Goal: Task Accomplishment & Management: Complete application form

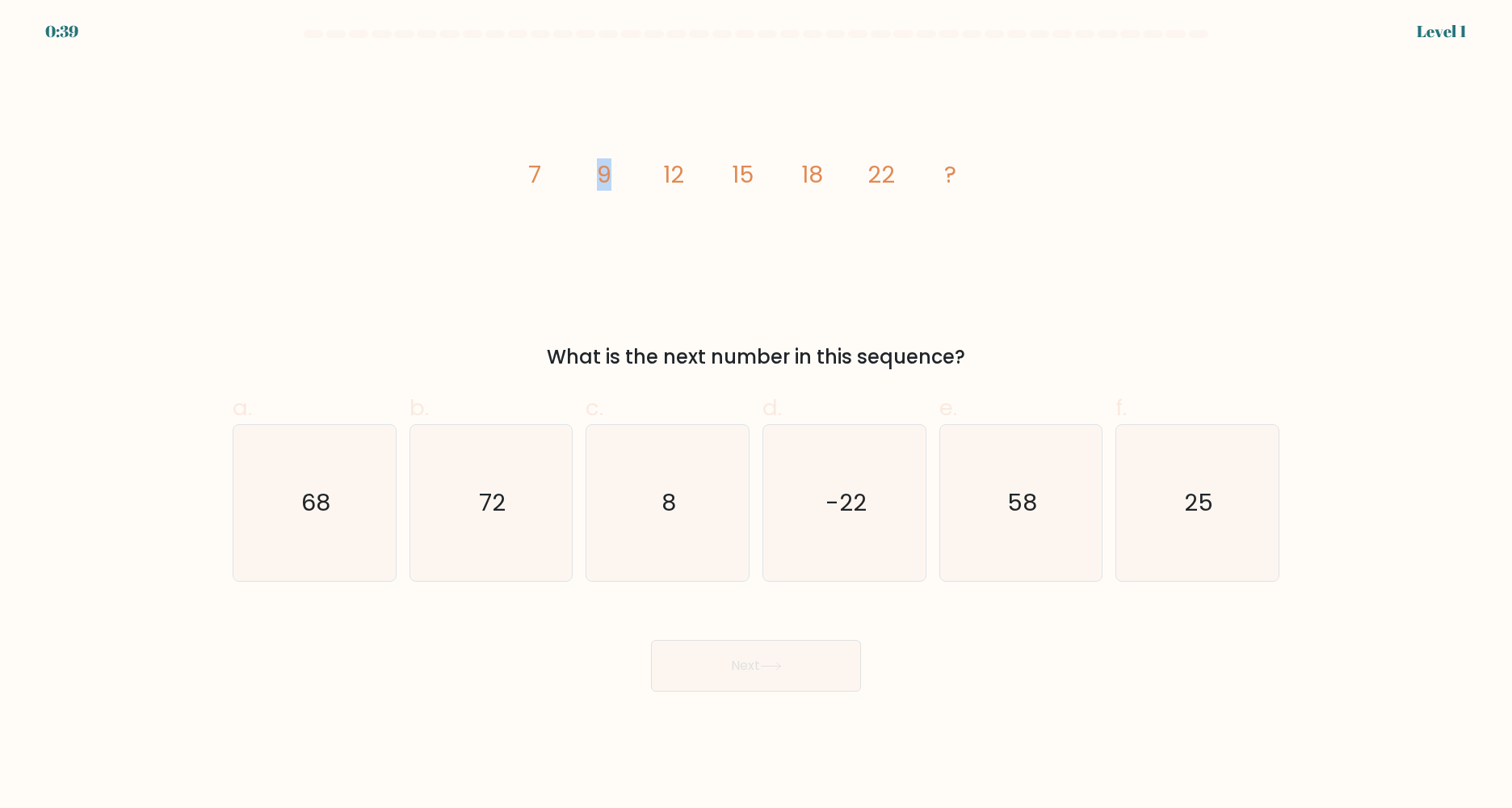
drag, startPoint x: 587, startPoint y: 176, endPoint x: 625, endPoint y: 178, distance: 38.1
click at [625, 178] on icon "image/svg+xml 7 9 12 15 18 22 ?" at bounding box center [756, 183] width 485 height 242
drag, startPoint x: 802, startPoint y: 175, endPoint x: 818, endPoint y: 175, distance: 16.0
click at [818, 175] on tspan "18" at bounding box center [812, 174] width 22 height 32
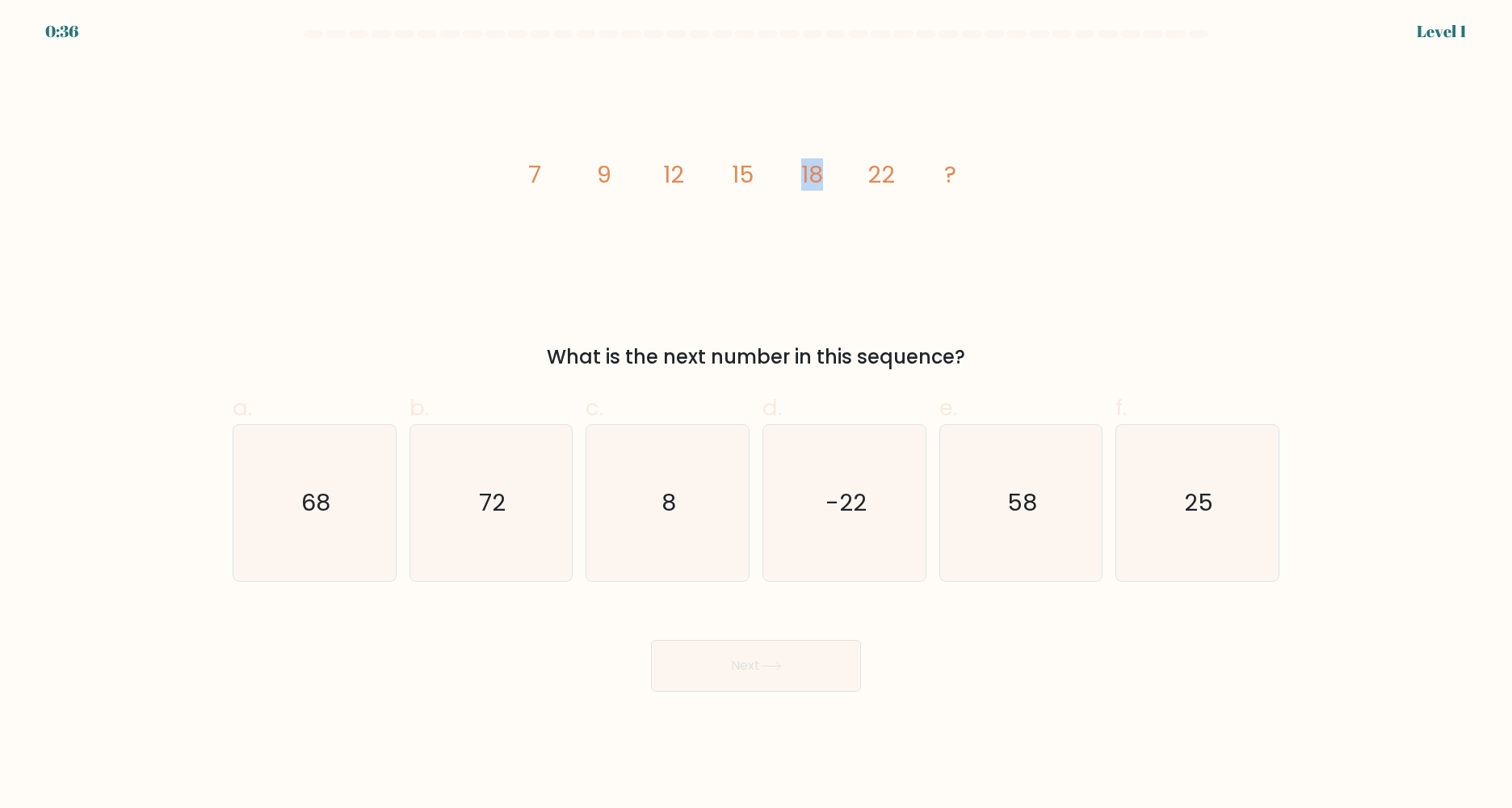
click at [818, 175] on tspan "18" at bounding box center [812, 174] width 22 height 32
click at [1213, 506] on icon "25" at bounding box center [1196, 502] width 156 height 156
click at [756, 414] on input "f. 25" at bounding box center [756, 409] width 1 height 10
radio input "true"
click at [804, 673] on button "Next" at bounding box center [756, 665] width 210 height 51
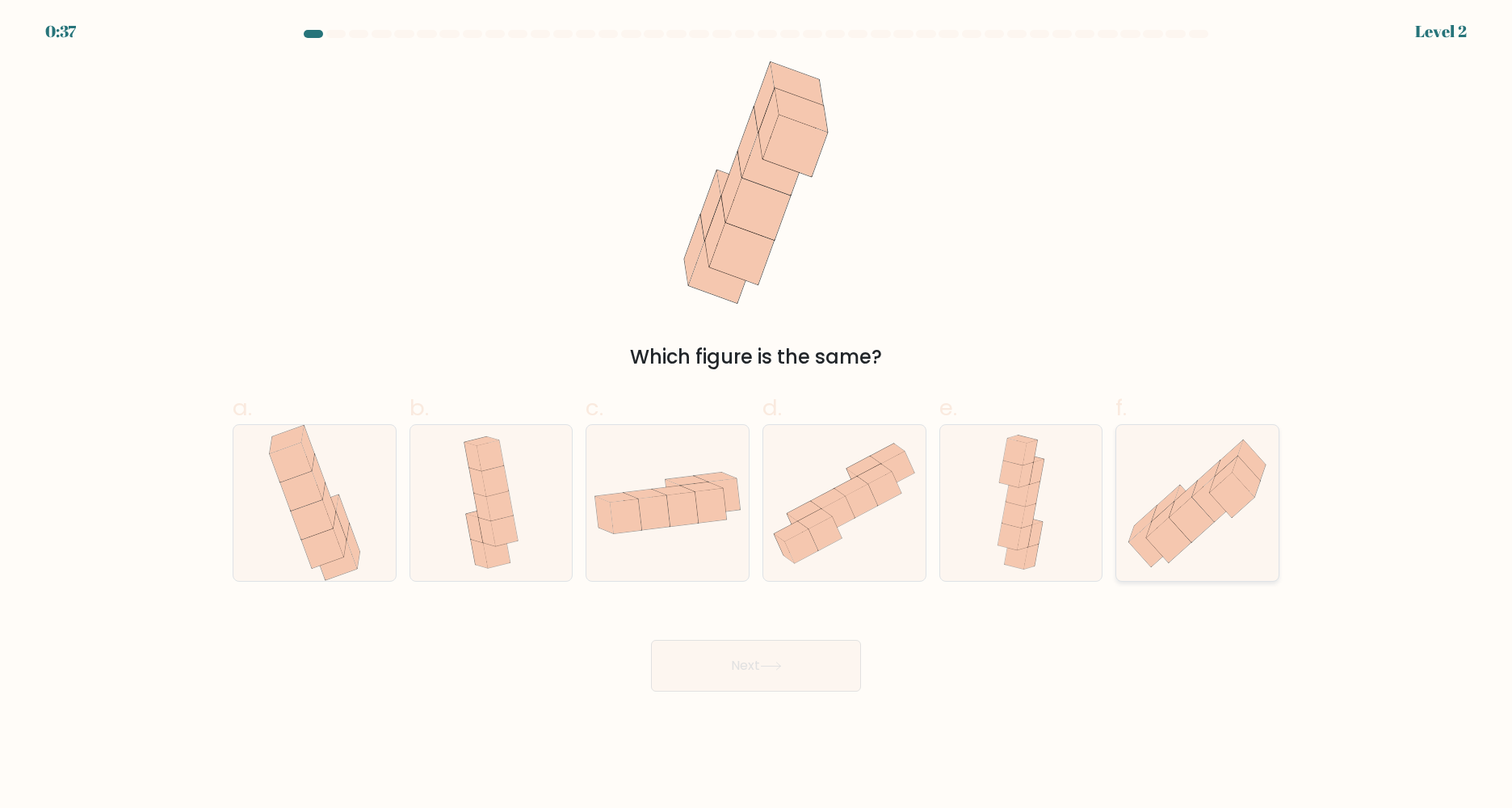
click at [1196, 555] on icon at bounding box center [1197, 503] width 162 height 142
click at [756, 414] on input "f." at bounding box center [756, 409] width 1 height 10
radio input "true"
click at [764, 675] on button "Next" at bounding box center [756, 665] width 210 height 51
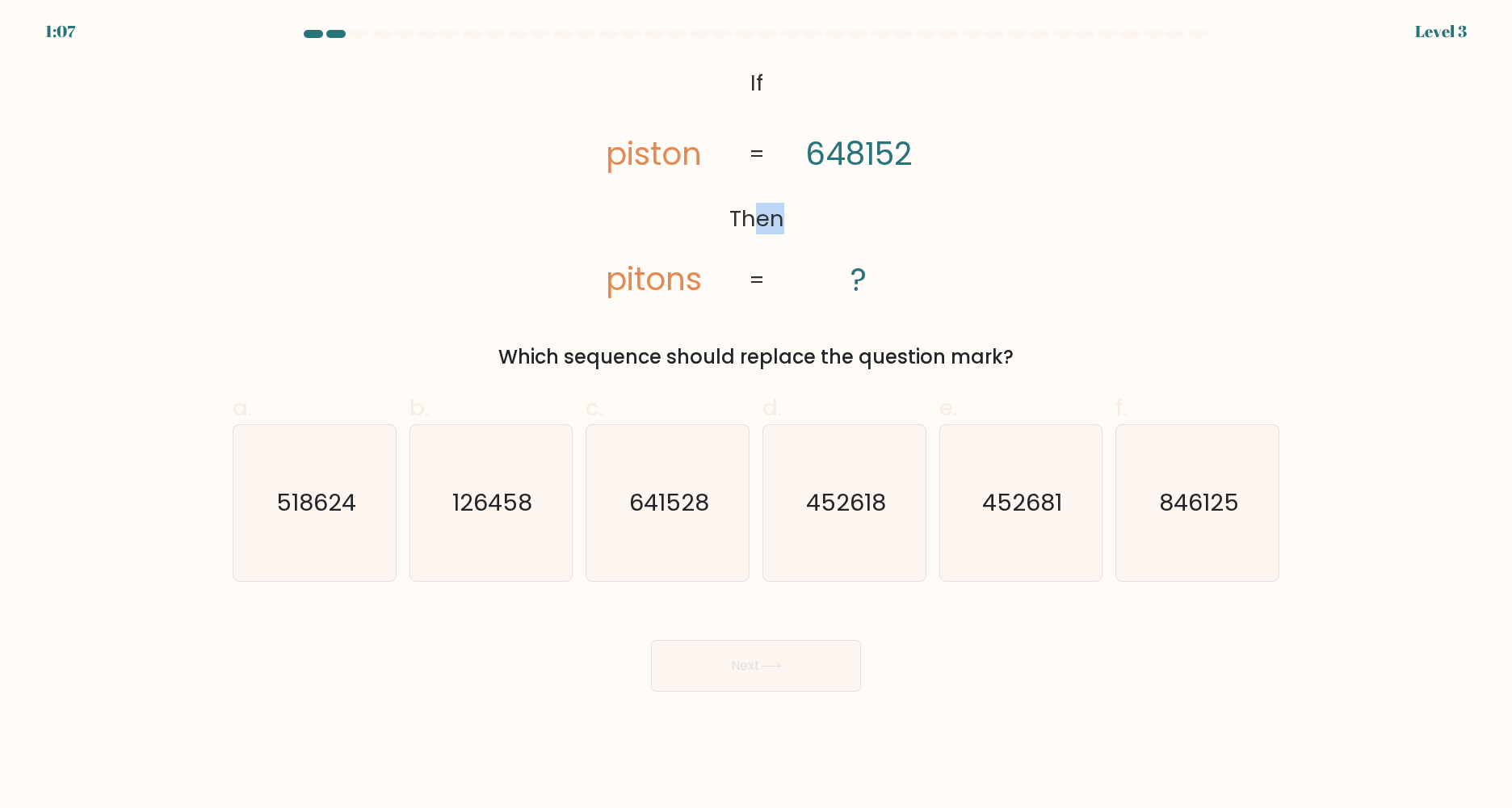
drag, startPoint x: 783, startPoint y: 223, endPoint x: 751, endPoint y: 230, distance: 32.8
click at [751, 230] on tspan "Then" at bounding box center [756, 218] width 55 height 31
drag, startPoint x: 596, startPoint y: 162, endPoint x: 693, endPoint y: 155, distance: 97.3
click at [693, 155] on icon "@import url('https://fonts.googleapis.com/css?family=Abril+Fatface:400,100,100i…" at bounding box center [756, 183] width 393 height 242
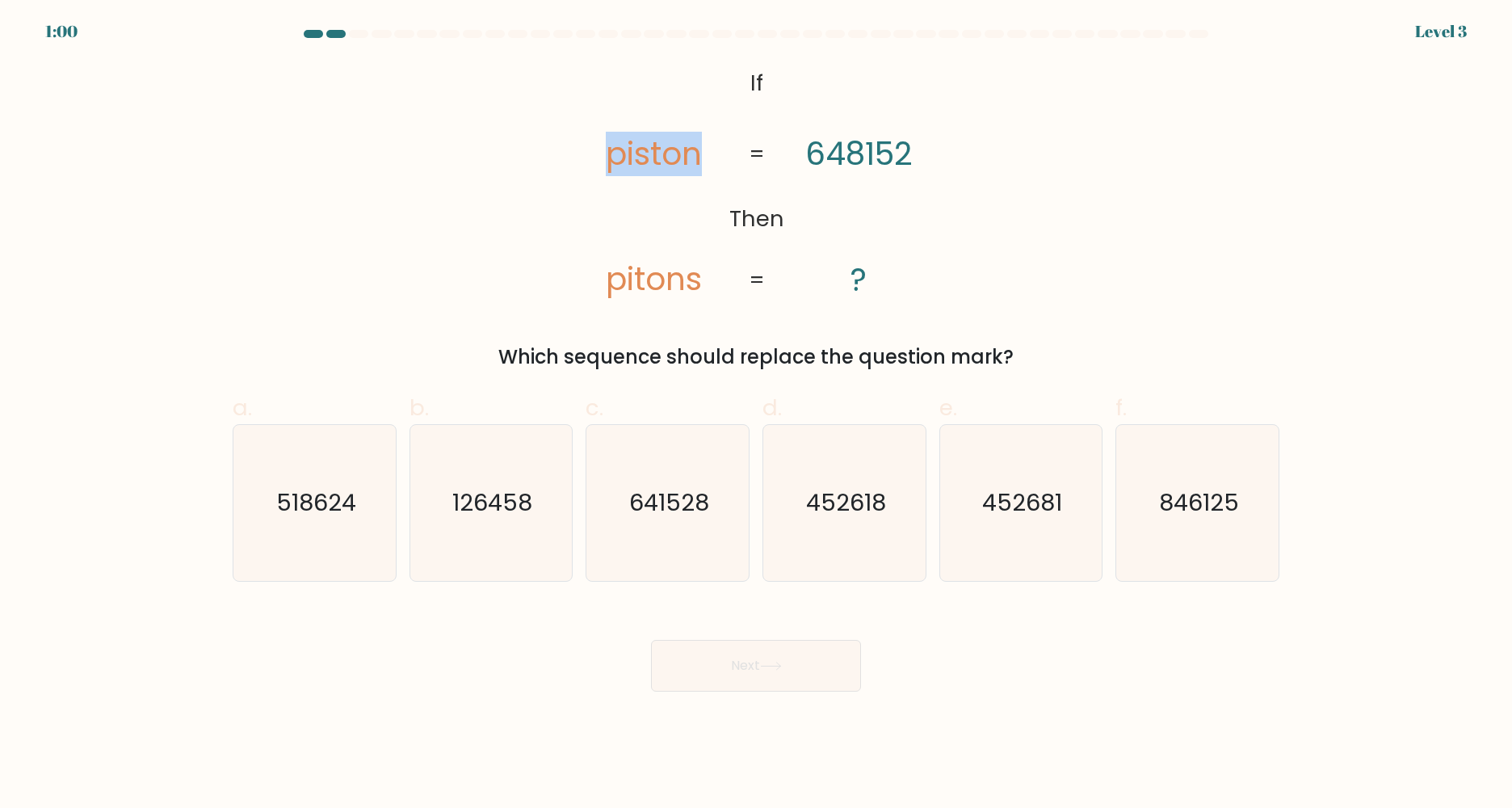
drag, startPoint x: 693, startPoint y: 155, endPoint x: 654, endPoint y: 176, distance: 44.3
click at [654, 176] on icon "@import url('https://fonts.googleapis.com/css?family=Abril+Fatface:400,100,100i…" at bounding box center [756, 183] width 393 height 242
drag, startPoint x: 722, startPoint y: 219, endPoint x: 772, endPoint y: 221, distance: 50.0
click at [772, 221] on icon "@import url('https://fonts.googleapis.com/css?family=Abril+Fatface:400,100,100i…" at bounding box center [756, 183] width 393 height 242
click at [772, 221] on tspan "Then" at bounding box center [756, 218] width 55 height 31
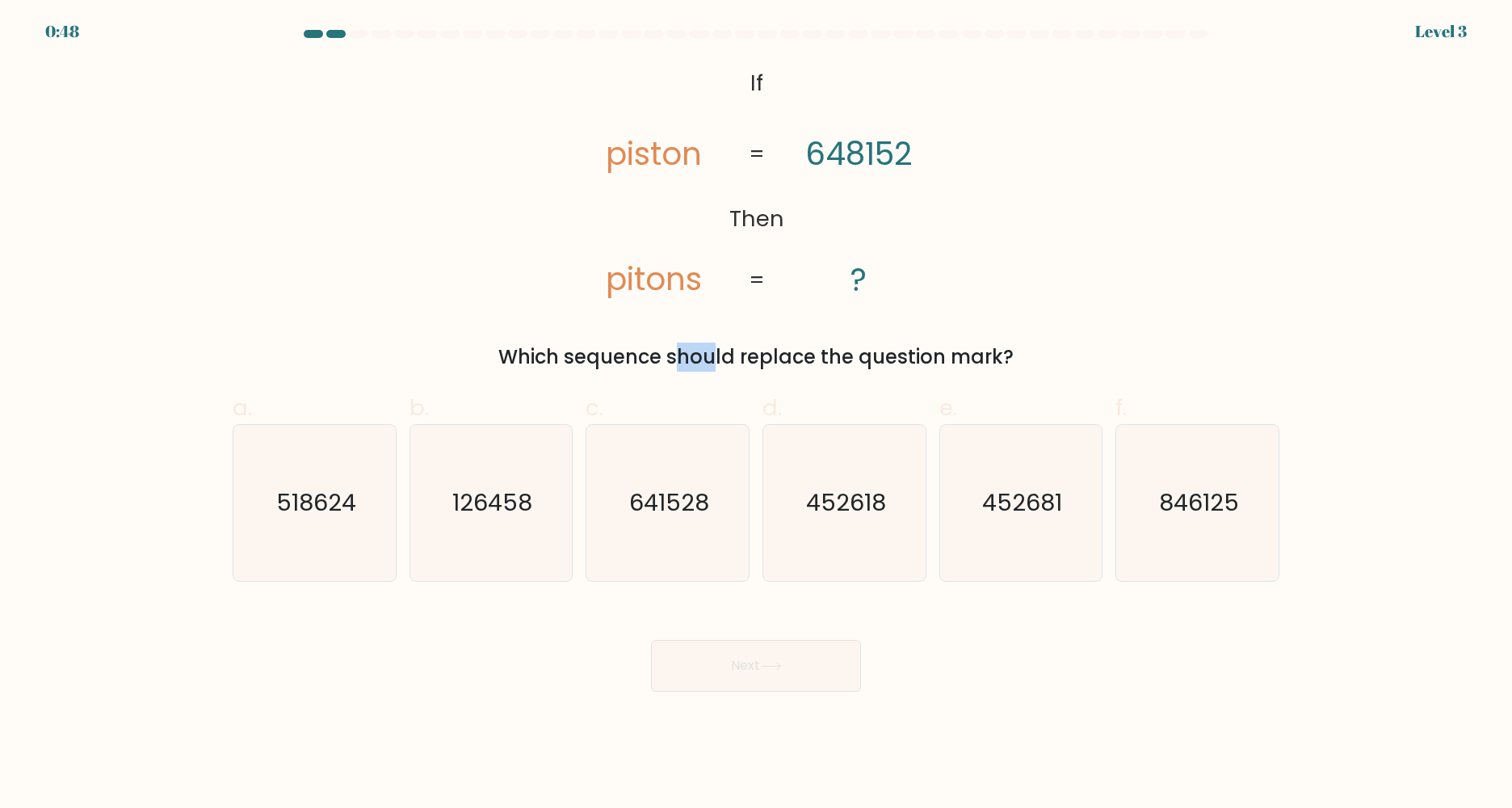
drag, startPoint x: 539, startPoint y: 350, endPoint x: 569, endPoint y: 348, distance: 30.1
click at [569, 348] on div "Which sequence should replace the question mark?" at bounding box center [756, 357] width 1027 height 29
click at [575, 350] on div "Which sequence should replace the question mark?" at bounding box center [756, 357] width 1027 height 29
drag, startPoint x: 571, startPoint y: 364, endPoint x: 635, endPoint y: 352, distance: 65.1
click at [635, 352] on div "Which sequence should replace the question mark?" at bounding box center [756, 357] width 1027 height 29
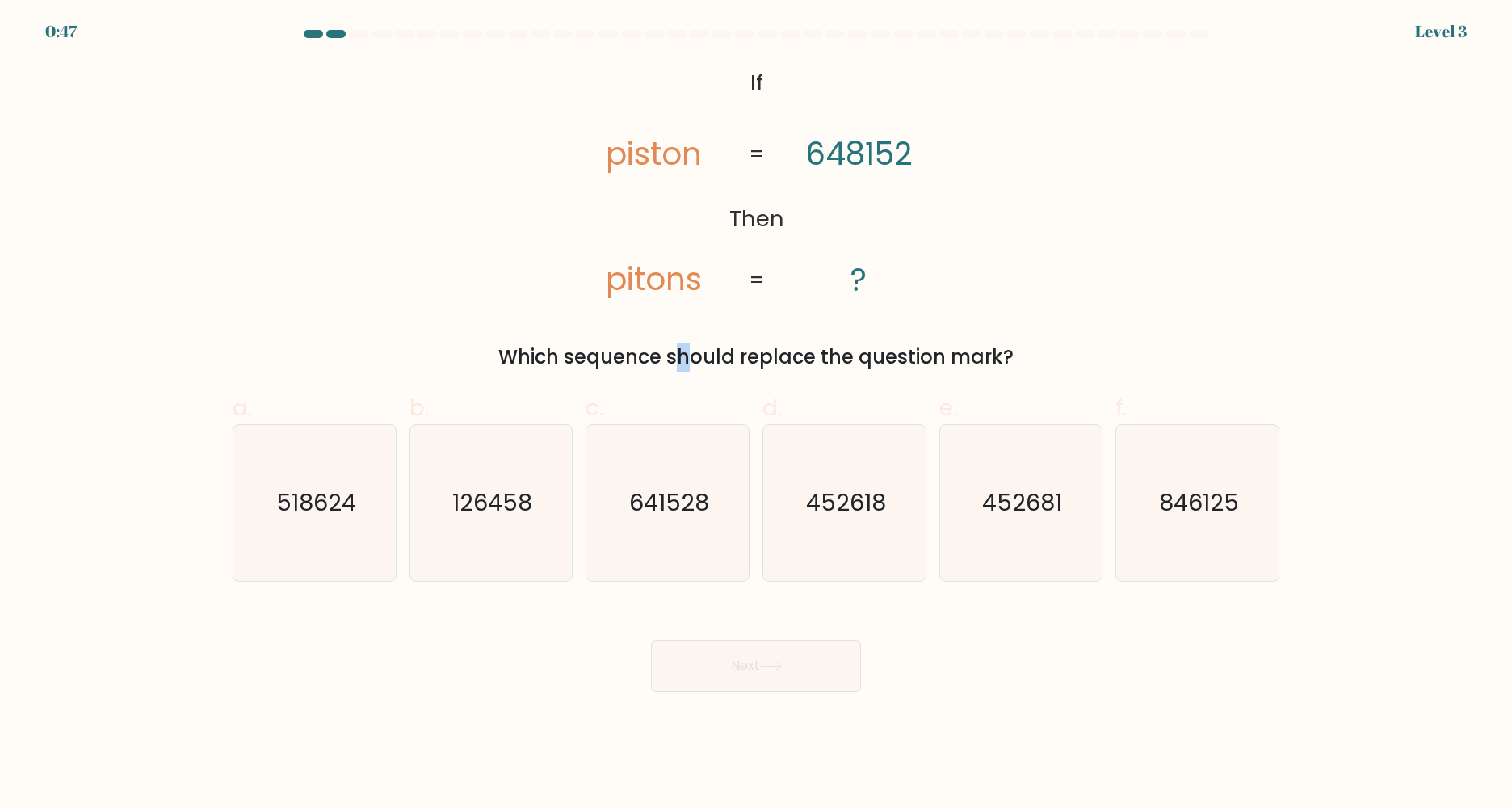
drag, startPoint x: 635, startPoint y: 352, endPoint x: 536, endPoint y: 353, distance: 99.0
click at [536, 353] on div "Which sequence should replace the question mark?" at bounding box center [756, 357] width 1027 height 29
click at [537, 348] on div "Which sequence should replace the question mark?" at bounding box center [756, 357] width 1027 height 29
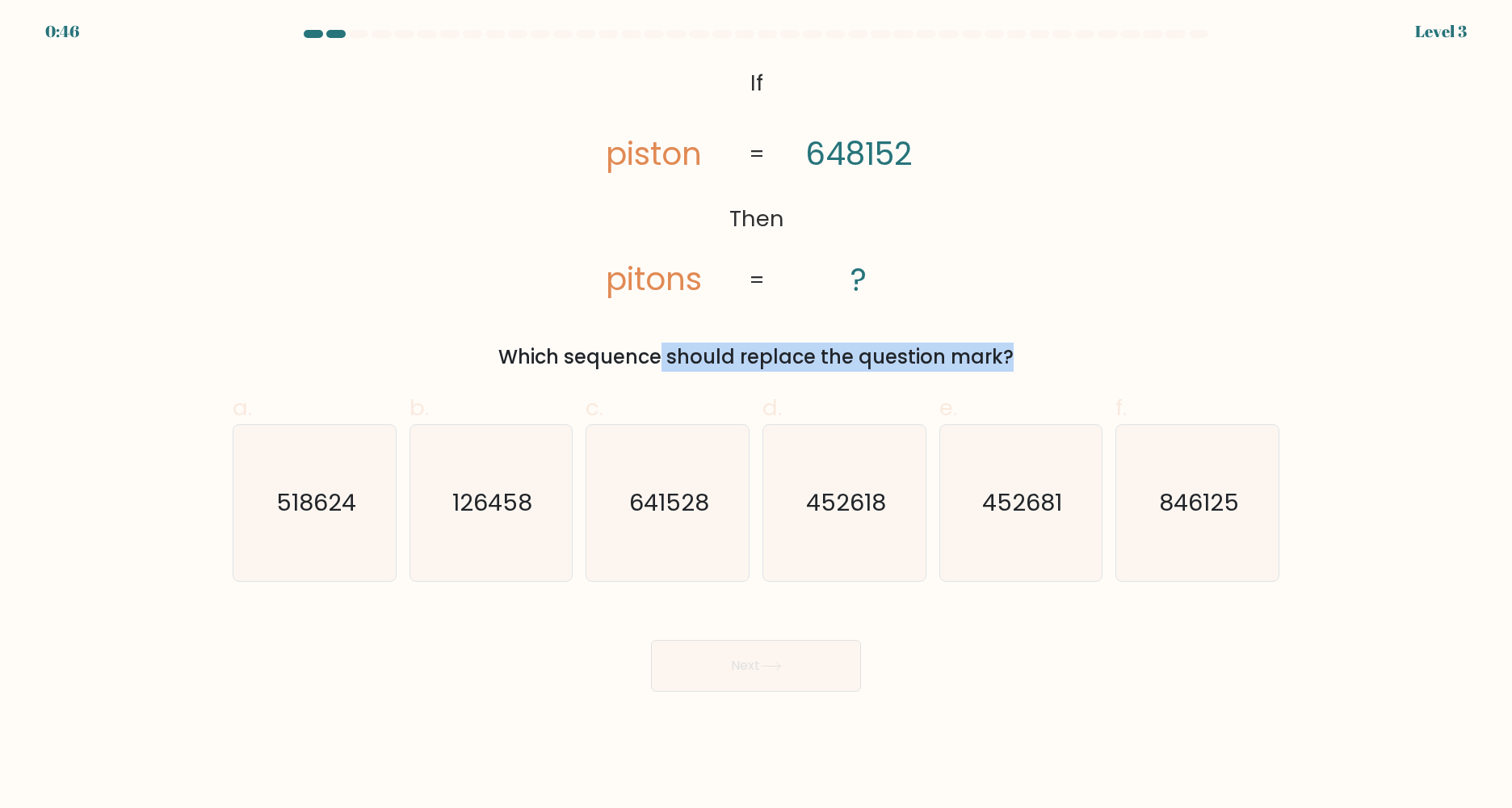
click at [537, 348] on div "Which sequence should replace the question mark?" at bounding box center [756, 357] width 1027 height 29
click at [812, 340] on div "@import url('https://fonts.googleapis.com/css?family=Abril+Fatface:400,100,100i…" at bounding box center [756, 216] width 1066 height 311
click at [812, 348] on div "Which sequence should replace the question mark?" at bounding box center [756, 357] width 1027 height 29
click at [592, 349] on div "Which sequence should replace the question mark?" at bounding box center [756, 357] width 1027 height 29
click at [577, 351] on div "Which sequence should replace the question mark?" at bounding box center [756, 357] width 1027 height 29
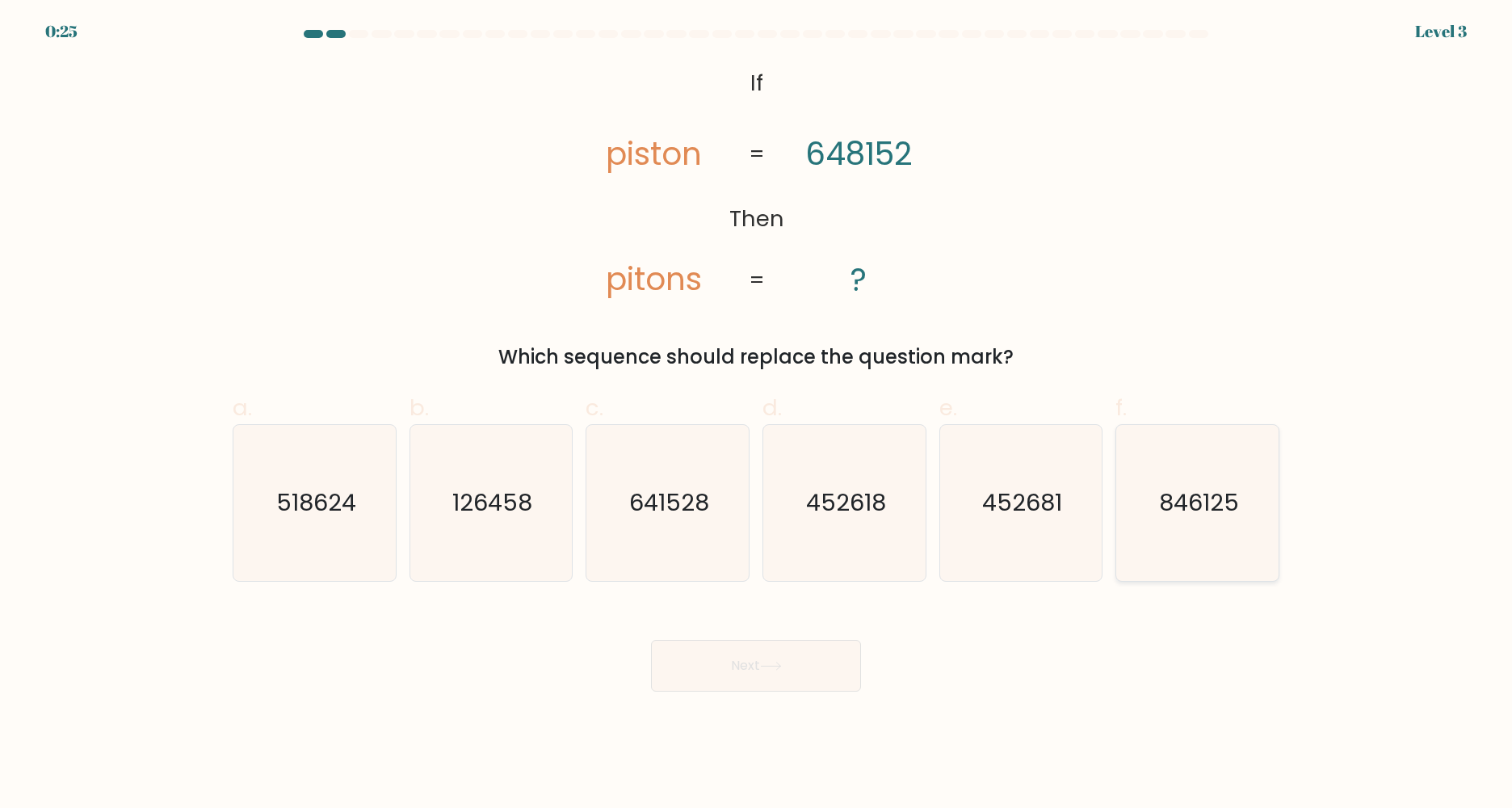
click at [1189, 522] on icon "846125" at bounding box center [1196, 502] width 156 height 156
click at [756, 414] on input "f. 846125" at bounding box center [756, 409] width 1 height 10
radio input "true"
click at [761, 673] on button "Next" at bounding box center [756, 665] width 210 height 51
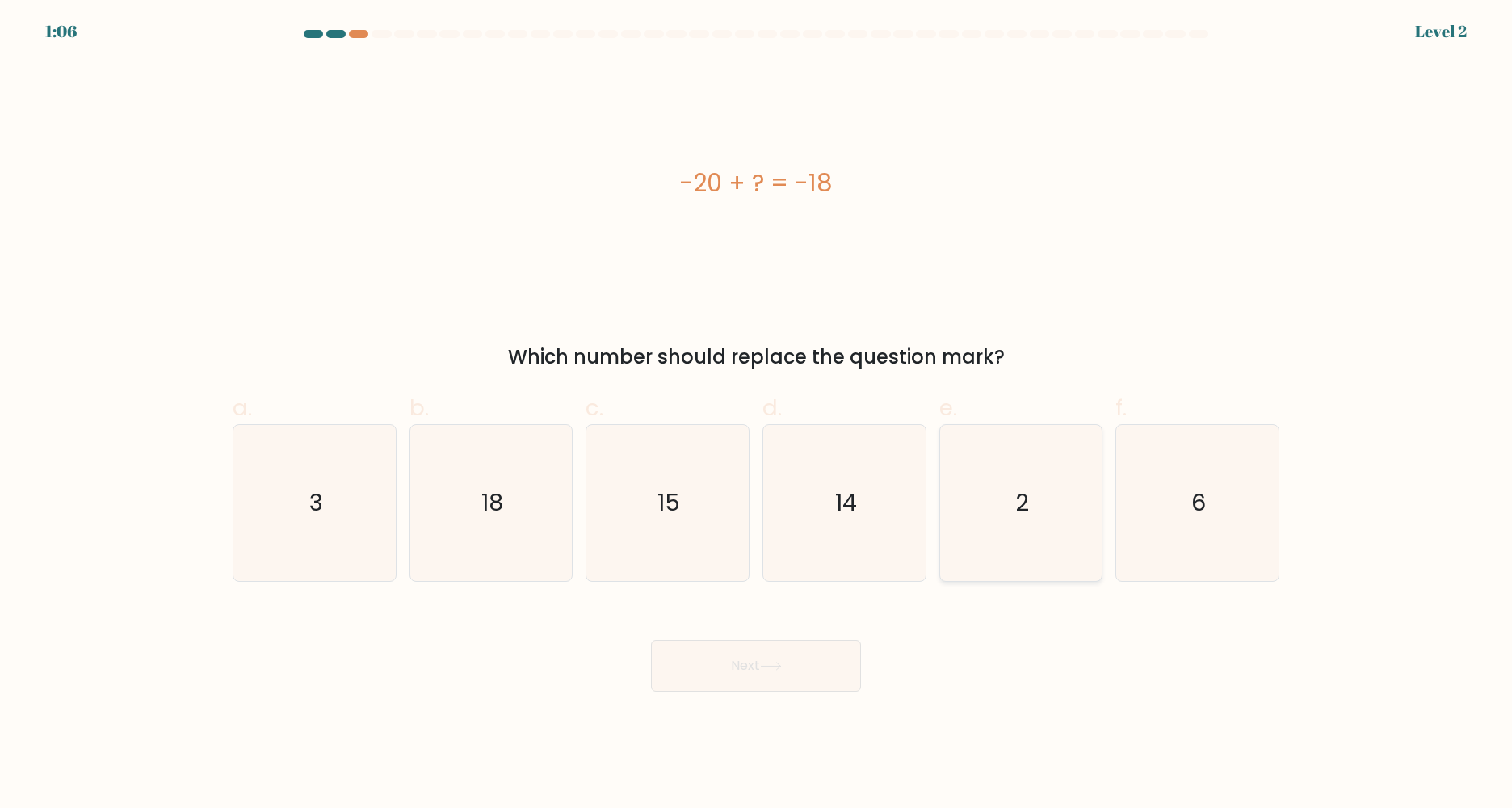
drag, startPoint x: 1000, startPoint y: 534, endPoint x: 1002, endPoint y: 542, distance: 8.2
click at [999, 534] on icon "2" at bounding box center [1020, 502] width 156 height 156
click at [756, 414] on input "e. 2" at bounding box center [756, 409] width 1 height 10
radio input "true"
click at [772, 661] on button "Next" at bounding box center [756, 665] width 210 height 51
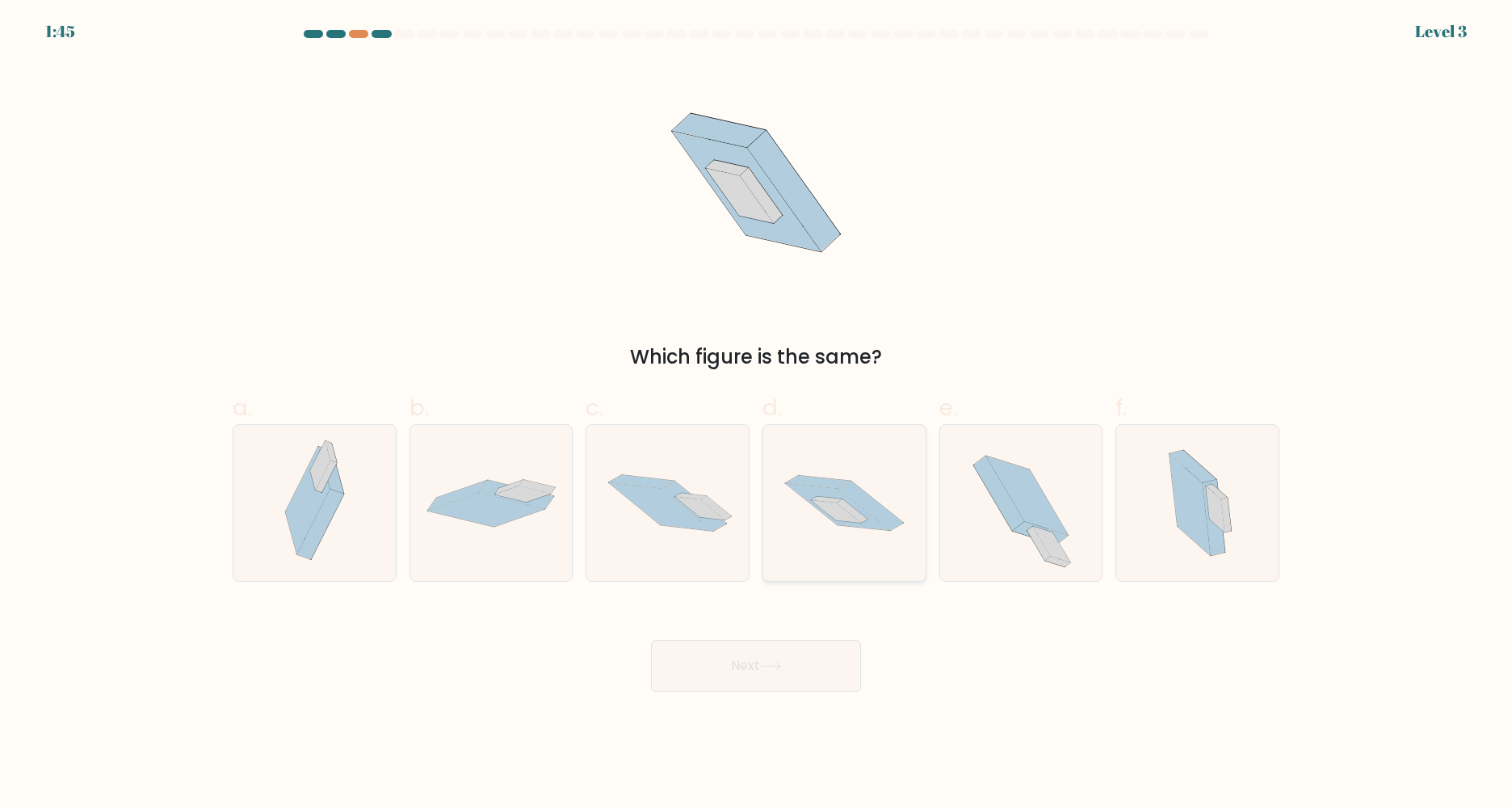
click at [875, 544] on icon at bounding box center [844, 503] width 162 height 108
click at [756, 414] on input "d." at bounding box center [756, 409] width 1 height 10
radio input "true"
click at [768, 655] on button "Next" at bounding box center [756, 665] width 210 height 51
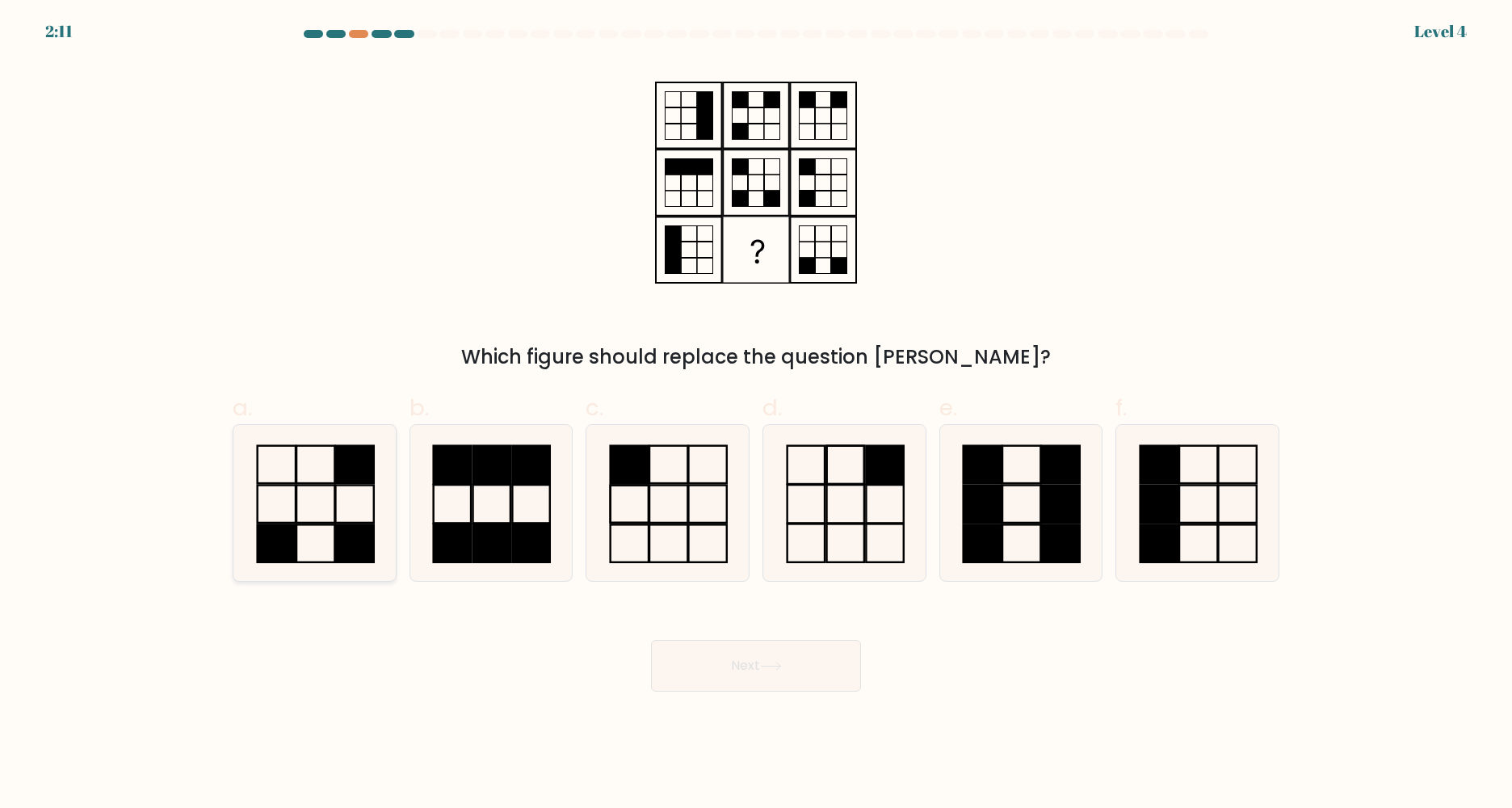
click at [344, 514] on icon at bounding box center [314, 502] width 156 height 156
click at [756, 414] on input "a." at bounding box center [756, 409] width 1 height 10
radio input "true"
click at [740, 675] on button "Next" at bounding box center [756, 665] width 210 height 51
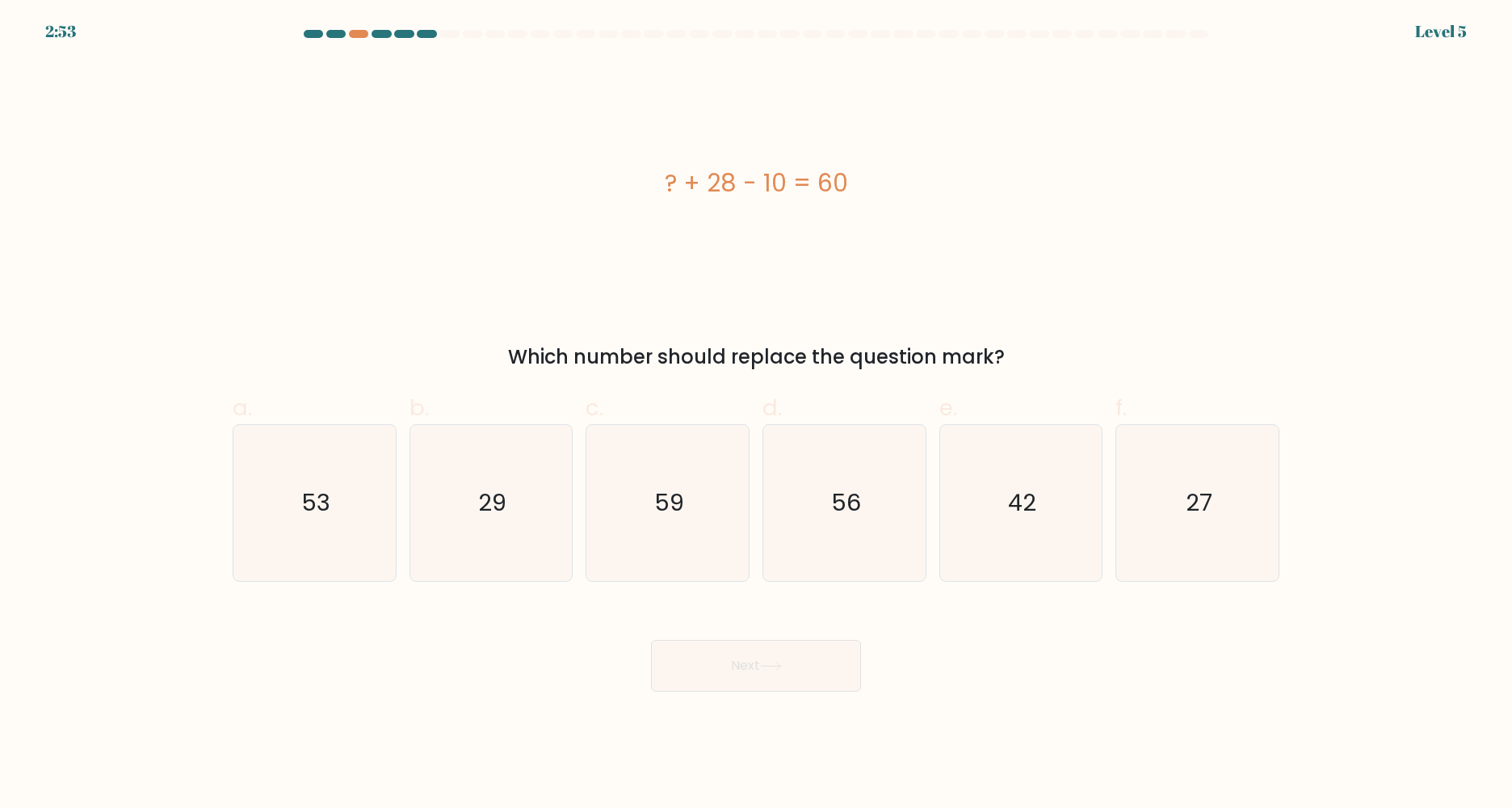
click at [729, 302] on div "? + 28 - 10 = 60" at bounding box center [756, 183] width 1047 height 242
click at [688, 216] on div "? + 28 - 10 = 60" at bounding box center [756, 183] width 1047 height 242
click at [1057, 527] on icon "42" at bounding box center [1020, 502] width 156 height 156
click at [756, 414] on input "e. 42" at bounding box center [756, 409] width 1 height 10
radio input "true"
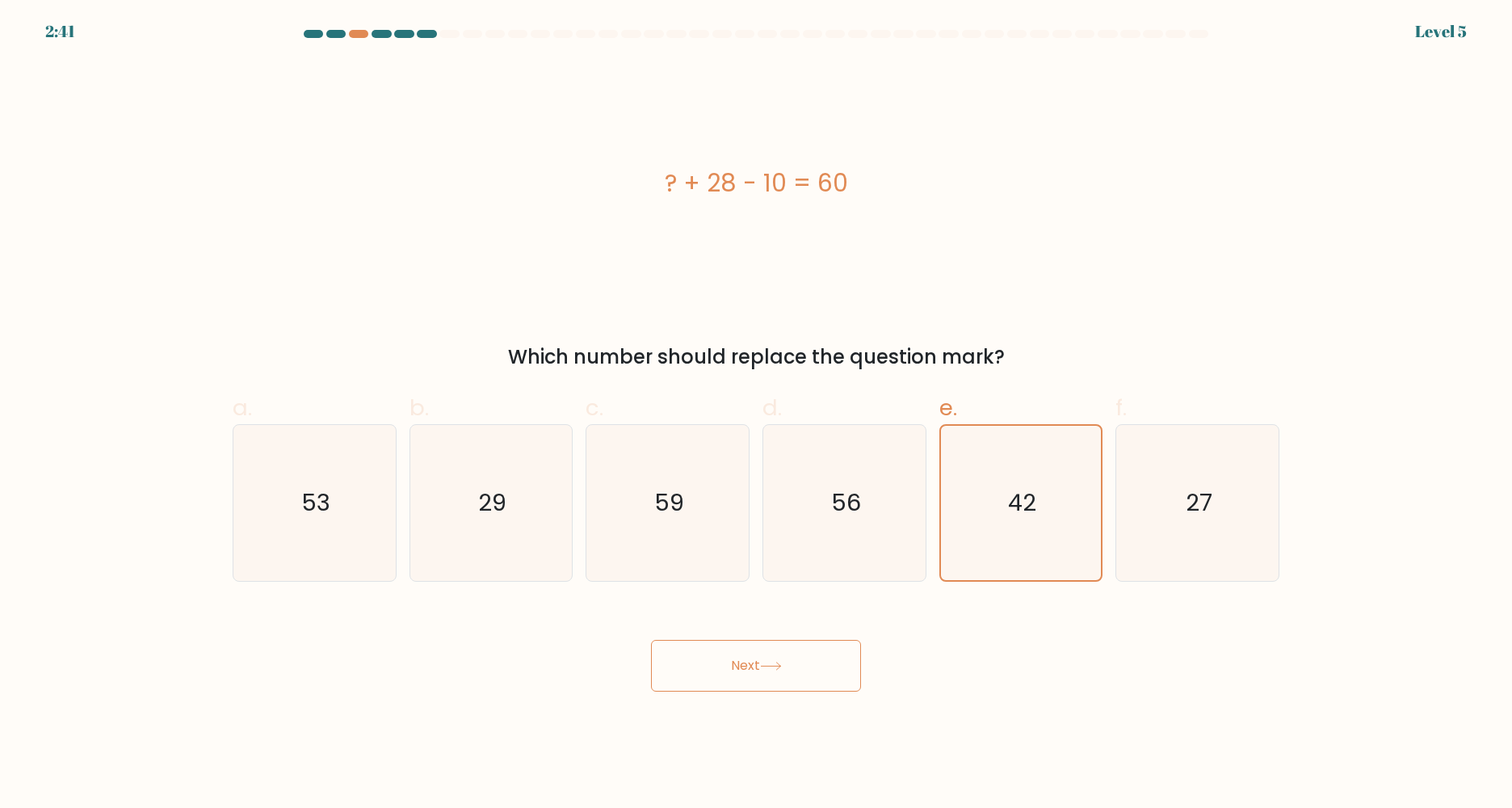
click at [804, 670] on button "Next" at bounding box center [756, 665] width 210 height 51
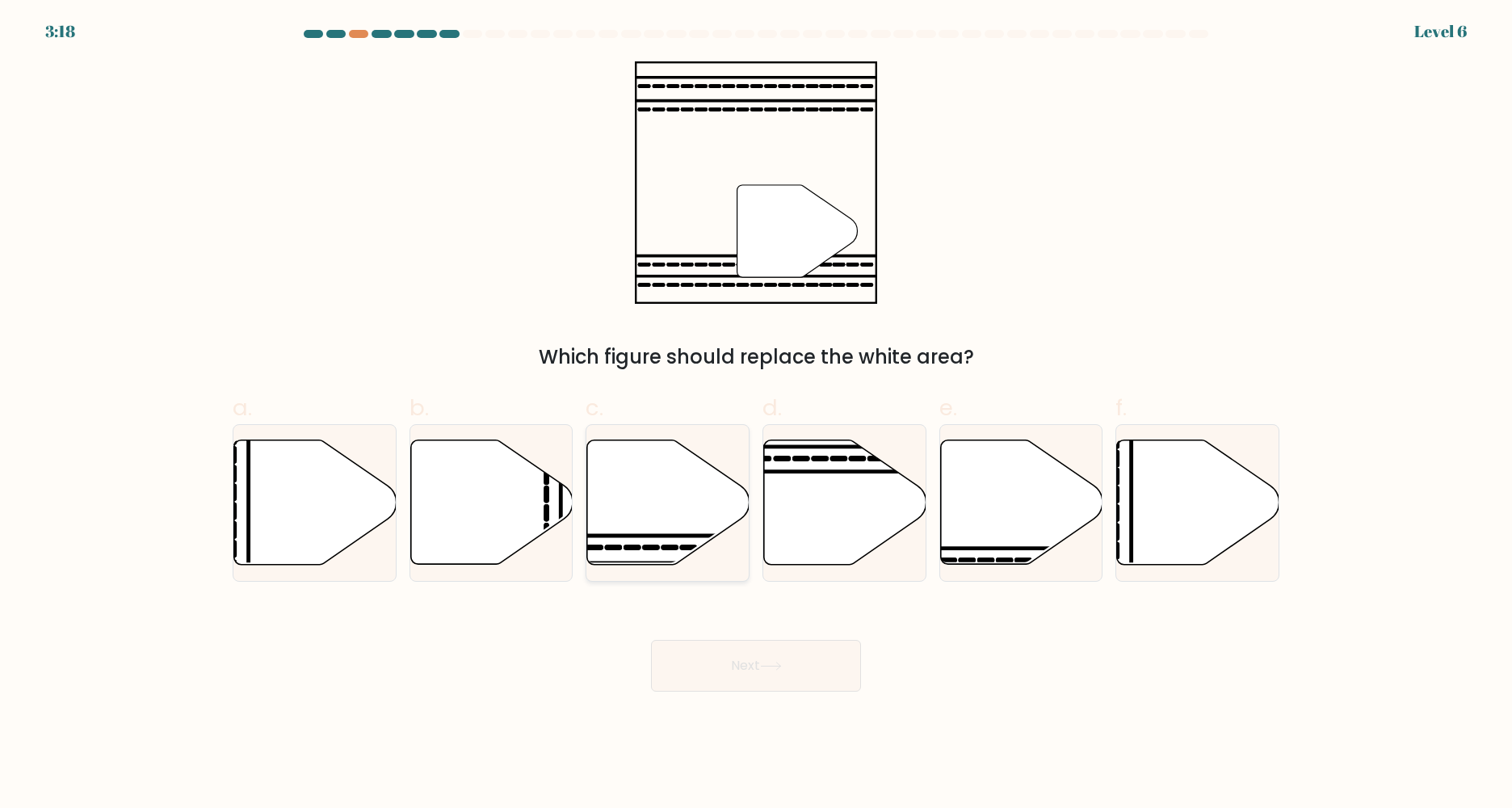
click at [679, 555] on icon at bounding box center [668, 502] width 162 height 125
click at [756, 414] on input "c." at bounding box center [756, 409] width 1 height 10
radio input "true"
click at [765, 678] on button "Next" at bounding box center [756, 665] width 210 height 51
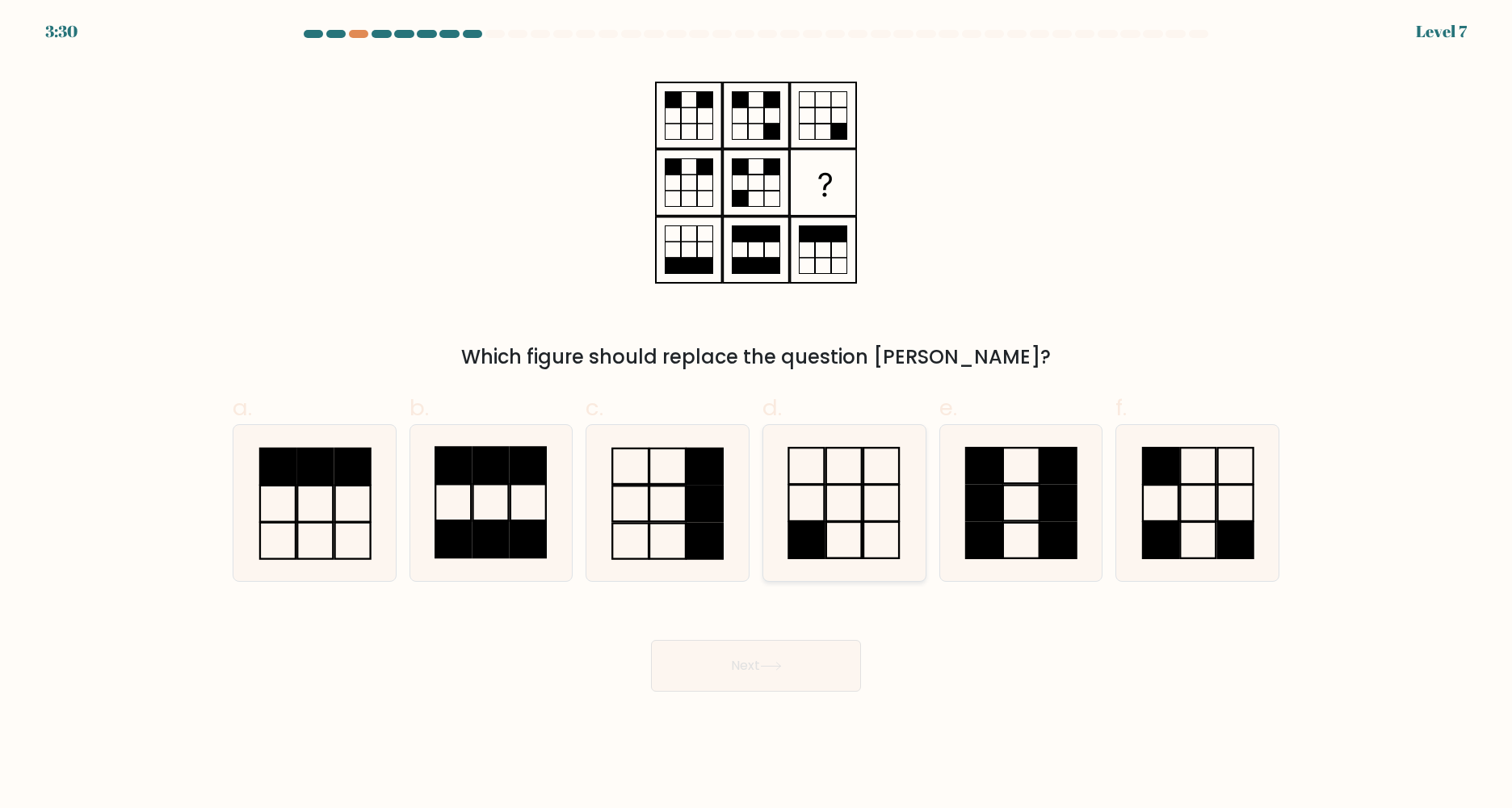
click at [845, 504] on icon at bounding box center [844, 502] width 156 height 156
click at [756, 414] on input "d." at bounding box center [756, 409] width 1 height 10
radio input "true"
click at [810, 667] on button "Next" at bounding box center [756, 665] width 210 height 51
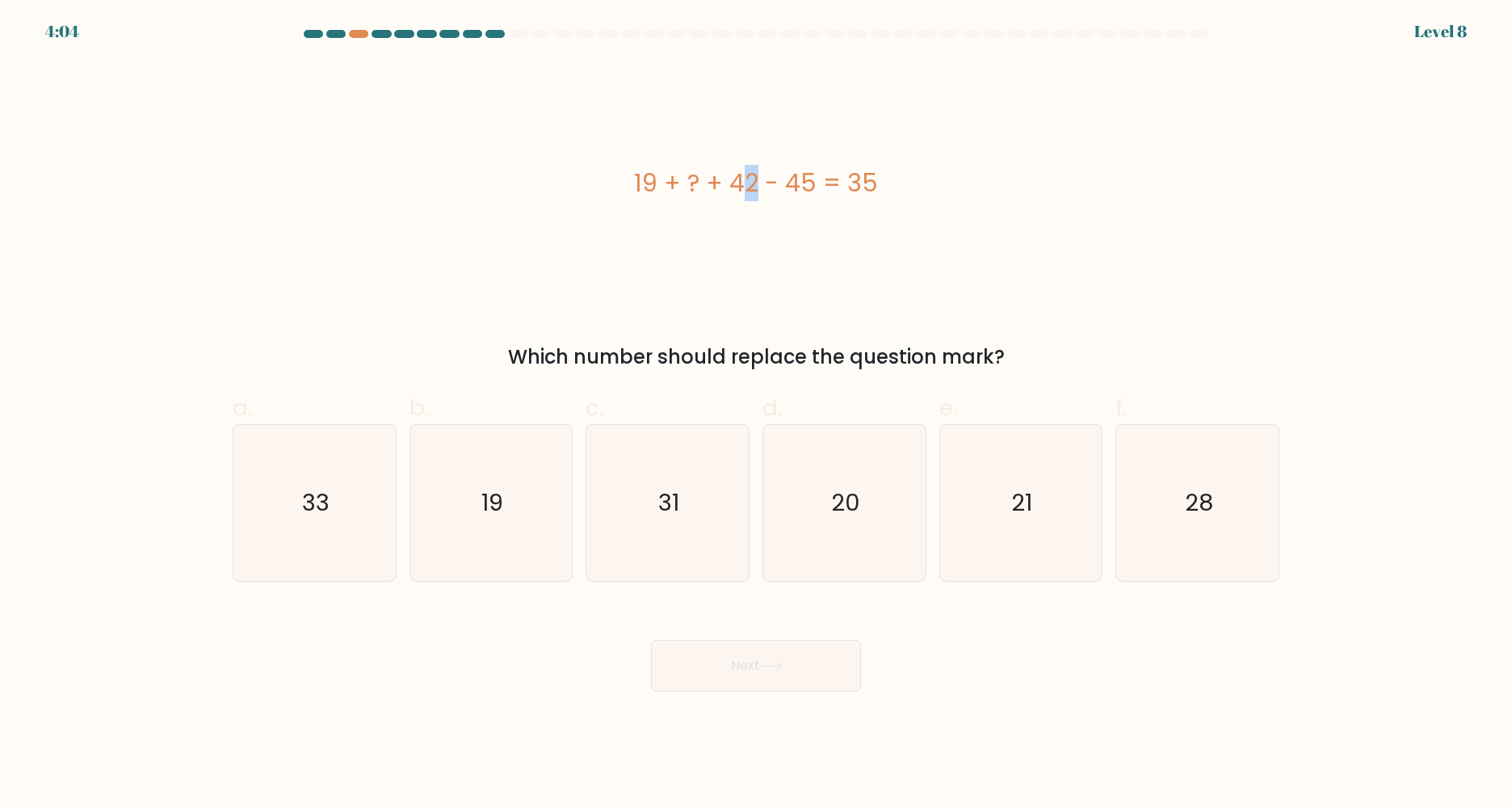
drag, startPoint x: 650, startPoint y: 186, endPoint x: 659, endPoint y: 185, distance: 9.1
click at [659, 185] on div "19 + ? + 42 - 45 = 35" at bounding box center [756, 183] width 1047 height 36
drag, startPoint x: 659, startPoint y: 185, endPoint x: 650, endPoint y: 188, distance: 9.5
click at [650, 188] on div "19 + ? + 42 - 45 = 35" at bounding box center [756, 183] width 1047 height 36
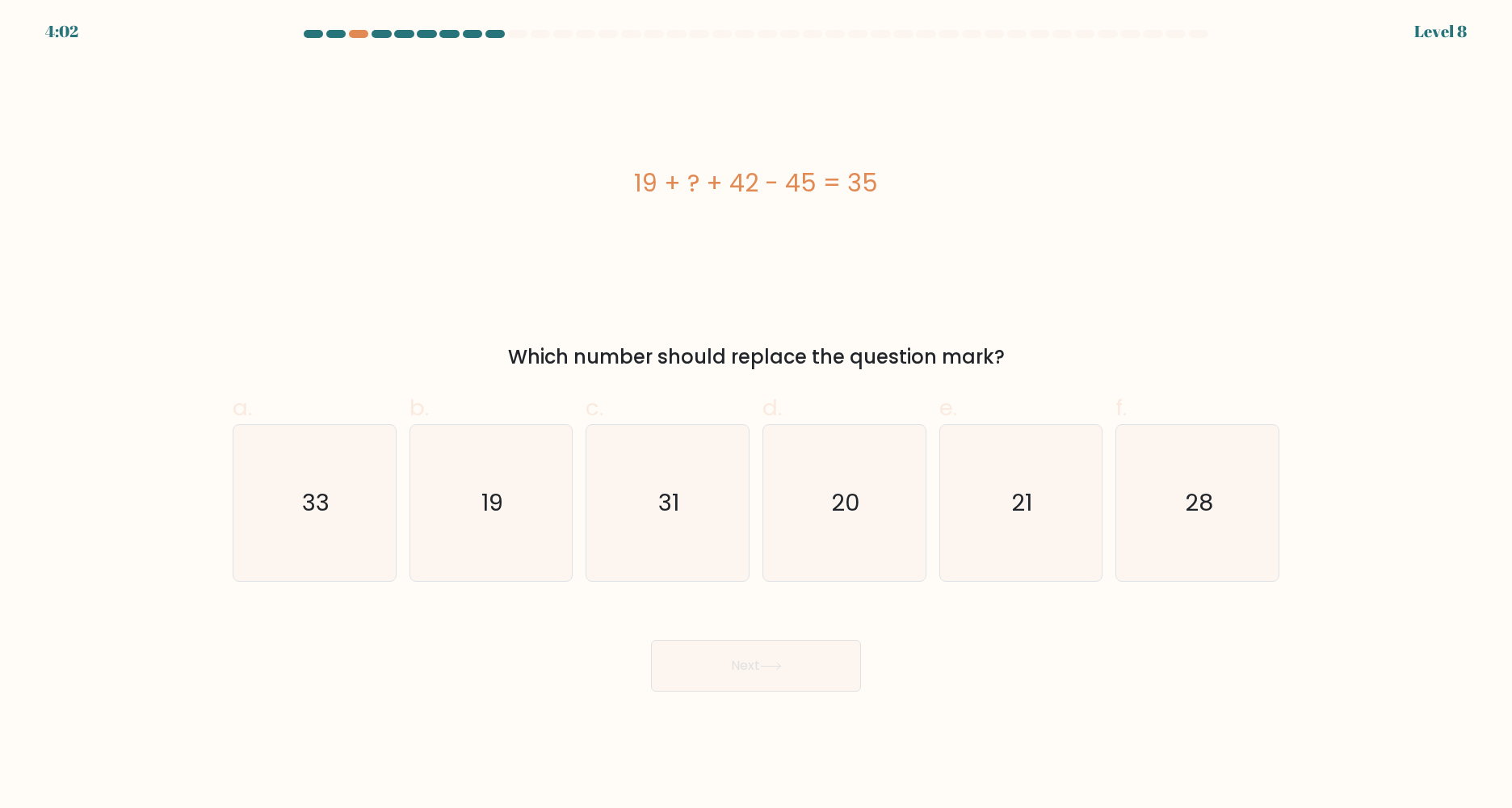
drag, startPoint x: 650, startPoint y: 188, endPoint x: 614, endPoint y: 221, distance: 48.8
click at [614, 221] on div "19 + ? + 42 - 45 = 35" at bounding box center [756, 183] width 1047 height 242
click at [514, 519] on icon "19" at bounding box center [491, 502] width 156 height 156
click at [756, 414] on input "b. 19" at bounding box center [756, 409] width 1 height 10
radio input "true"
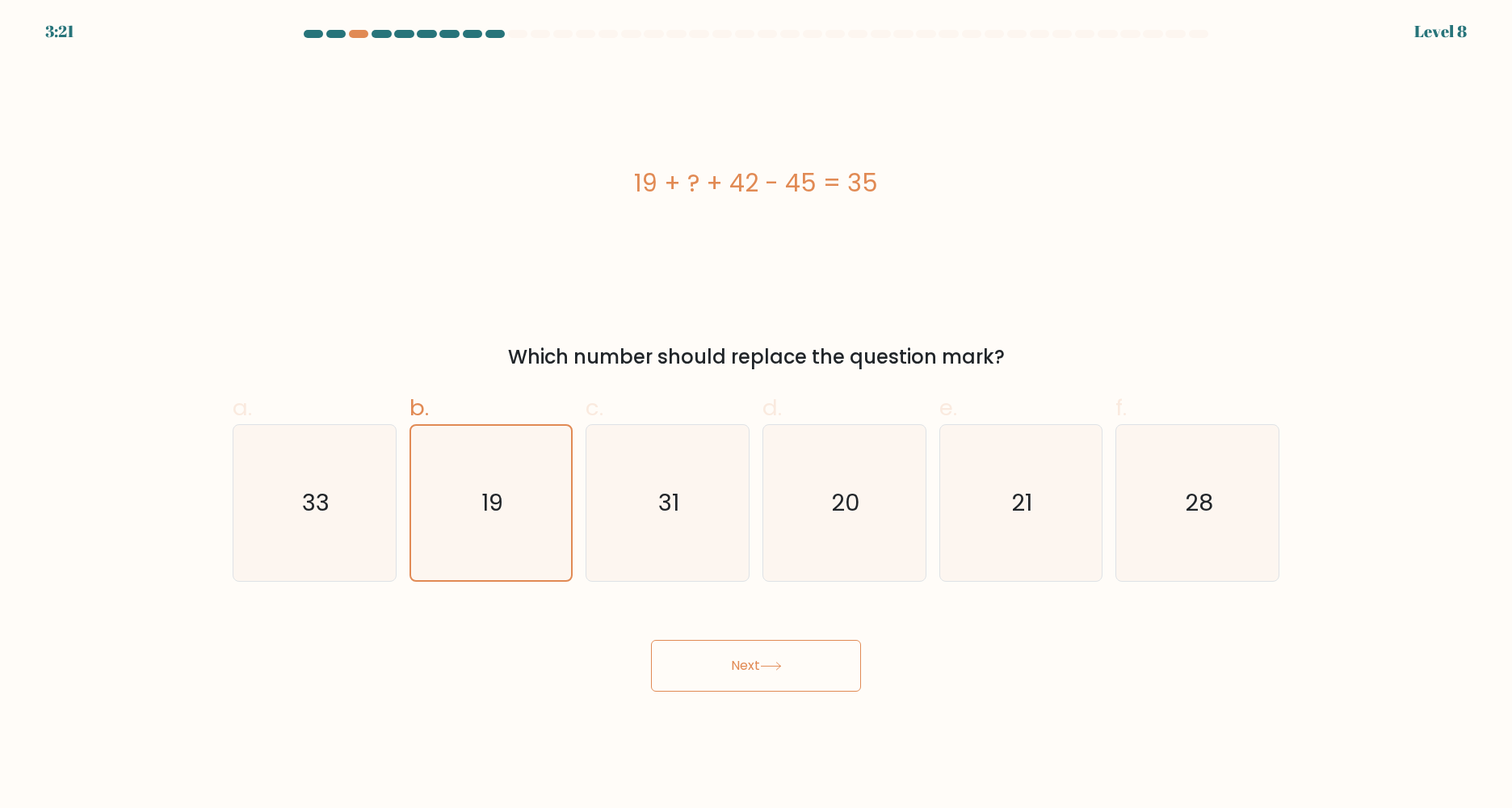
click at [756, 672] on button "Next" at bounding box center [756, 665] width 210 height 51
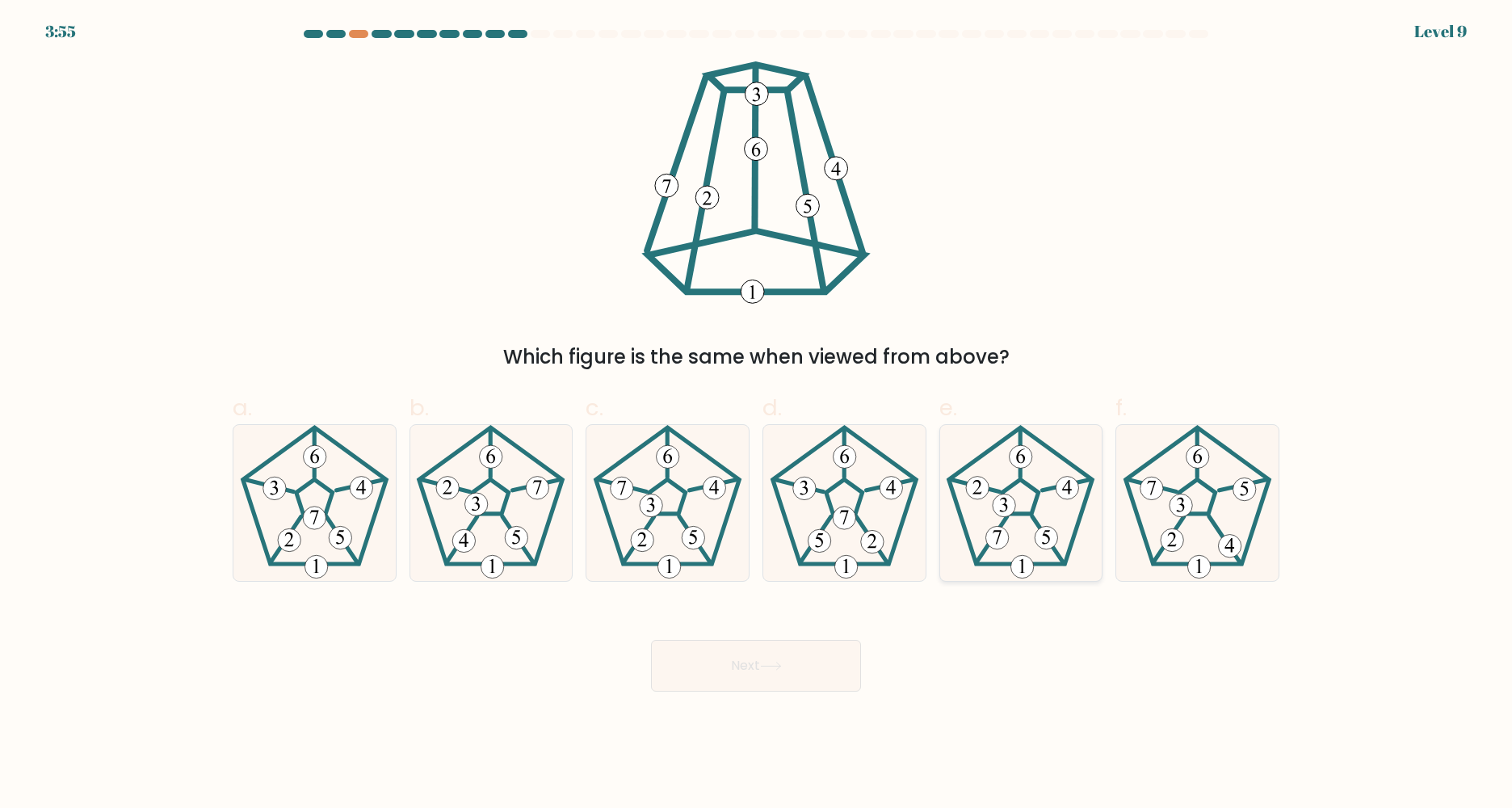
click at [984, 546] on icon at bounding box center [1020, 502] width 156 height 156
click at [756, 414] on input "e." at bounding box center [756, 409] width 1 height 10
radio input "true"
click at [1175, 526] on icon at bounding box center [1196, 502] width 156 height 156
click at [756, 414] on input "f." at bounding box center [756, 409] width 1 height 10
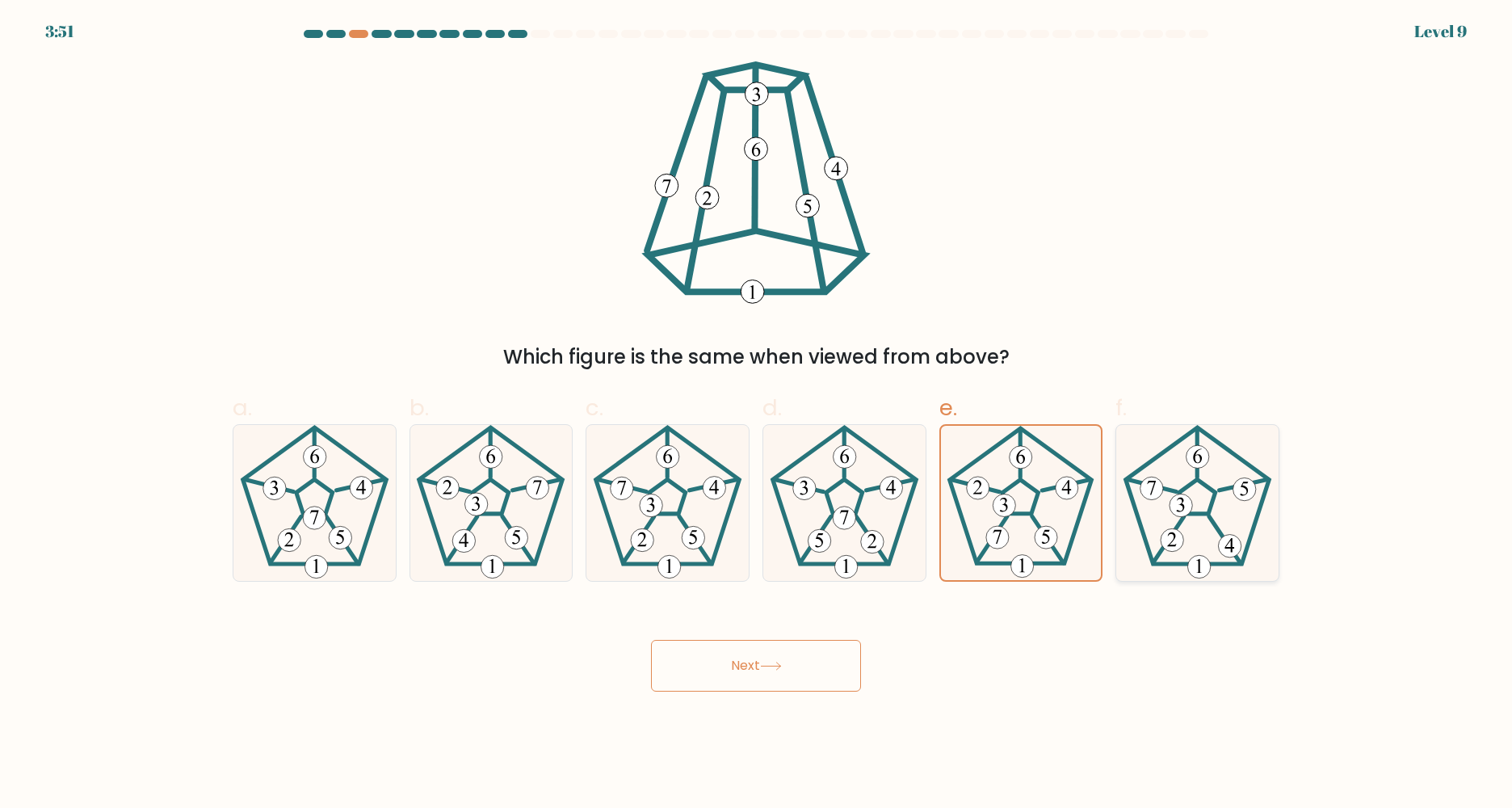
radio input "true"
click at [1054, 537] on 661 at bounding box center [1047, 538] width 23 height 23
click at [756, 414] on input "e." at bounding box center [756, 409] width 1 height 10
radio input "true"
click at [661, 513] on 191 at bounding box center [667, 497] width 36 height 35
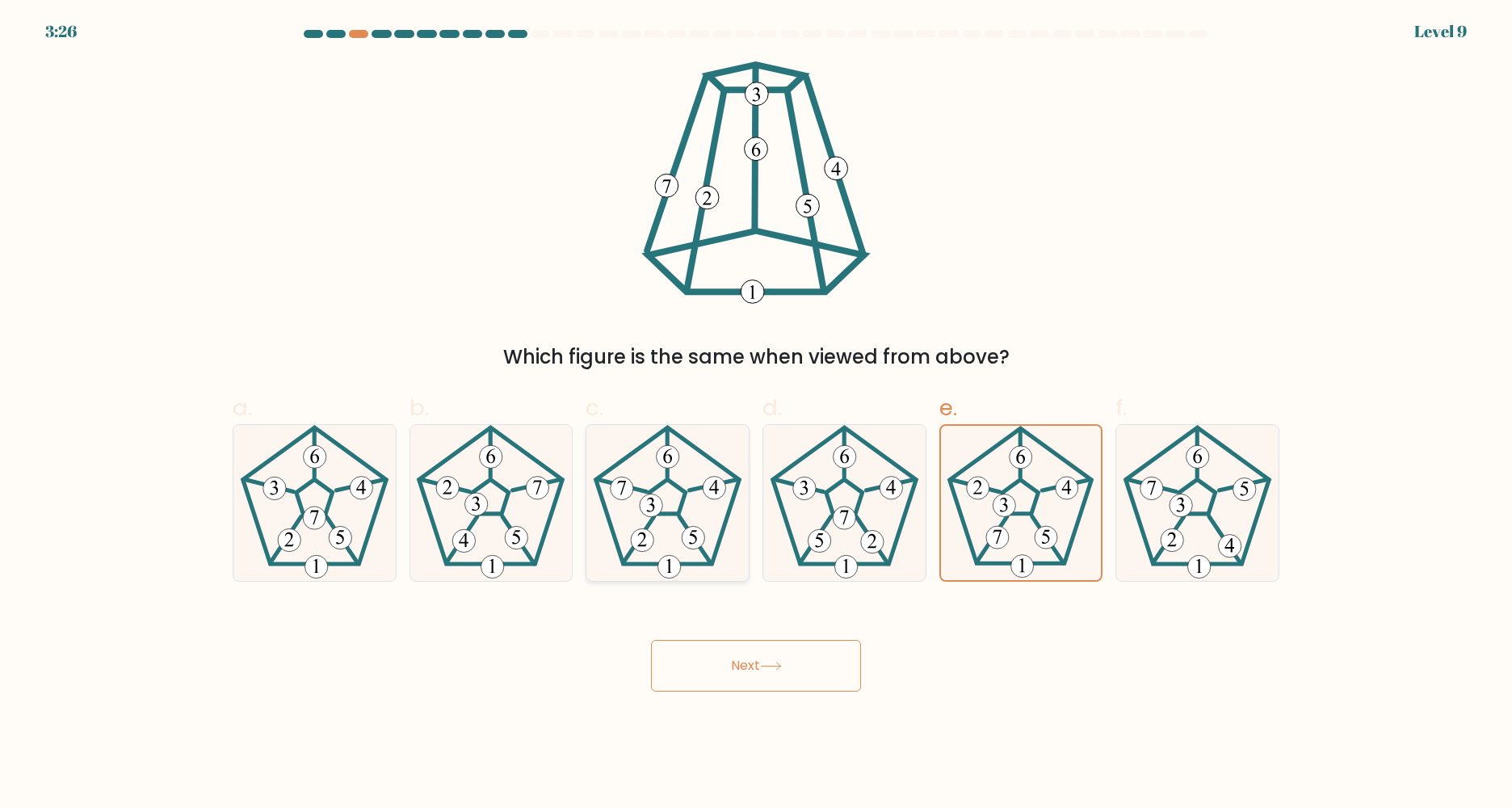
click at [756, 414] on input "c." at bounding box center [756, 409] width 1 height 10
radio input "true"
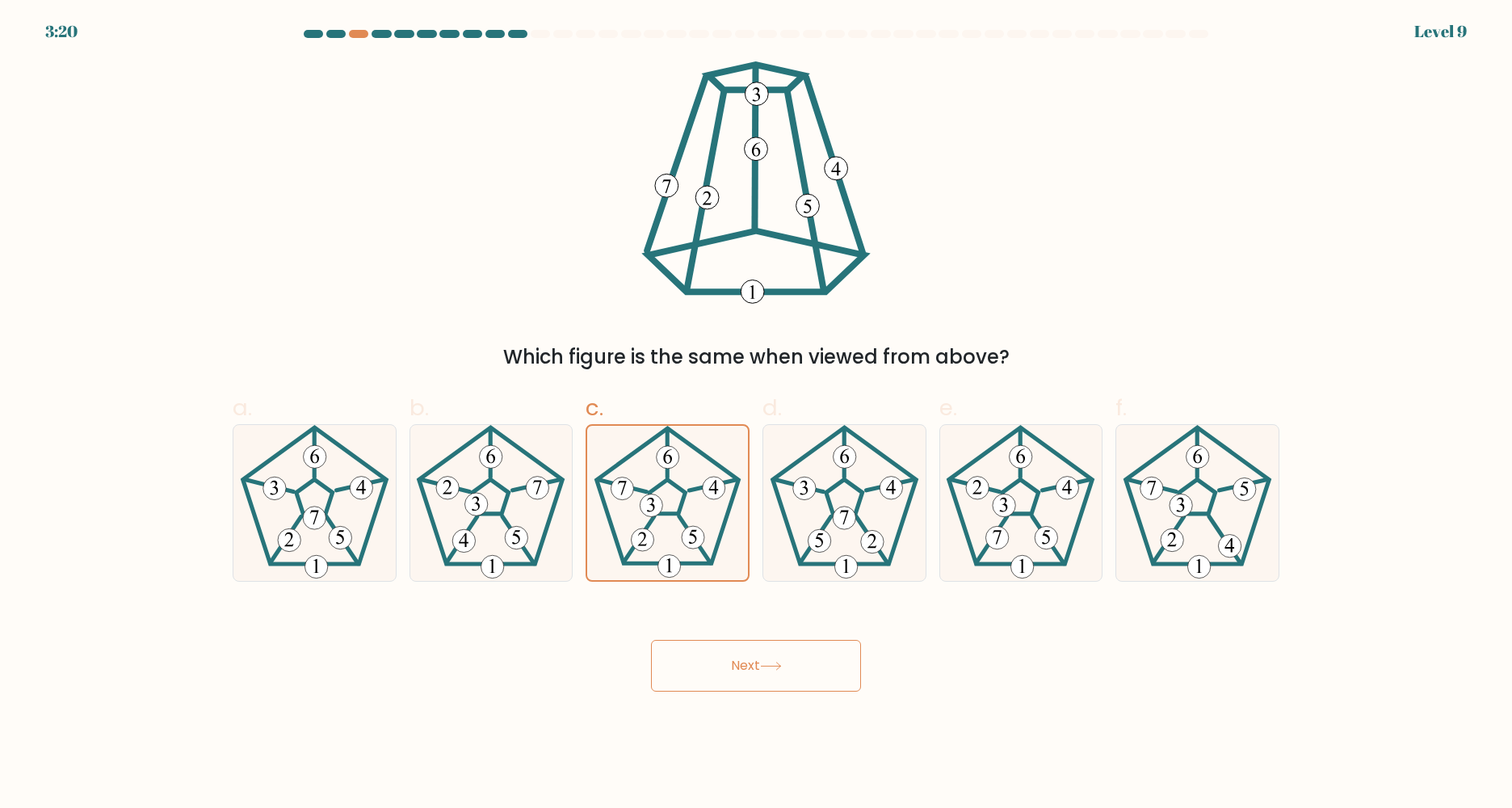
click at [738, 675] on button "Next" at bounding box center [756, 665] width 210 height 51
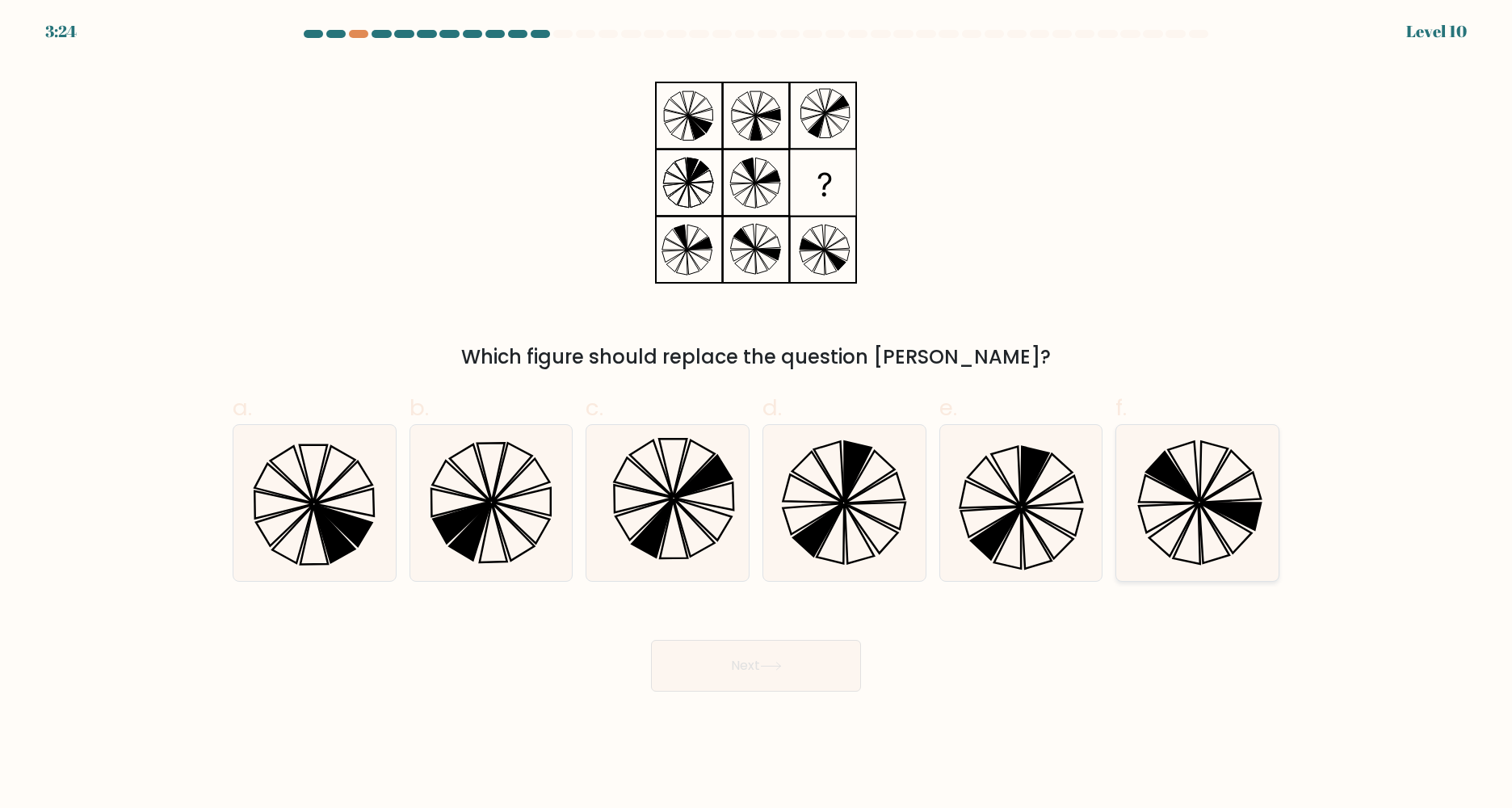
click at [1182, 487] on icon at bounding box center [1172, 477] width 52 height 50
click at [756, 414] on input "f." at bounding box center [756, 409] width 1 height 10
radio input "true"
click at [761, 677] on button "Next" at bounding box center [756, 665] width 210 height 51
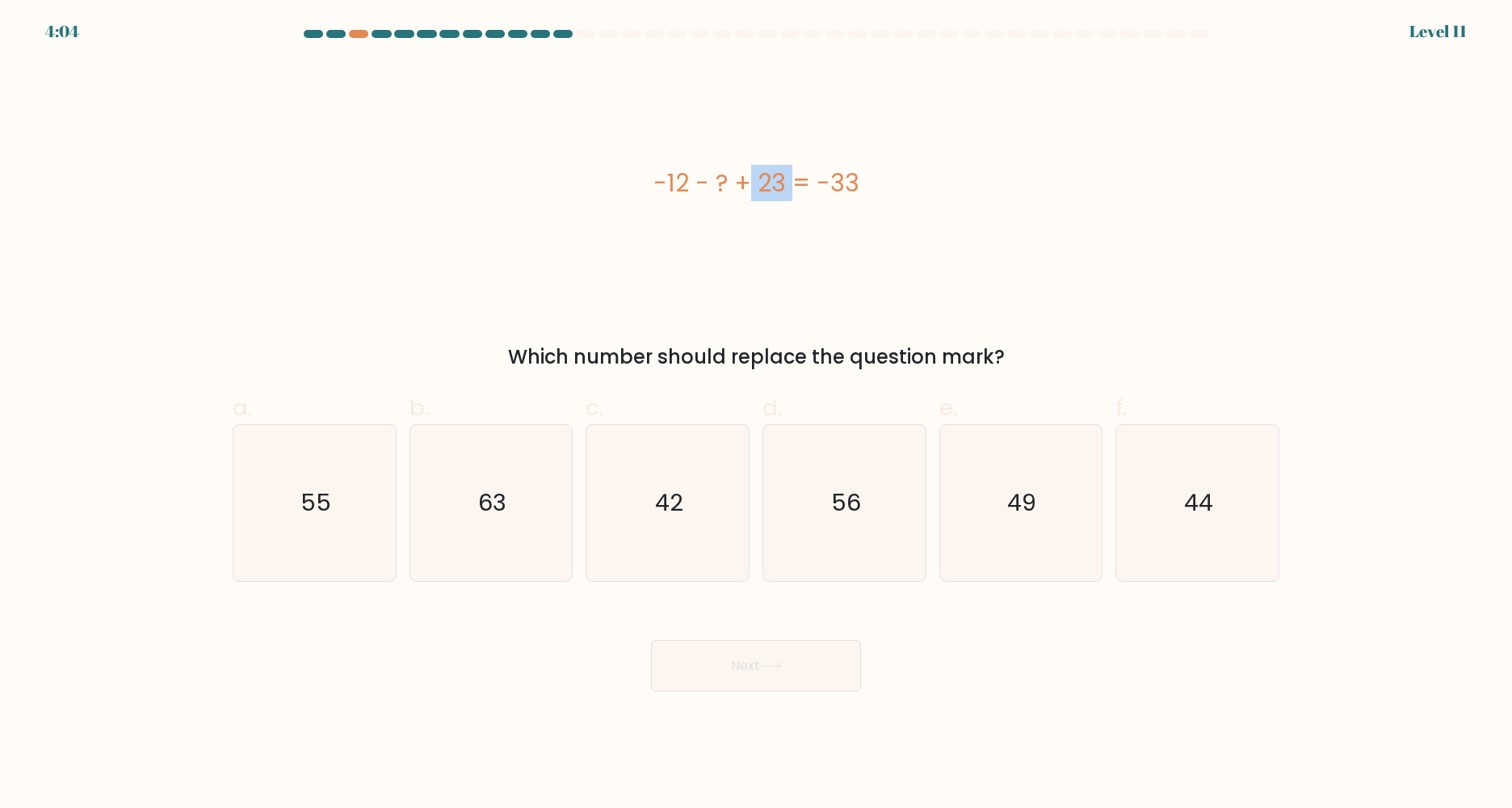
drag, startPoint x: 659, startPoint y: 184, endPoint x: 695, endPoint y: 194, distance: 37.4
click at [695, 194] on div "-12 - ? + 23 = -33" at bounding box center [756, 183] width 1047 height 36
click at [695, 195] on div "-12 - ? + 23 = -33" at bounding box center [756, 183] width 1047 height 36
drag, startPoint x: 759, startPoint y: 192, endPoint x: 793, endPoint y: 192, distance: 34.0
click at [793, 192] on div "-12 - ? + 23 = -33" at bounding box center [756, 183] width 1047 height 36
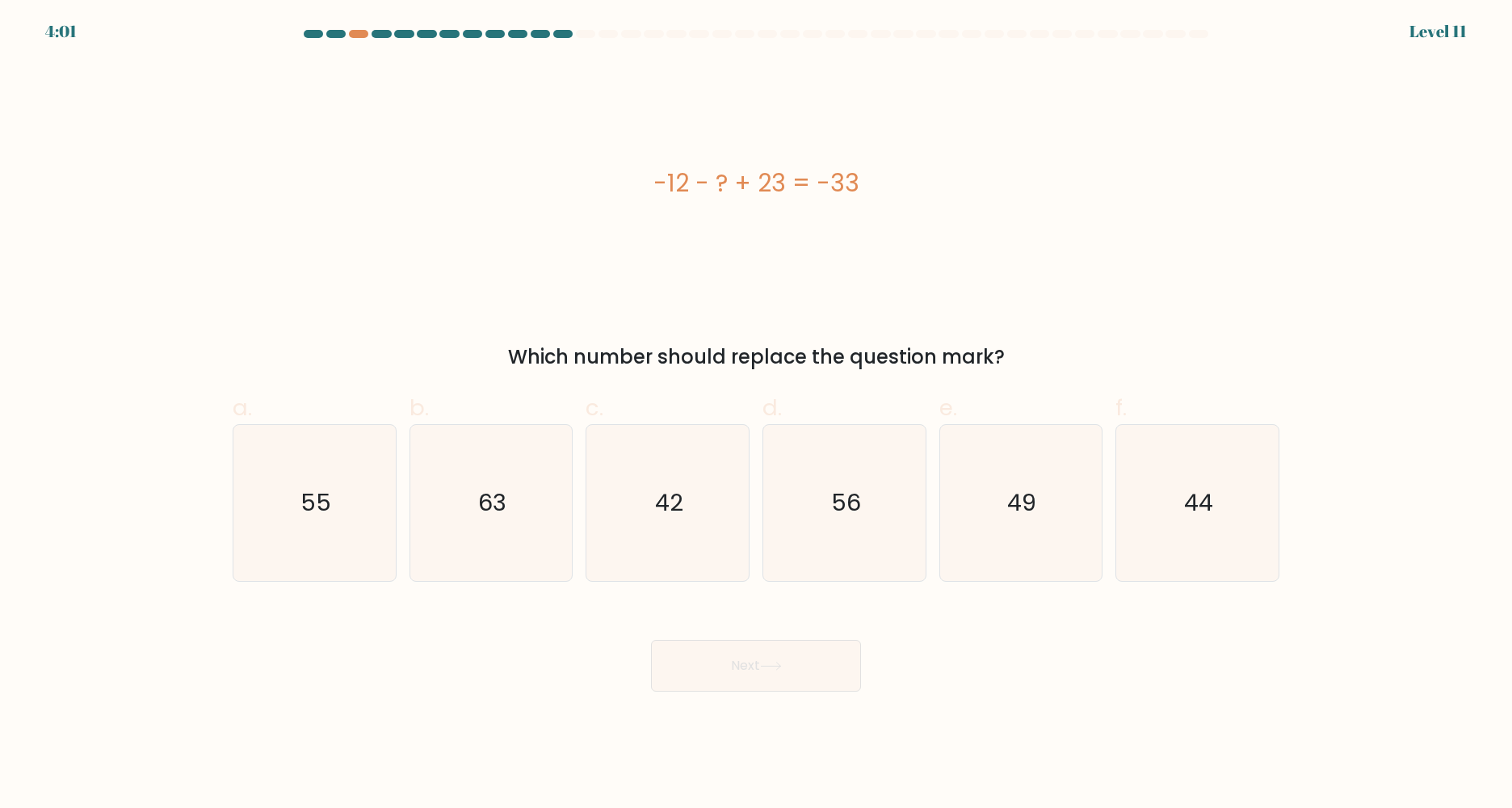
drag, startPoint x: 793, startPoint y: 192, endPoint x: 778, endPoint y: 202, distance: 18.0
click at [778, 202] on div "-12 - ? + 23 = -33" at bounding box center [756, 183] width 1047 height 242
click at [729, 231] on div "-12 - ? + 23 = -33" at bounding box center [756, 183] width 1047 height 242
click at [1219, 508] on icon "44" at bounding box center [1196, 502] width 156 height 156
click at [756, 414] on input "f. 44" at bounding box center [756, 409] width 1 height 10
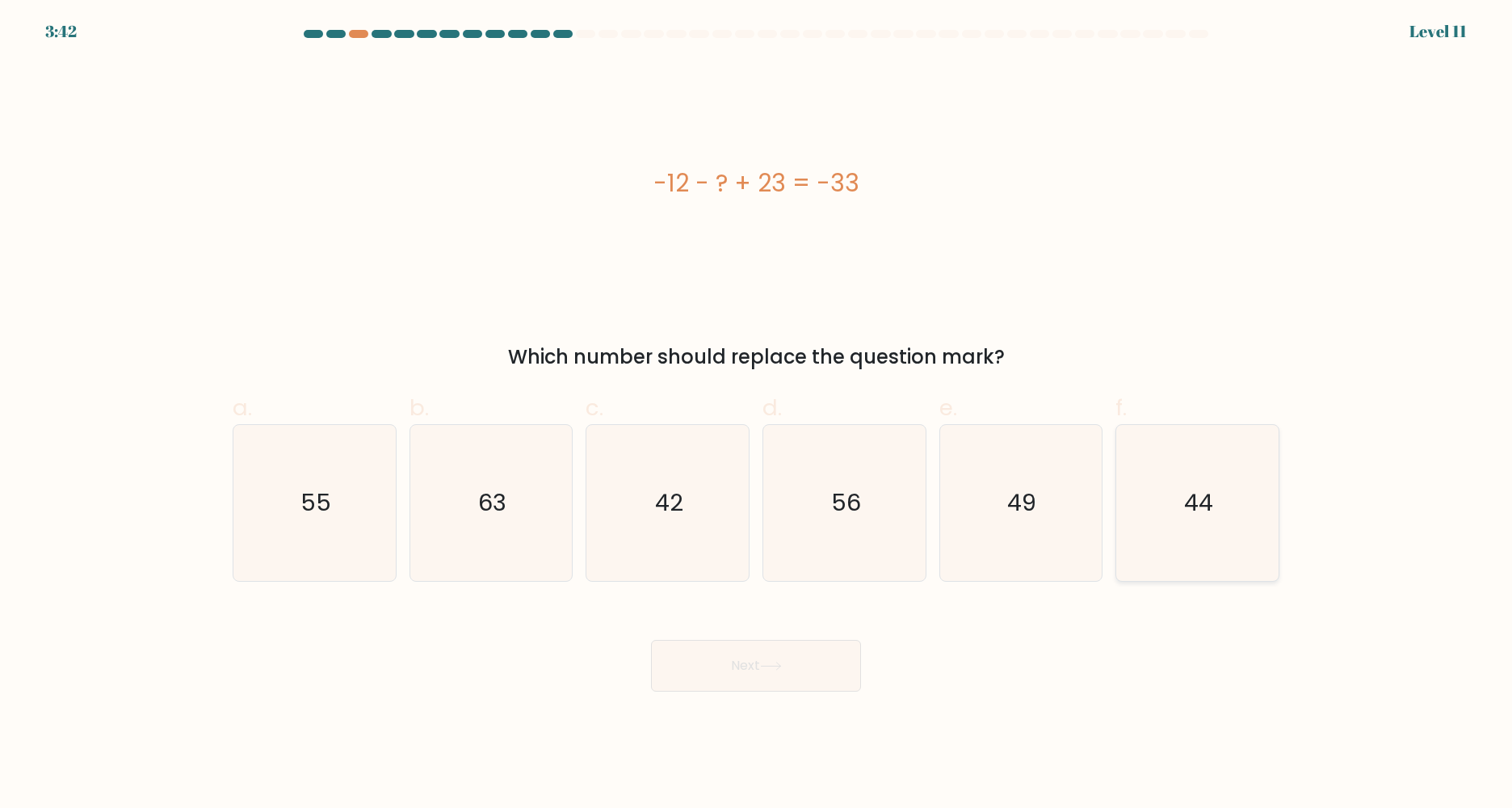
radio input "true"
click at [798, 676] on button "Next" at bounding box center [756, 665] width 210 height 51
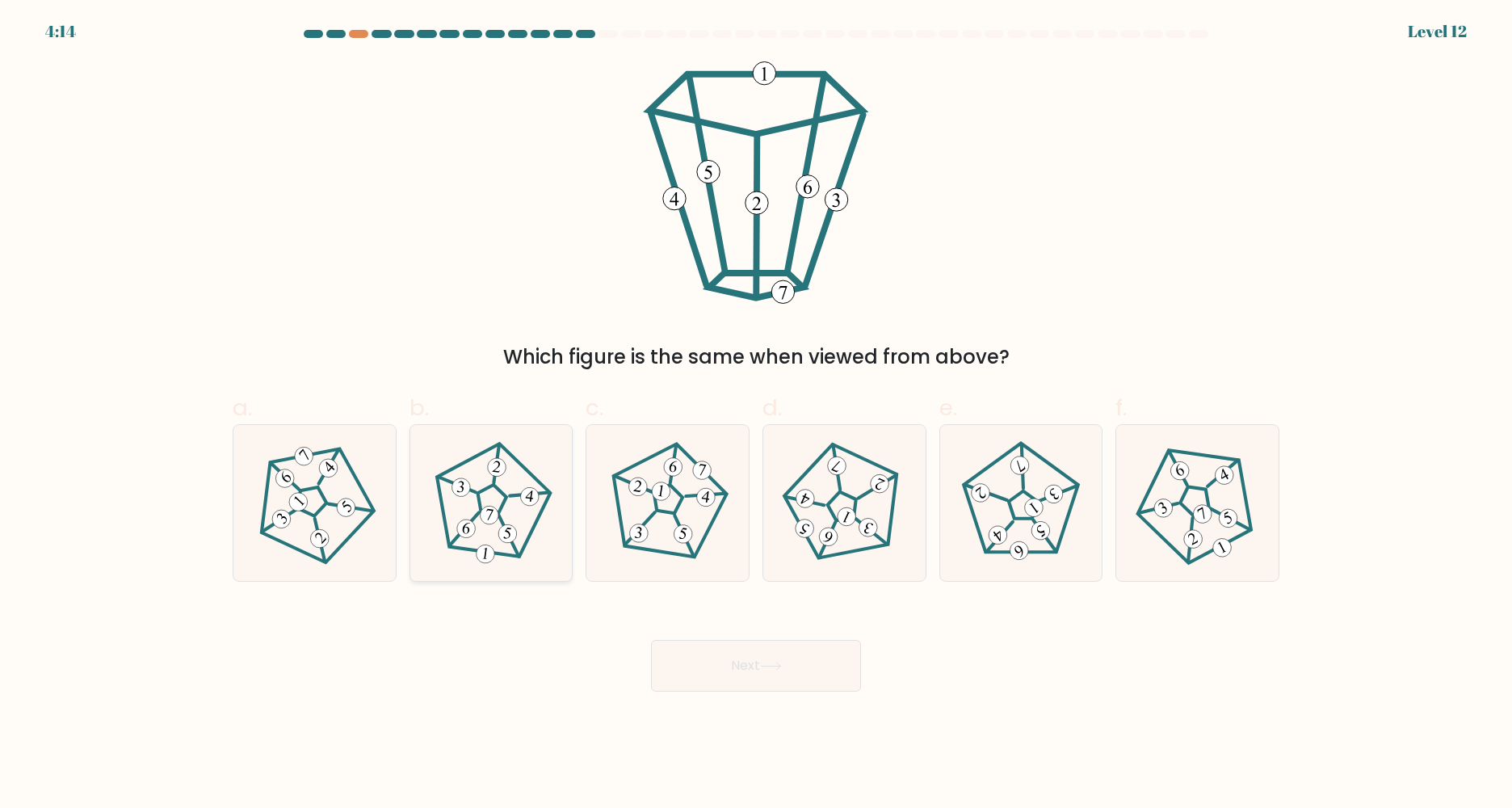
click at [497, 508] on icon at bounding box center [491, 503] width 125 height 125
click at [756, 414] on input "b." at bounding box center [756, 409] width 1 height 10
radio input "true"
click at [726, 659] on button "Next" at bounding box center [756, 665] width 210 height 51
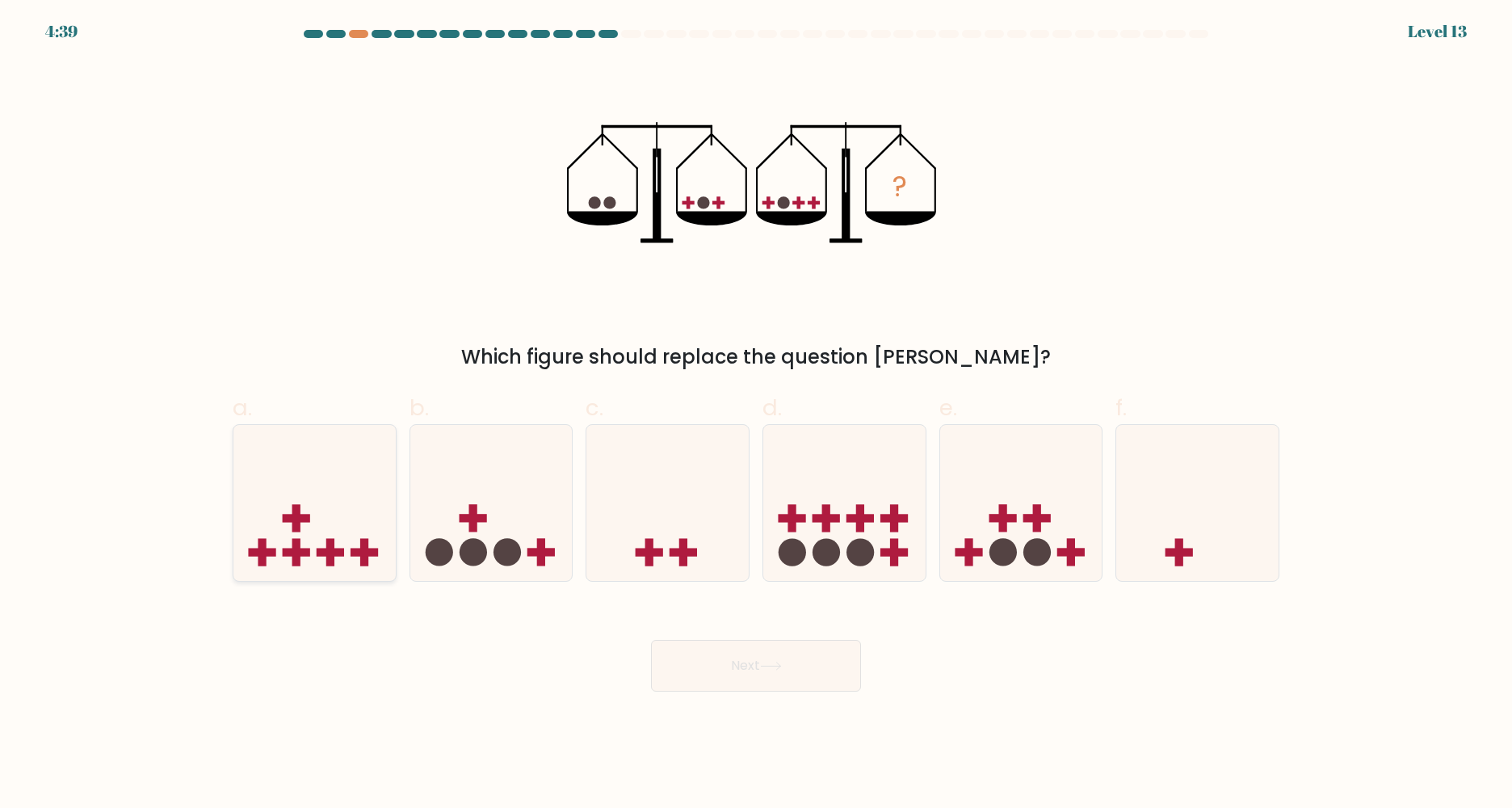
click at [314, 532] on icon at bounding box center [314, 502] width 162 height 134
click at [756, 414] on input "a." at bounding box center [756, 409] width 1 height 10
radio input "true"
click at [777, 671] on icon at bounding box center [771, 666] width 22 height 9
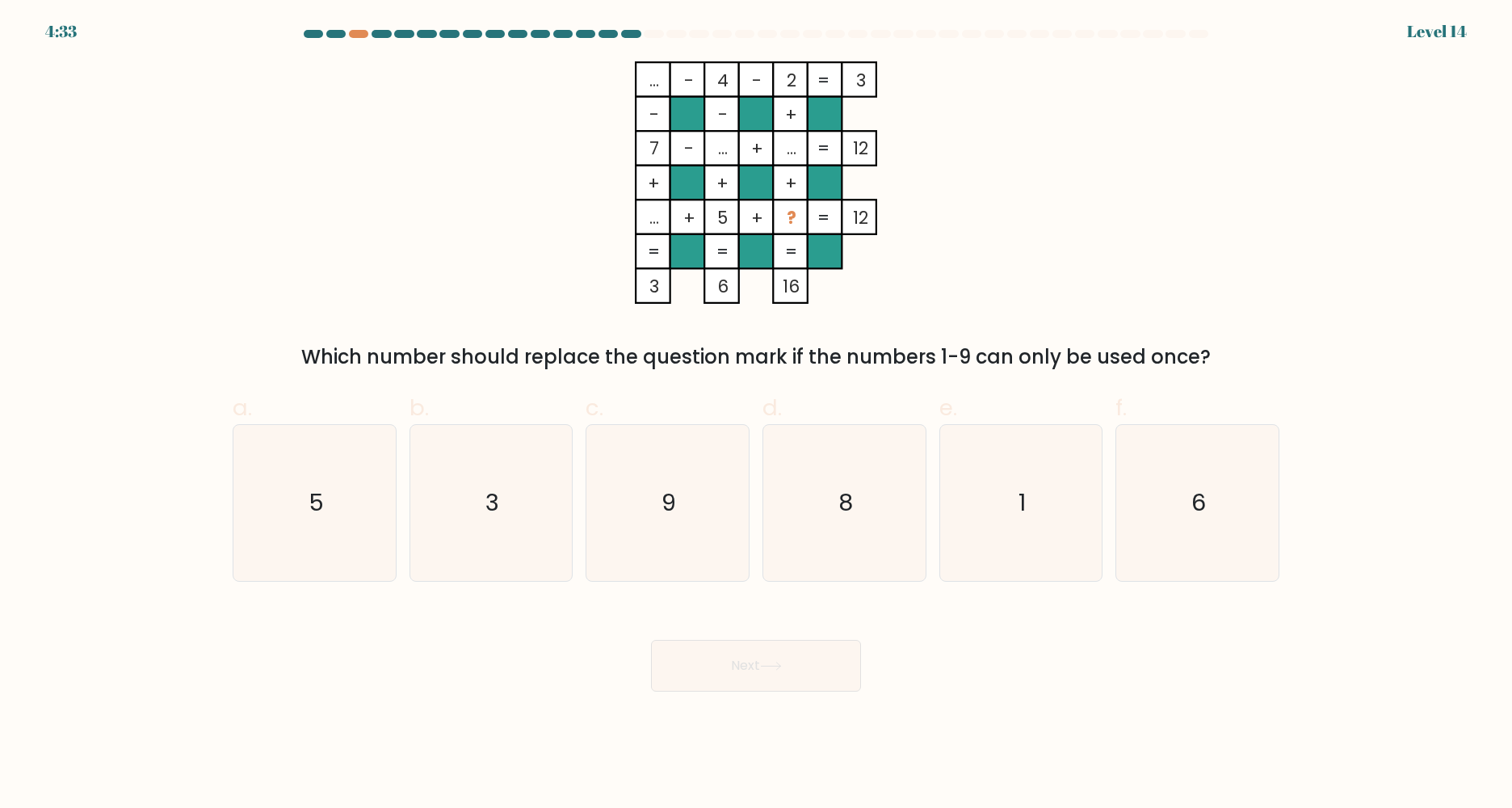
click at [359, 29] on div "4:33 Level 14" at bounding box center [756, 22] width 1512 height 44
click at [359, 29] on div "5:18 Level 14" at bounding box center [756, 22] width 1512 height 44
drag, startPoint x: 359, startPoint y: 29, endPoint x: 293, endPoint y: 90, distance: 89.9
click at [279, 104] on div "... - 4 - 2 3 - - + 7 - ... + ... 12 + + + ... + 5 + ? = 12 = = = = 3 6 16 = Wh…" at bounding box center [756, 216] width 1066 height 311
drag, startPoint x: 649, startPoint y: 210, endPoint x: 656, endPoint y: 211, distance: 7.1
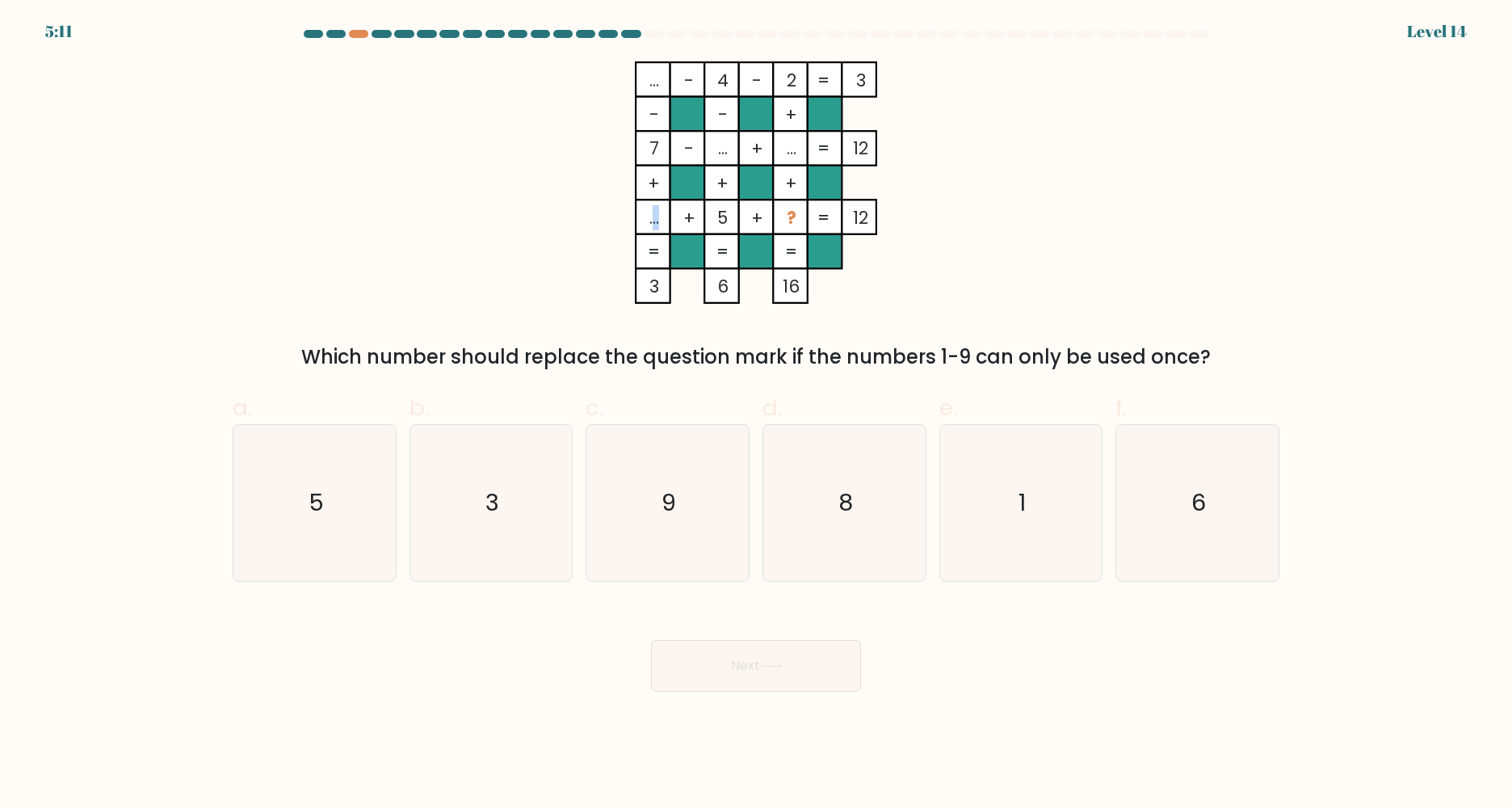
click at [656, 211] on tspan "..." at bounding box center [655, 218] width 10 height 25
click at [657, 211] on tspan "..." at bounding box center [655, 218] width 10 height 25
drag, startPoint x: 783, startPoint y: 225, endPoint x: 793, endPoint y: 225, distance: 10.0
click at [793, 225] on icon "... - 4 - 2 3 - - + 7 - ... + ... 12 + + + ... + 5 + ? = 12 = = = = 3 6 16 =" at bounding box center [756, 183] width 485 height 242
drag, startPoint x: 793, startPoint y: 225, endPoint x: 775, endPoint y: 245, distance: 26.9
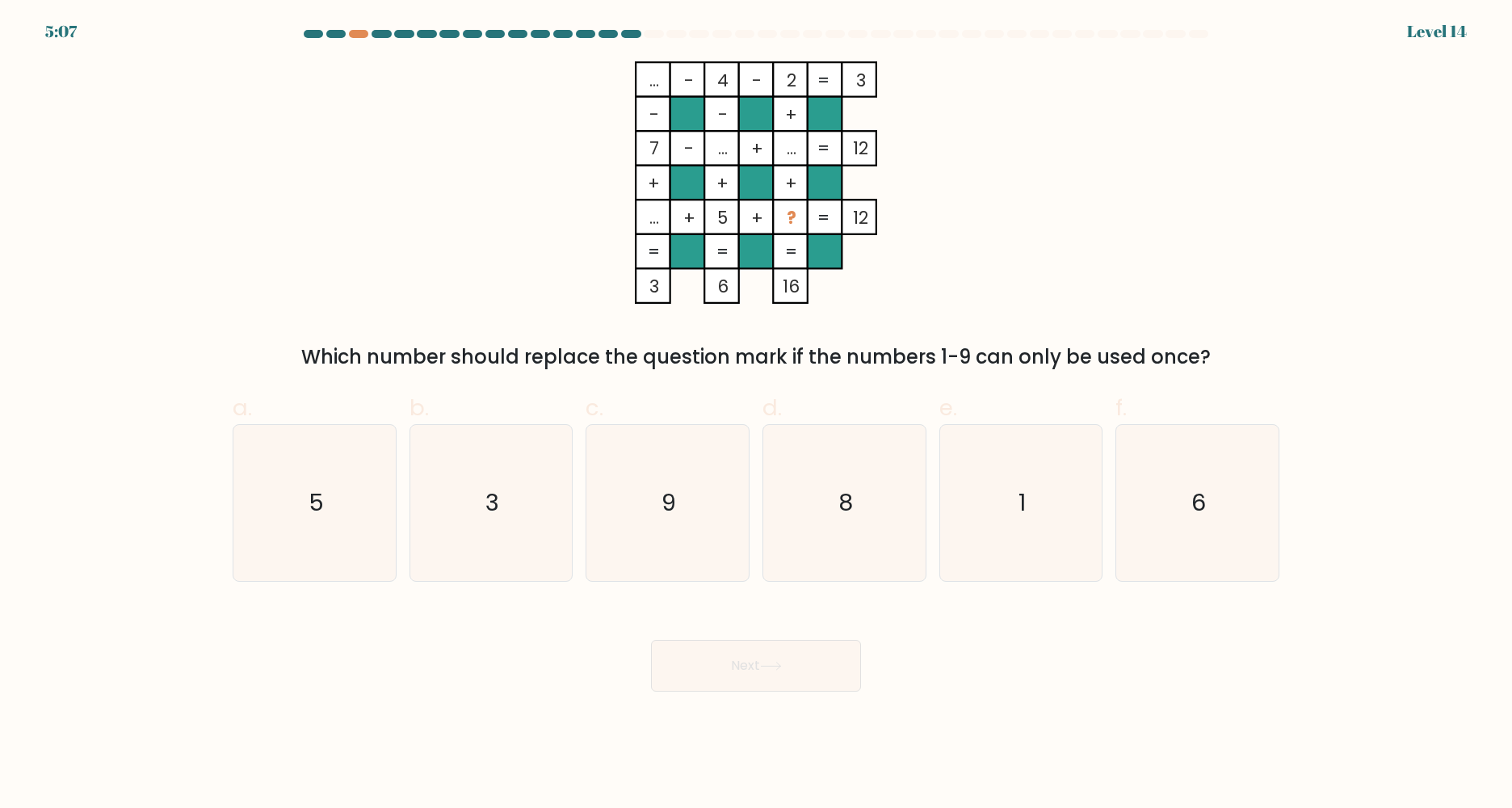
click at [775, 245] on rect at bounding box center [790, 251] width 34 height 35
click at [353, 33] on div at bounding box center [358, 35] width 19 height 8
drag, startPoint x: 786, startPoint y: 288, endPoint x: 801, endPoint y: 286, distance: 15.1
click at [799, 286] on tspan "16" at bounding box center [791, 286] width 17 height 25
drag, startPoint x: 801, startPoint y: 286, endPoint x: 787, endPoint y: 312, distance: 29.5
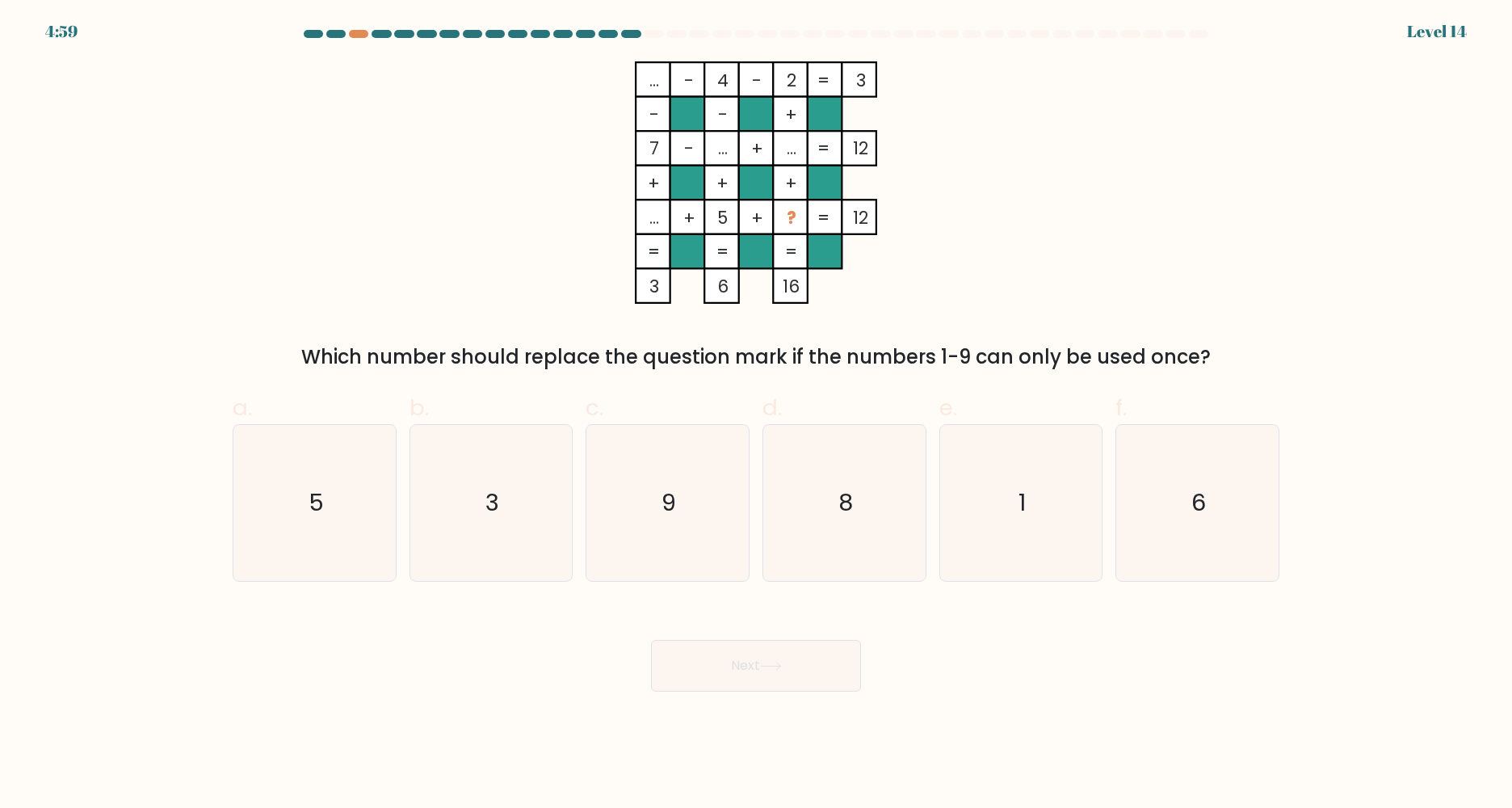
click at [787, 312] on div "... - 4 - 2 3 - - + 7 - ... + ... 12 + + + ... + 5 + ? = 12 = = = = 3 6 16 = Wh…" at bounding box center [756, 216] width 1066 height 311
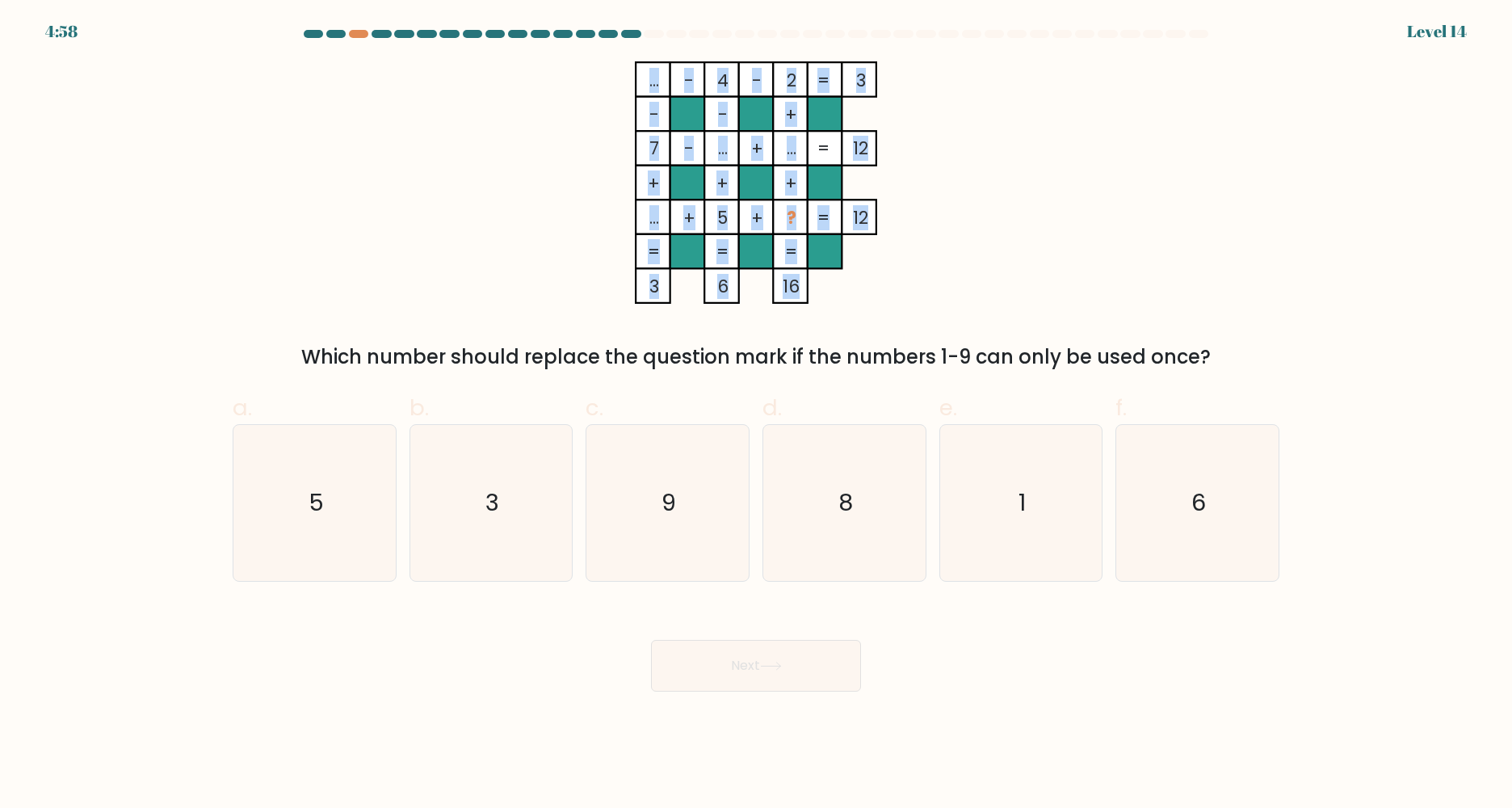
drag, startPoint x: 796, startPoint y: 284, endPoint x: 769, endPoint y: 265, distance: 33.0
click at [769, 265] on icon "... - 4 - 2 3 - - + 7 - ... + ... 12 + + + ... + 5 + ? = 12 = = = = 3 6 16 =" at bounding box center [756, 183] width 485 height 242
drag, startPoint x: 769, startPoint y: 265, endPoint x: 783, endPoint y: 291, distance: 29.5
click at [783, 291] on tspan "16" at bounding box center [791, 286] width 17 height 25
click at [795, 216] on icon "... - 4 - 2 3 - - + 7 - ... + ... 12 + + + ... + 5 + ? = 12 = = = = 3 6 16 =" at bounding box center [756, 183] width 485 height 242
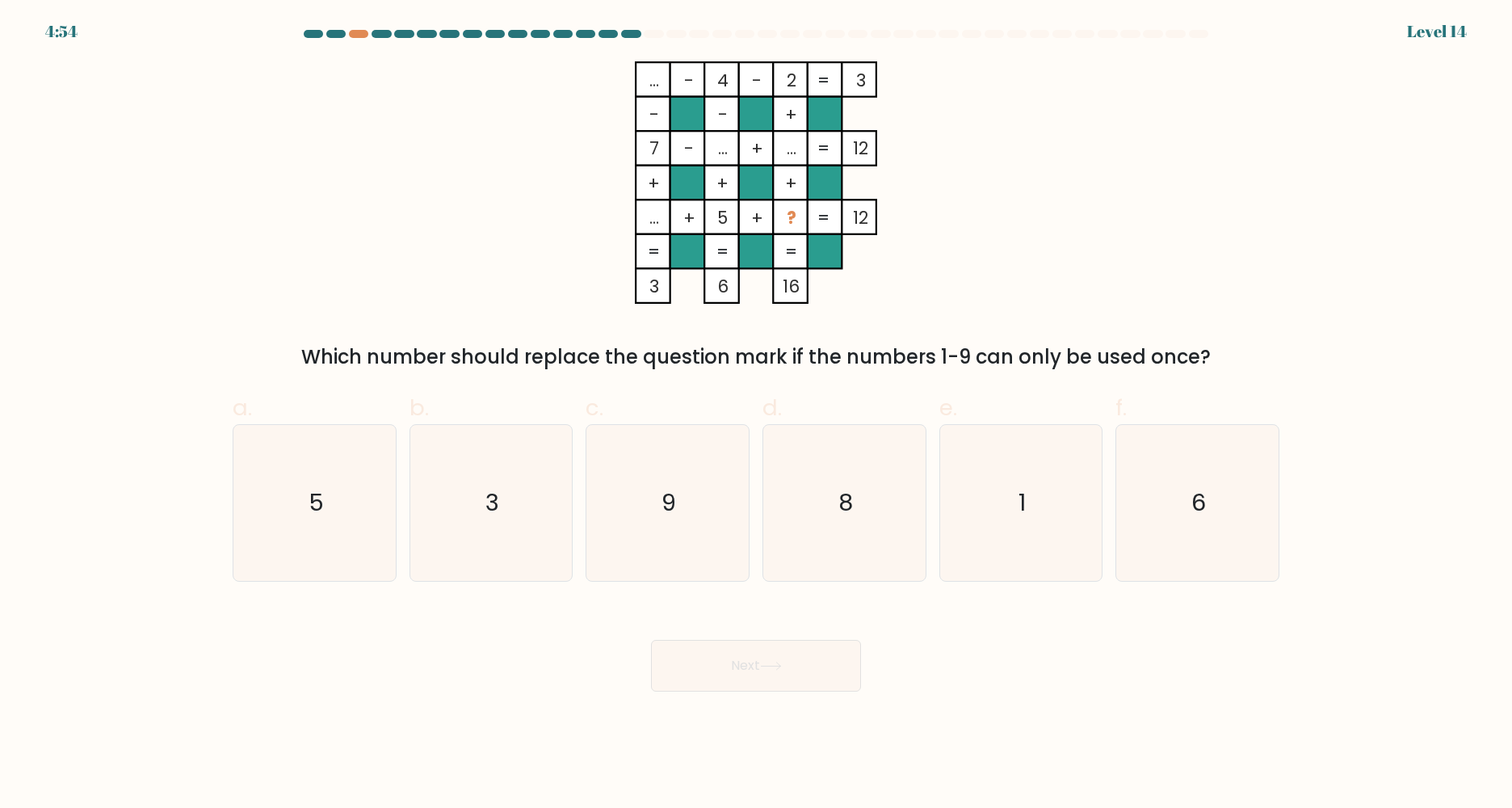
drag, startPoint x: 795, startPoint y: 216, endPoint x: 777, endPoint y: 252, distance: 40.2
click at [777, 252] on rect at bounding box center [790, 251] width 34 height 35
drag, startPoint x: 661, startPoint y: 74, endPoint x: 639, endPoint y: 81, distance: 23.1
click at [639, 81] on icon "... - 4 - 2 3 - - + 7 - ... + ... 12 + + + ... + 5 + ? = 12 = = = = 3 6 16 =" at bounding box center [756, 183] width 485 height 242
click at [639, 81] on rect at bounding box center [652, 79] width 34 height 35
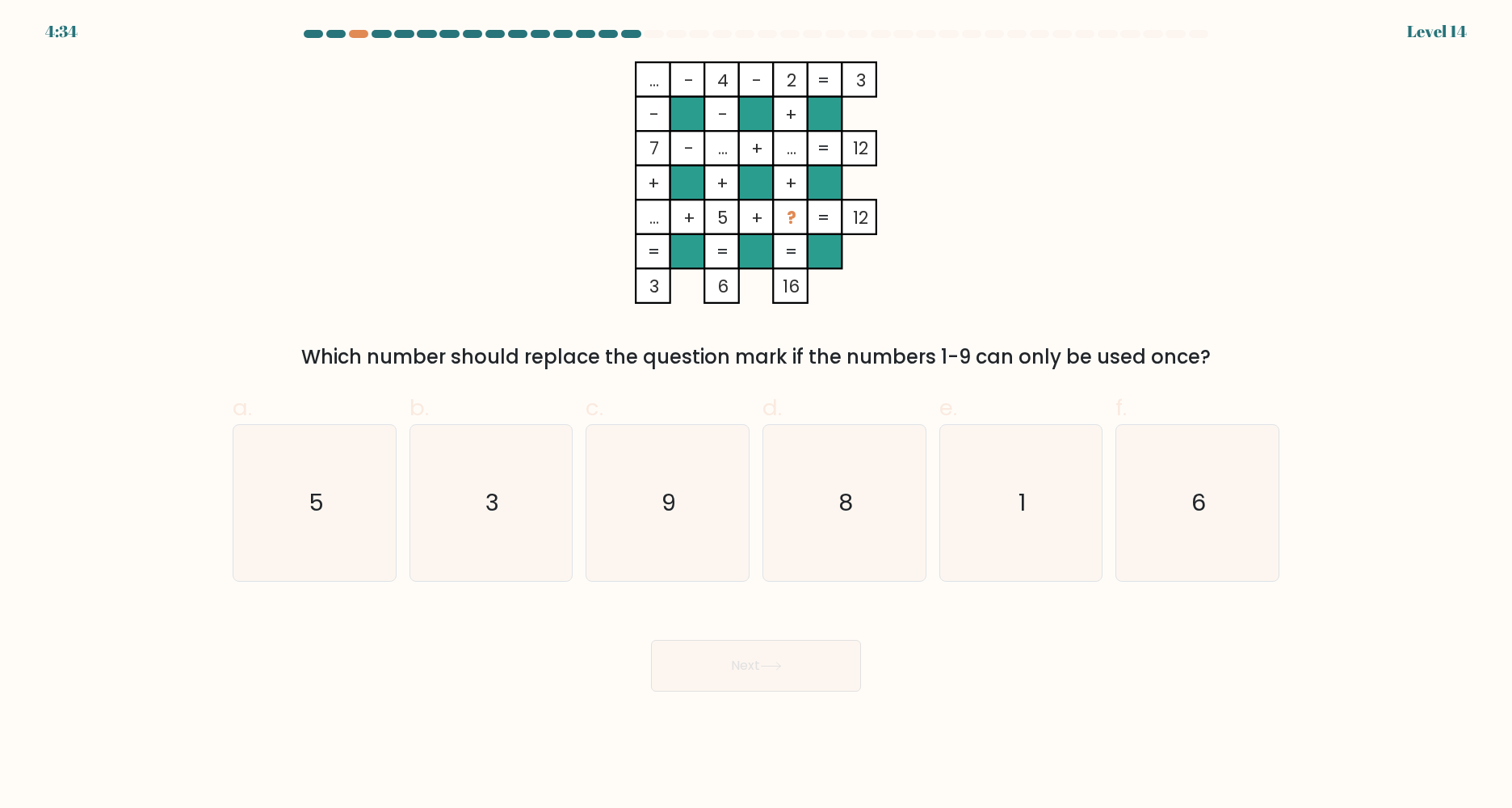
click at [788, 141] on tspan "..." at bounding box center [792, 148] width 10 height 25
drag, startPoint x: 788, startPoint y: 141, endPoint x: 788, endPoint y: 152, distance: 11.0
click at [788, 152] on tspan "..." at bounding box center [792, 148] width 10 height 25
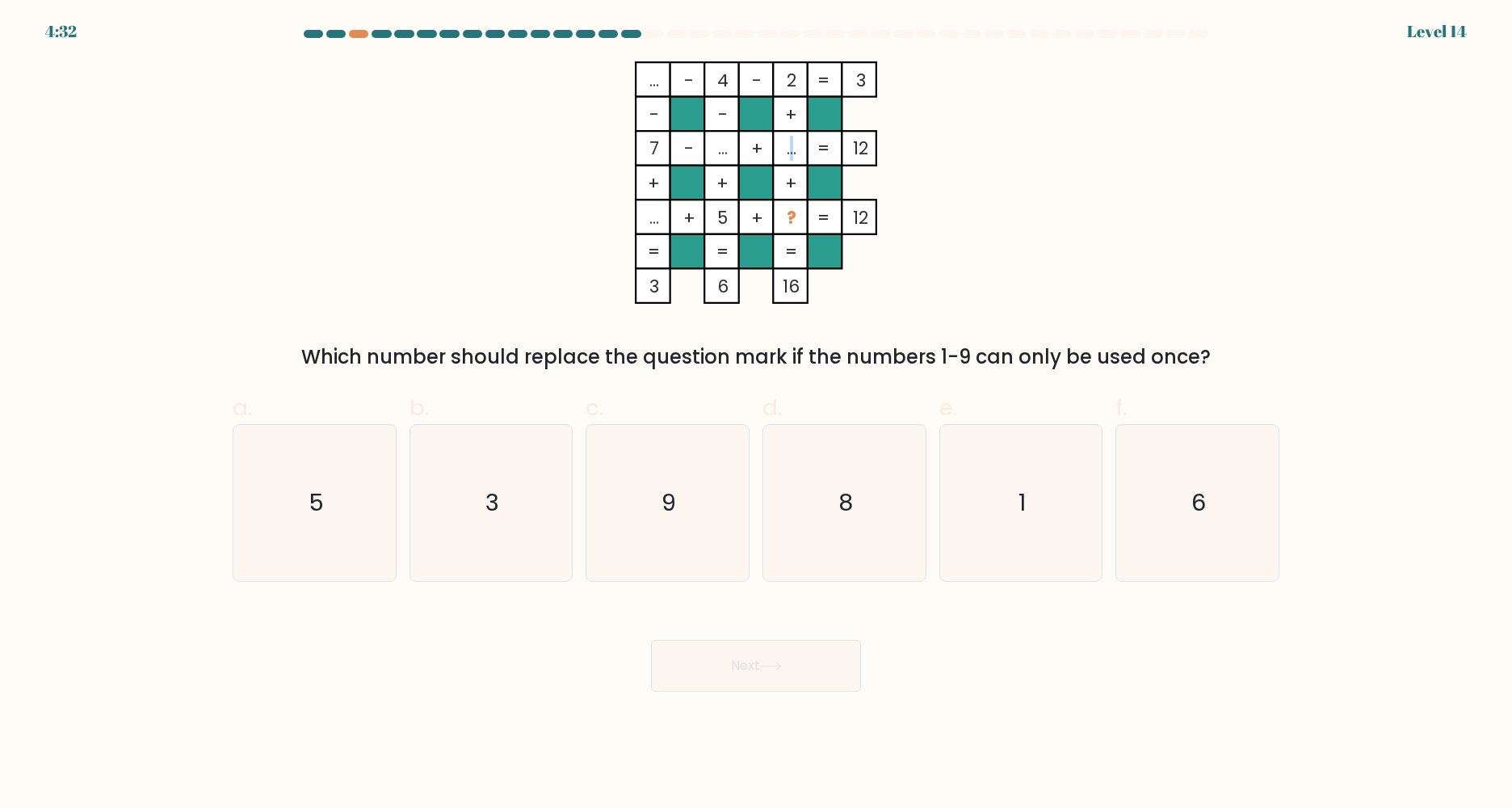
click at [788, 152] on tspan "..." at bounding box center [792, 148] width 10 height 25
drag, startPoint x: 788, startPoint y: 152, endPoint x: 791, endPoint y: 205, distance: 53.1
click at [791, 205] on rect at bounding box center [790, 216] width 34 height 35
click at [793, 211] on tspan "?" at bounding box center [792, 218] width 10 height 25
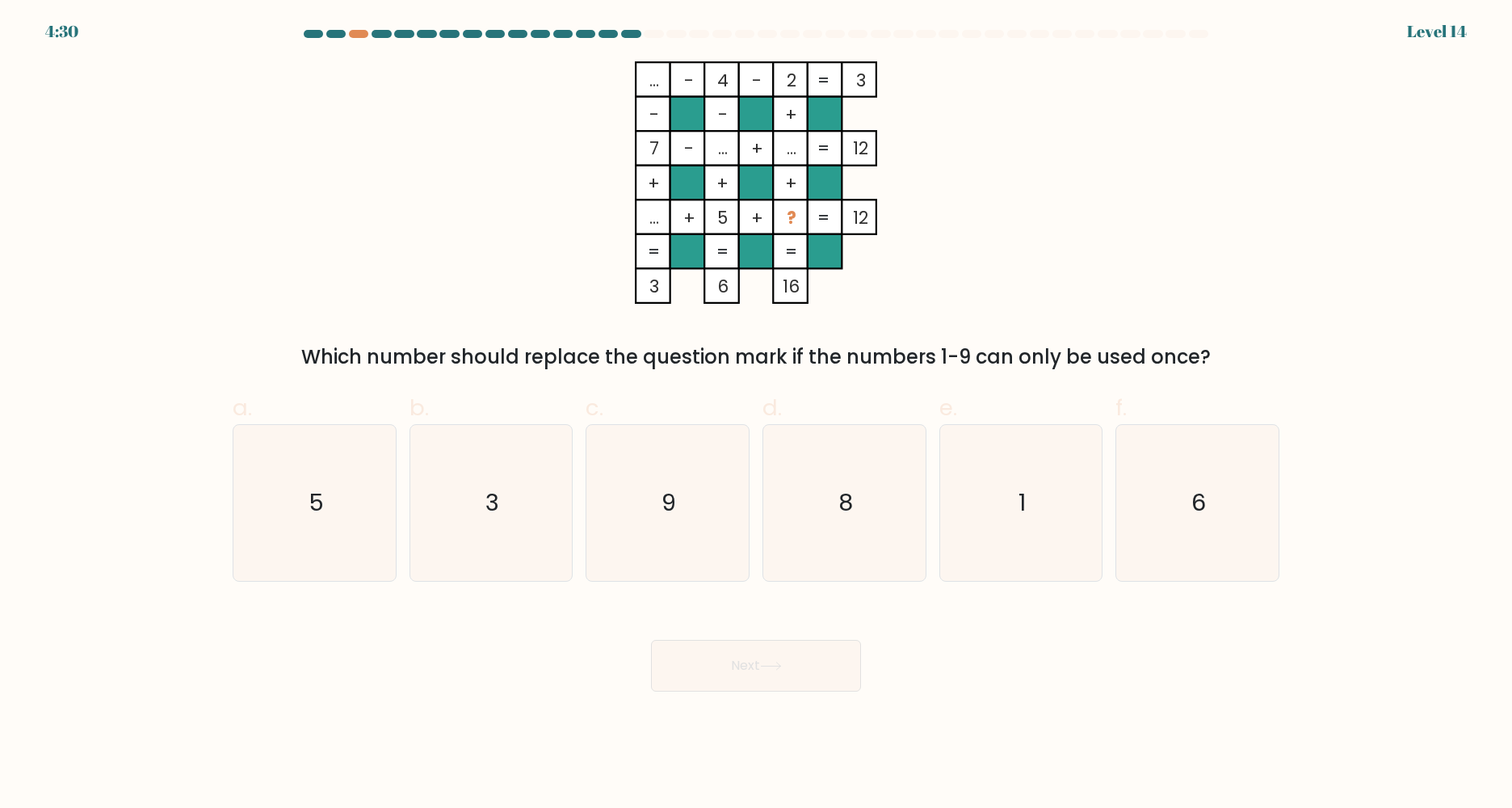
click at [793, 216] on tspan "?" at bounding box center [792, 218] width 10 height 25
click at [650, 219] on tspan "..." at bounding box center [655, 218] width 10 height 25
drag, startPoint x: 646, startPoint y: 219, endPoint x: 655, endPoint y: 230, distance: 14.2
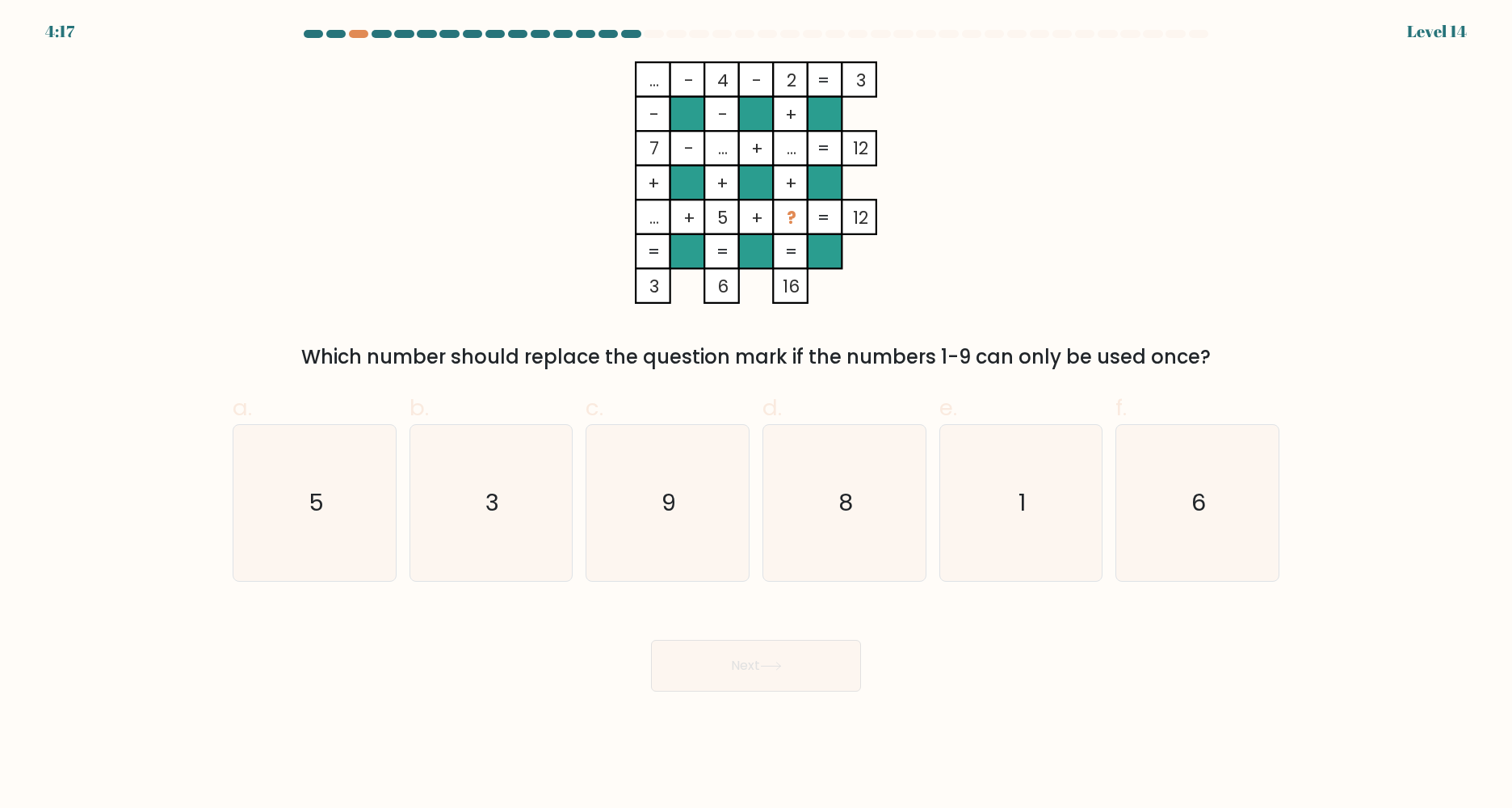
click at [655, 230] on tspan "..." at bounding box center [655, 218] width 10 height 25
click at [719, 213] on tspan "5" at bounding box center [722, 218] width 10 height 25
drag, startPoint x: 719, startPoint y: 213, endPoint x: 716, endPoint y: 224, distance: 11.4
click at [717, 224] on tspan "5" at bounding box center [722, 218] width 10 height 25
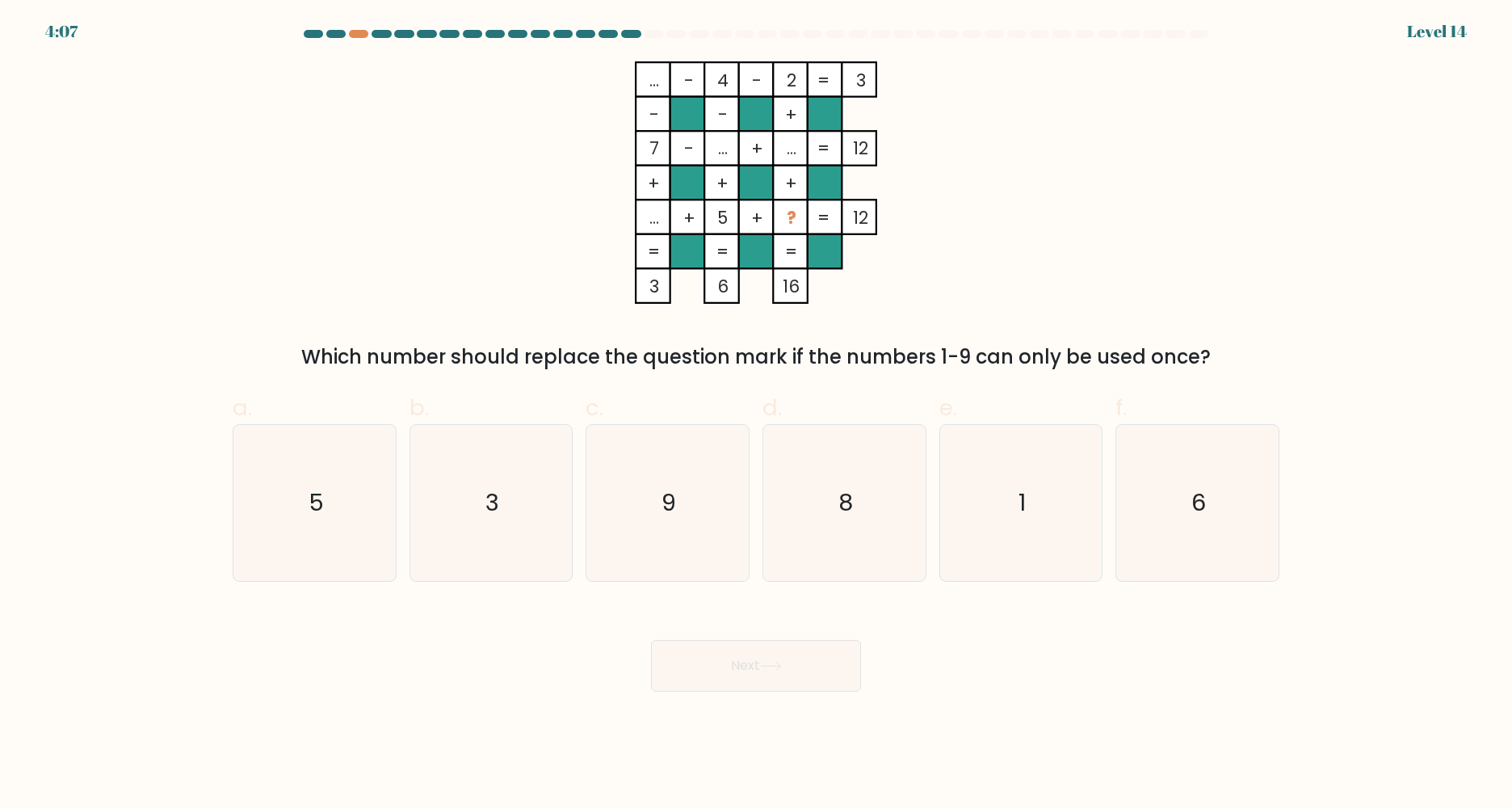
click at [784, 219] on rect at bounding box center [790, 216] width 34 height 35
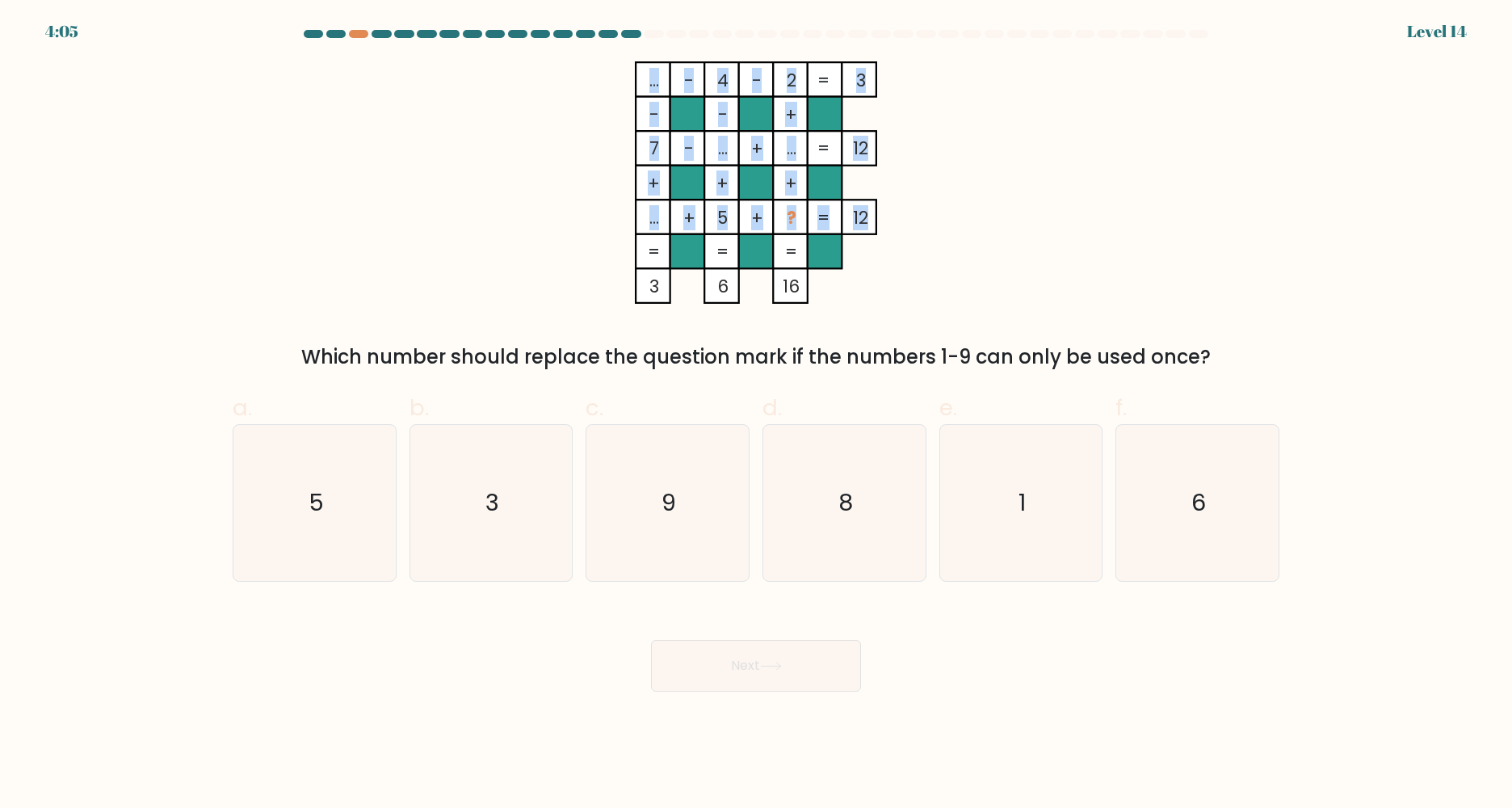
drag, startPoint x: 867, startPoint y: 212, endPoint x: 709, endPoint y: 212, distance: 158.0
click at [709, 212] on icon "... - 4 - 2 3 - - + 7 - ... + ... 12 + + + ... + 5 + ? = 12 = = = = 3 6 16 =" at bounding box center [756, 183] width 485 height 242
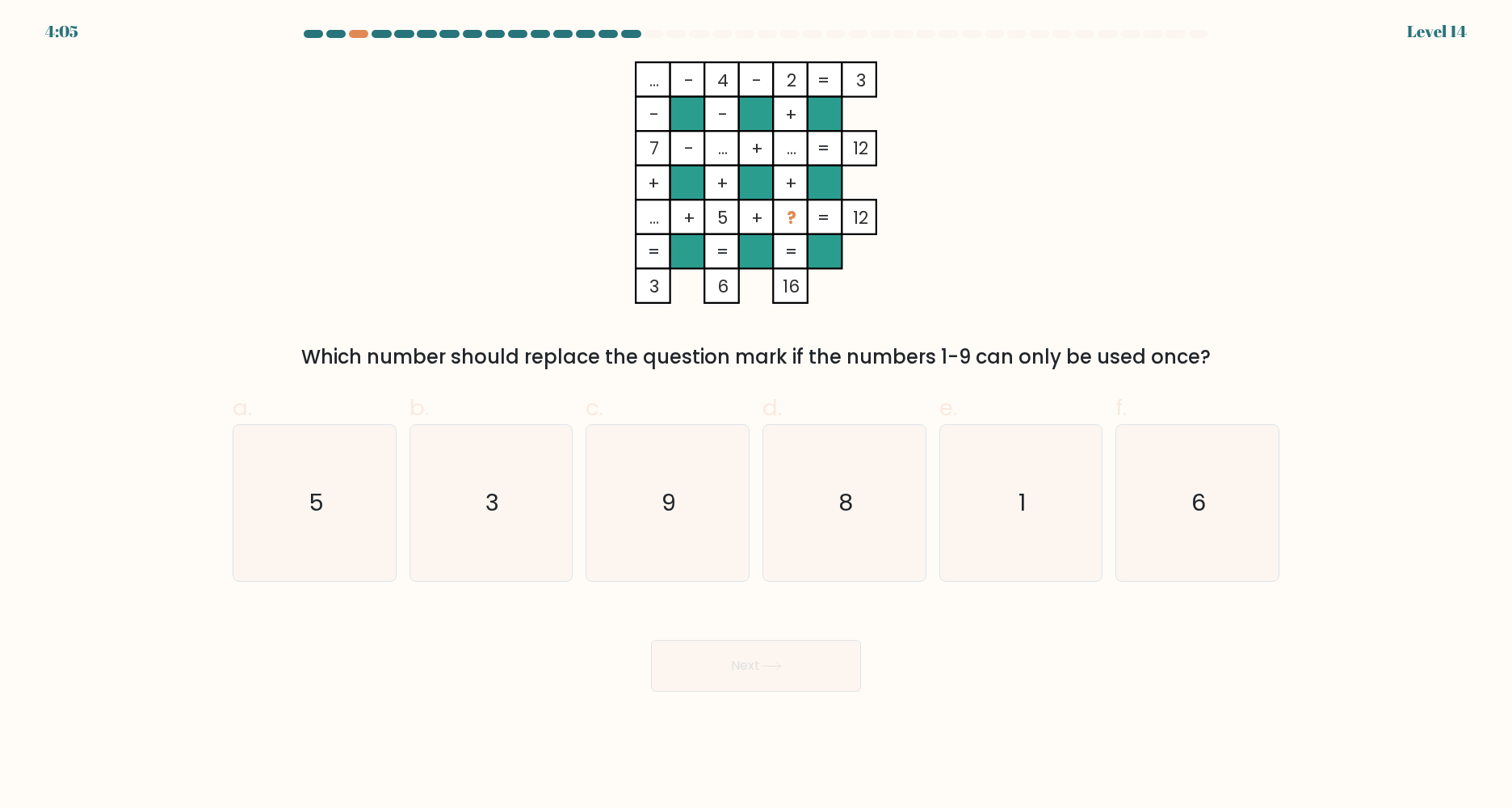
click at [709, 212] on rect at bounding box center [721, 216] width 34 height 35
drag, startPoint x: 639, startPoint y: 222, endPoint x: 654, endPoint y: 222, distance: 15.0
click at [654, 222] on icon "... - 4 - 2 3 - - + 7 - ... + ... 12 + + + ... + 5 + ? = 12 = = = = 3 6 16 =" at bounding box center [756, 183] width 485 height 242
click at [651, 230] on tspan "..." at bounding box center [655, 218] width 10 height 25
click at [597, 351] on div "Which number should replace the question mark if the numbers 1-9 can only be us…" at bounding box center [756, 357] width 1027 height 29
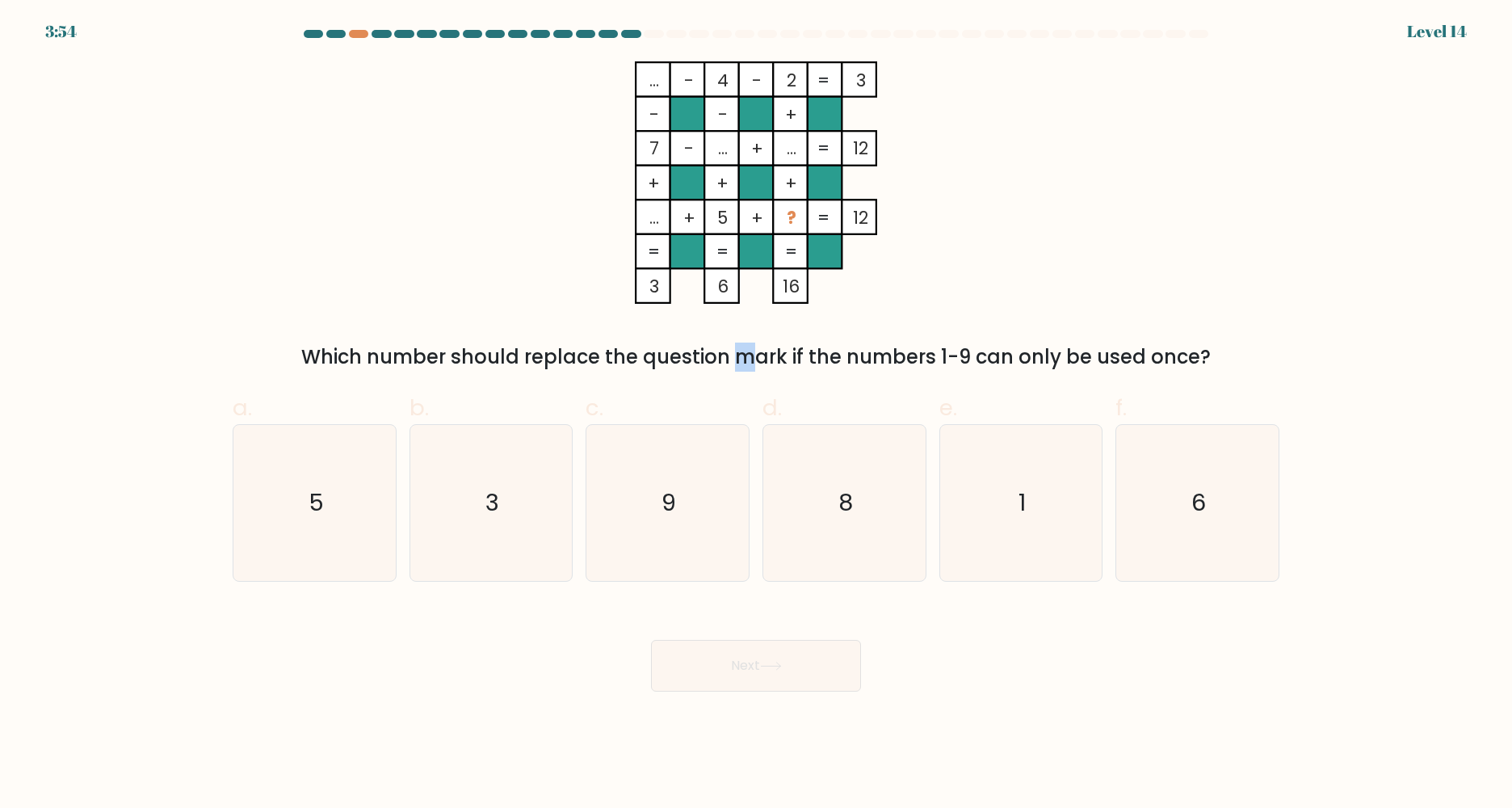
click at [597, 351] on div "Which number should replace the question mark if the numbers 1-9 can only be us…" at bounding box center [756, 357] width 1027 height 29
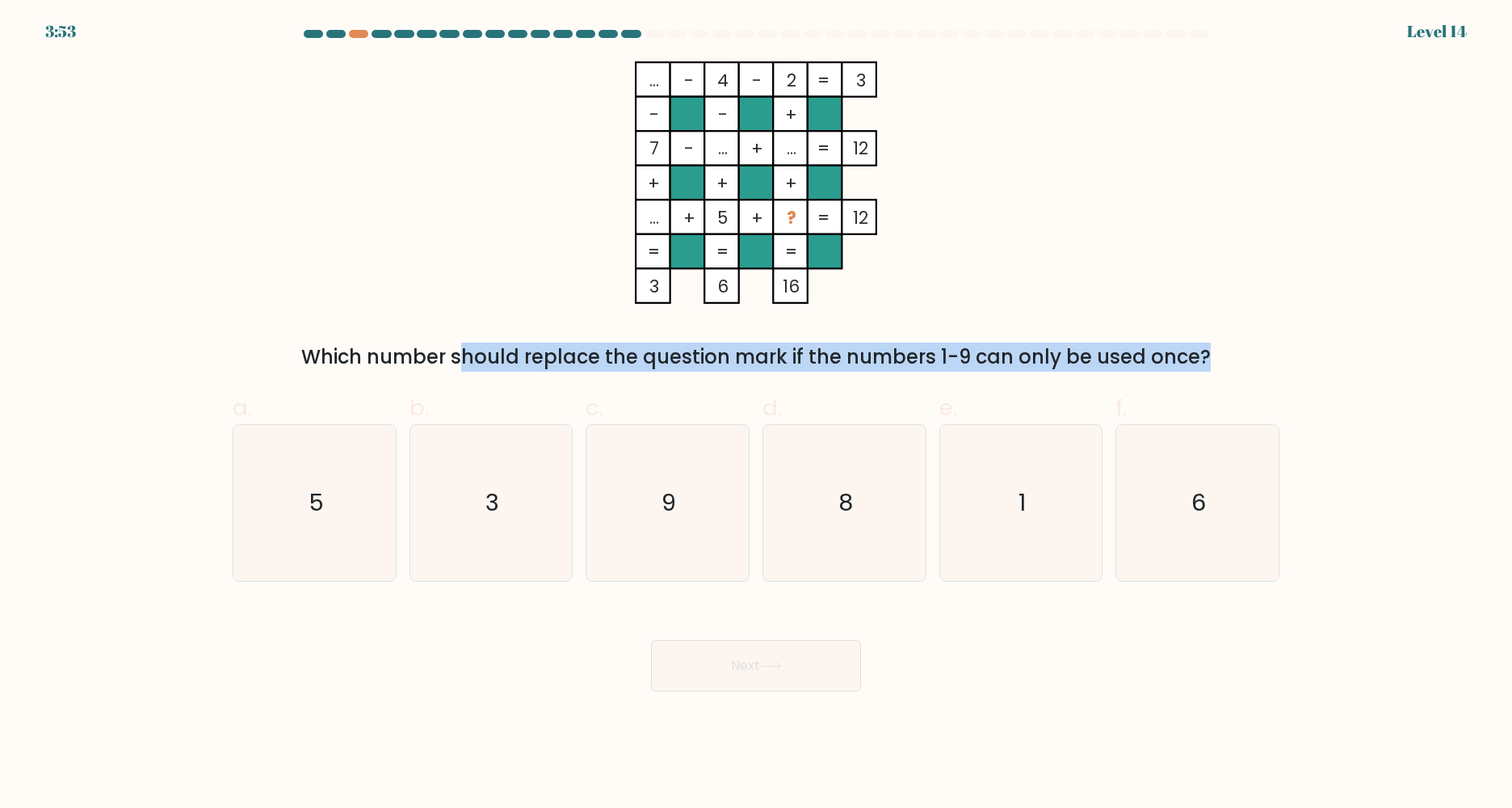
click at [597, 351] on div "Which number should replace the question mark if the numbers 1-9 can only be us…" at bounding box center [756, 357] width 1027 height 29
drag, startPoint x: 597, startPoint y: 351, endPoint x: 553, endPoint y: 364, distance: 45.9
click at [553, 364] on div "Which number should replace the question mark if the numbers 1-9 can only be us…" at bounding box center [756, 357] width 1027 height 29
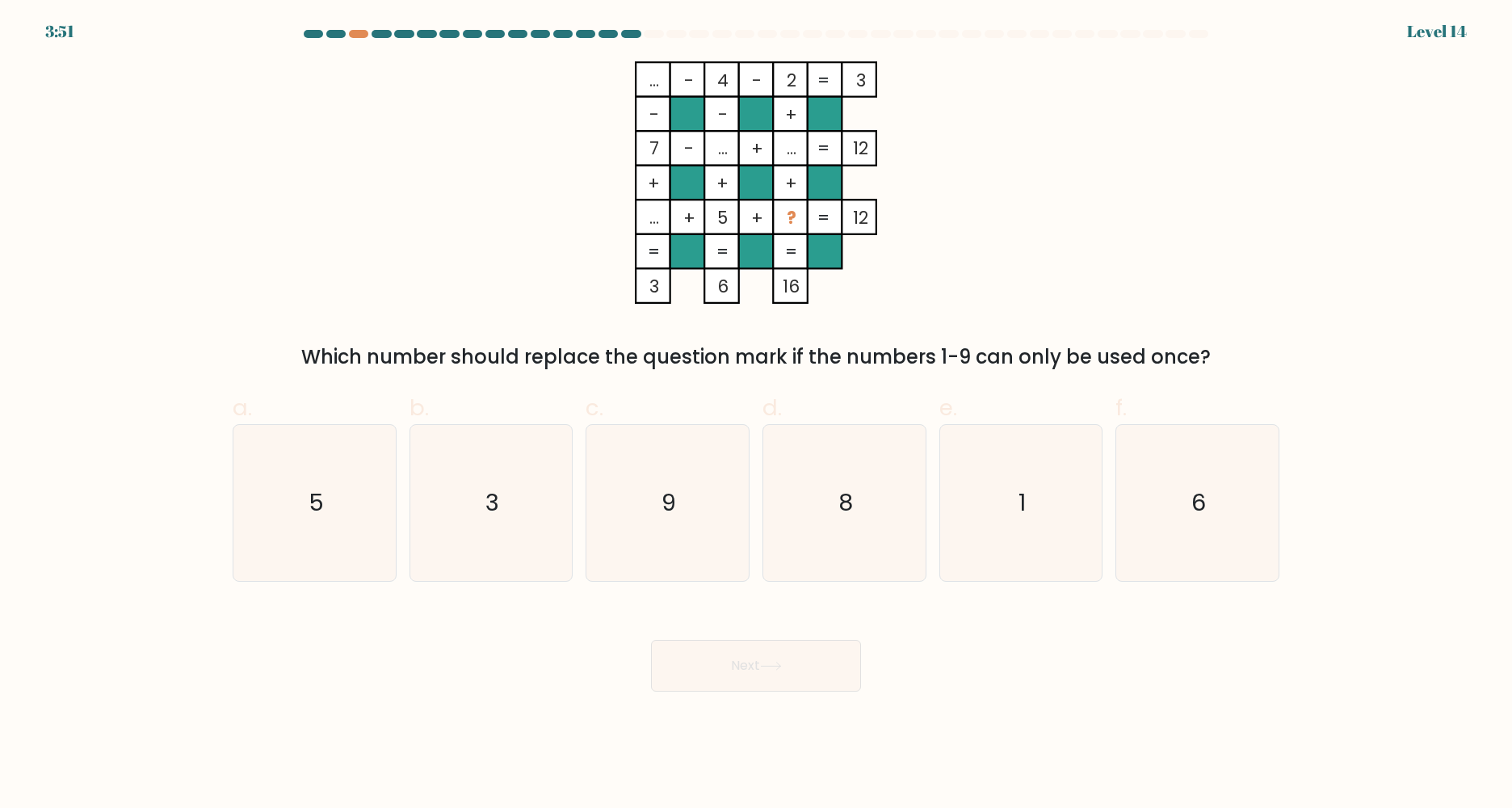
click at [534, 303] on icon "... - 4 - 2 3 - - + 7 - ... + ... 12 + + + ... + 5 + ? = 12 = = = = 3 6 16 =" at bounding box center [756, 183] width 485 height 242
drag, startPoint x: 784, startPoint y: 224, endPoint x: 799, endPoint y: 222, distance: 15.1
click at [799, 222] on rect at bounding box center [790, 216] width 34 height 35
drag, startPoint x: 717, startPoint y: 141, endPoint x: 733, endPoint y: 141, distance: 16.0
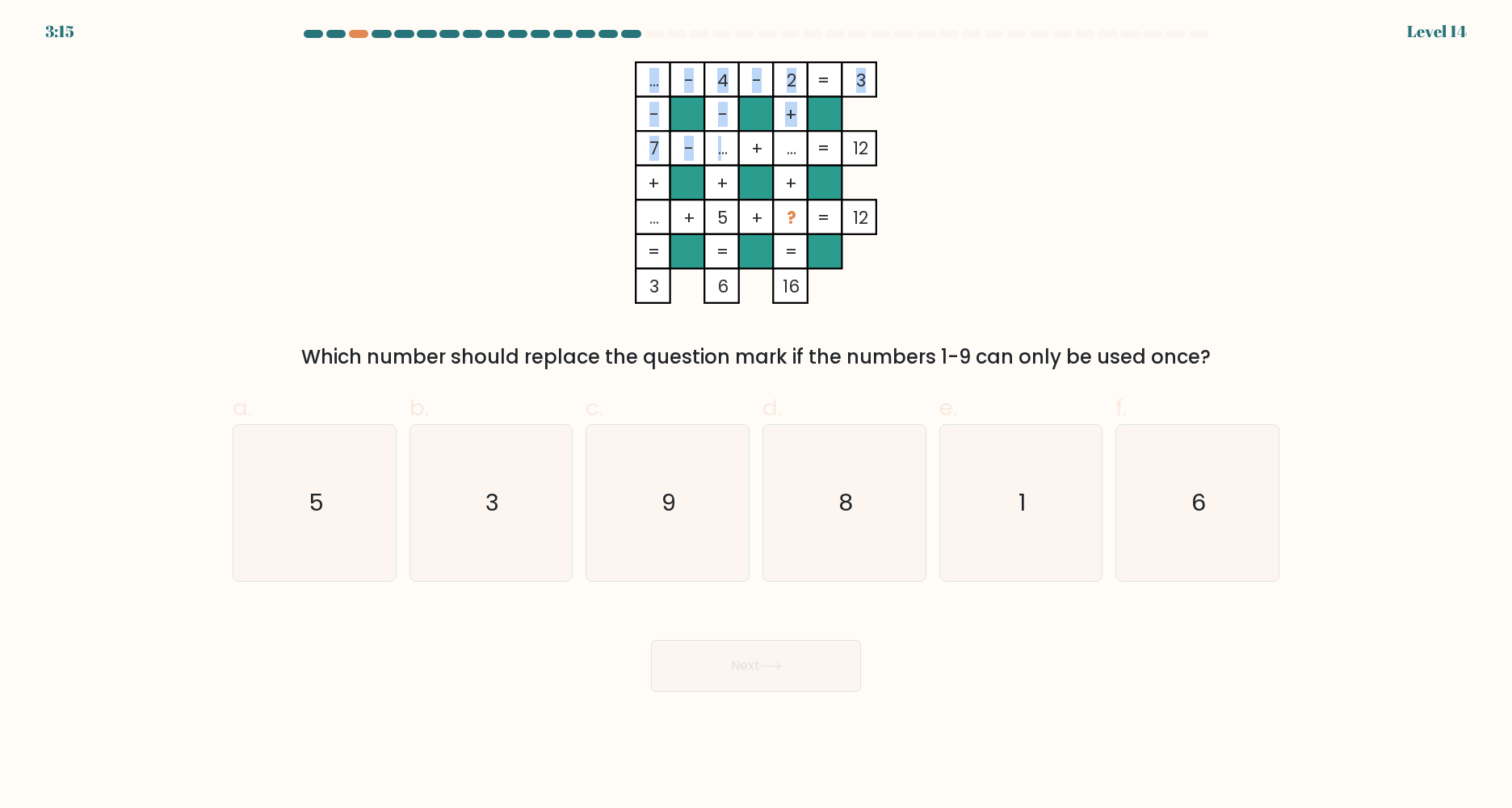
click at [733, 141] on icon "... - 4 - 2 3 - - + 7 - ... + ... 12 + + + ... + 5 + ? = 12 = = = = 3 6 16 =" at bounding box center [756, 183] width 485 height 242
drag, startPoint x: 733, startPoint y: 141, endPoint x: 663, endPoint y: 219, distance: 104.8
click at [663, 219] on rect at bounding box center [652, 216] width 34 height 35
click at [655, 208] on tspan "..." at bounding box center [655, 218] width 10 height 25
drag, startPoint x: 655, startPoint y: 208, endPoint x: 653, endPoint y: 215, distance: 7.3
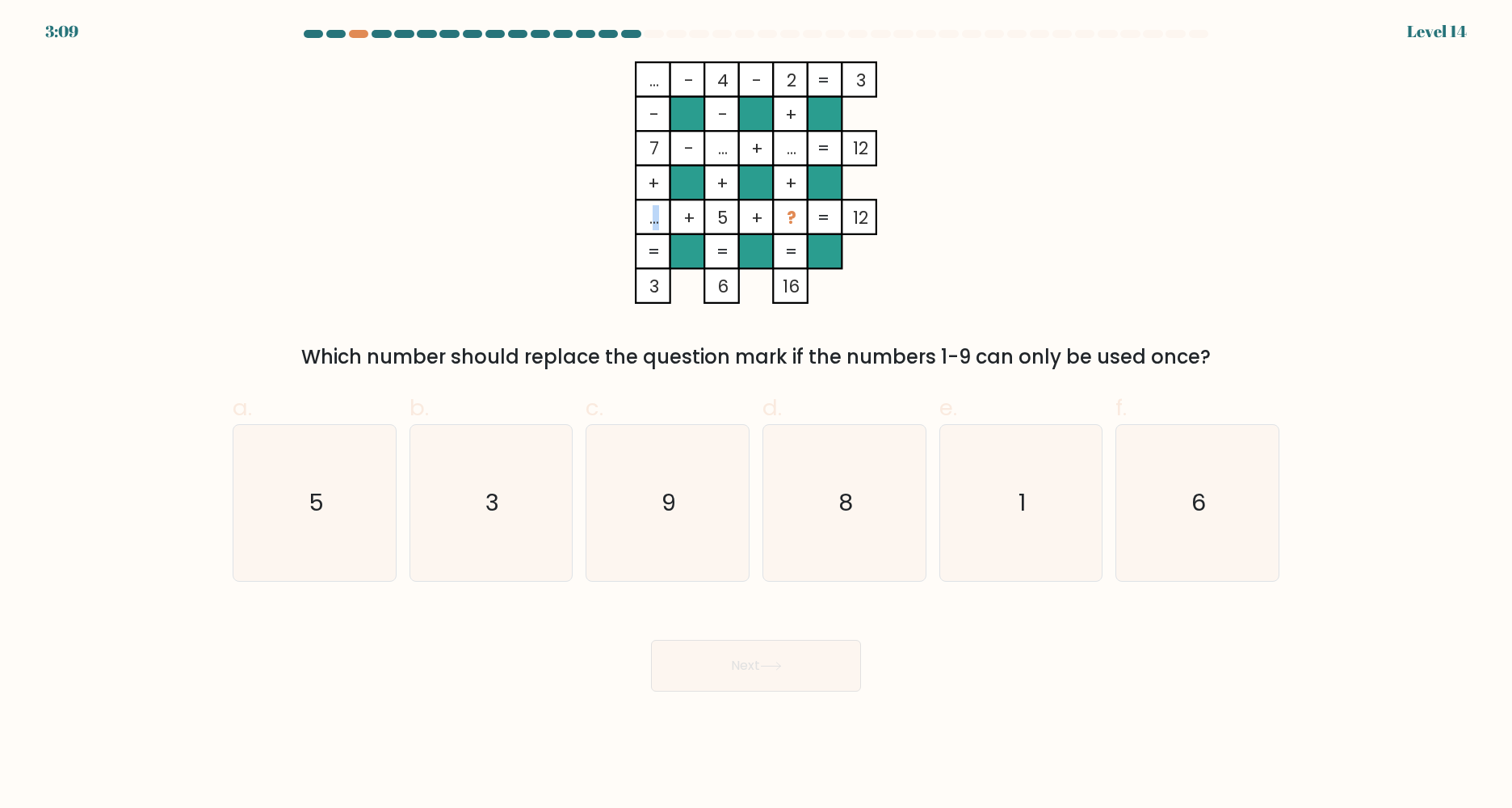
click at [653, 215] on tspan "..." at bounding box center [655, 218] width 10 height 25
click at [654, 219] on tspan "..." at bounding box center [655, 218] width 10 height 25
click at [1019, 262] on div "... - 4 - 2 3 - - + 7 - ... + ... 12 + + + ... + 5 + ? = 12 = = = = 3 6 16 = Wh…" at bounding box center [756, 216] width 1066 height 311
drag, startPoint x: 639, startPoint y: 75, endPoint x: 655, endPoint y: 78, distance: 16.3
click at [655, 78] on icon "... - 4 - 2 3 - - + 7 - ... + ... 12 + + + ... + 5 + ? = 12 = = = = 3 6 16 =" at bounding box center [756, 183] width 485 height 242
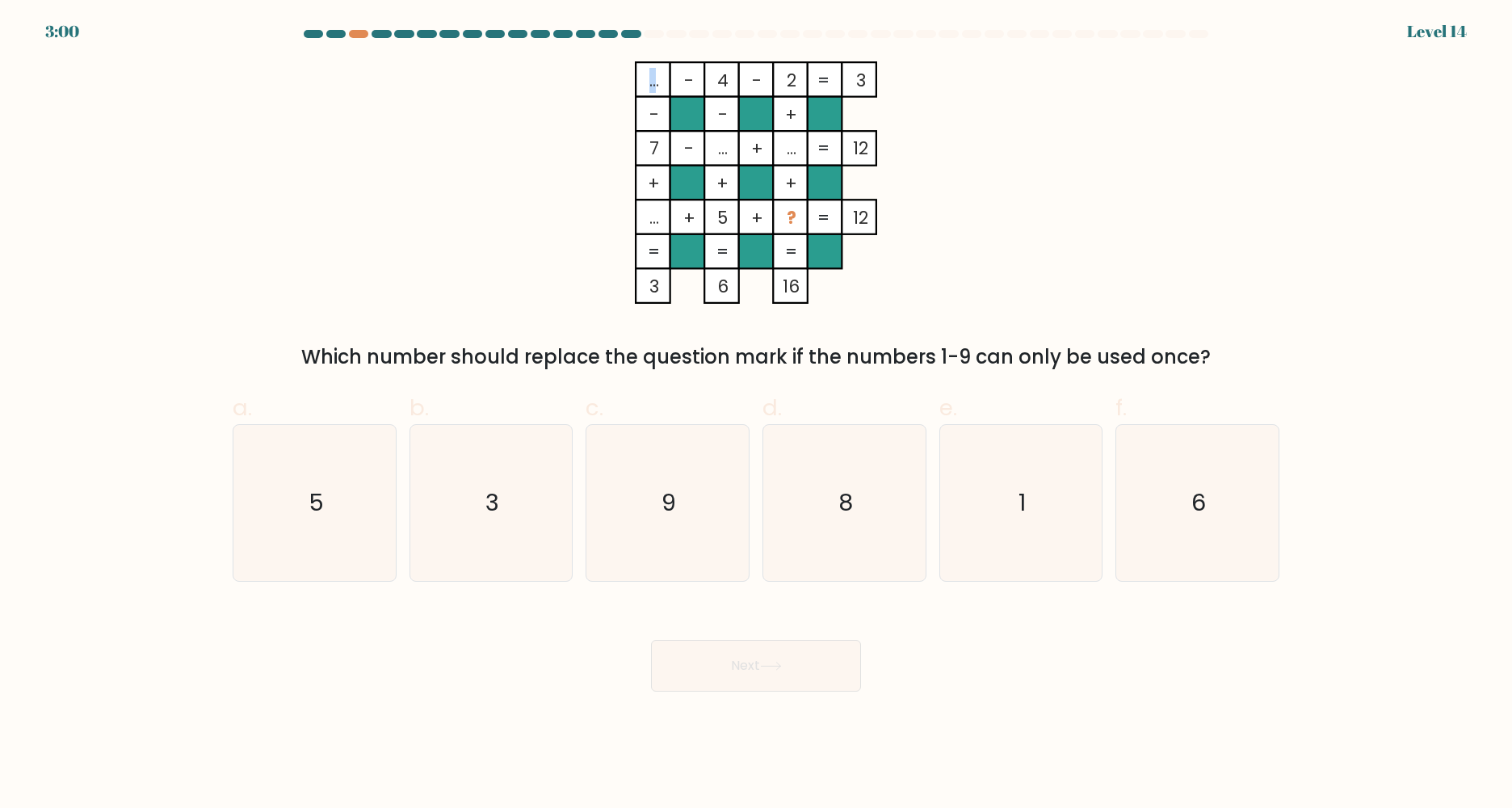
drag, startPoint x: 655, startPoint y: 78, endPoint x: 648, endPoint y: 82, distance: 8.1
click at [650, 82] on tspan "..." at bounding box center [655, 81] width 10 height 25
click at [653, 82] on tspan "..." at bounding box center [655, 81] width 10 height 25
click at [791, 77] on tspan "2" at bounding box center [792, 81] width 10 height 25
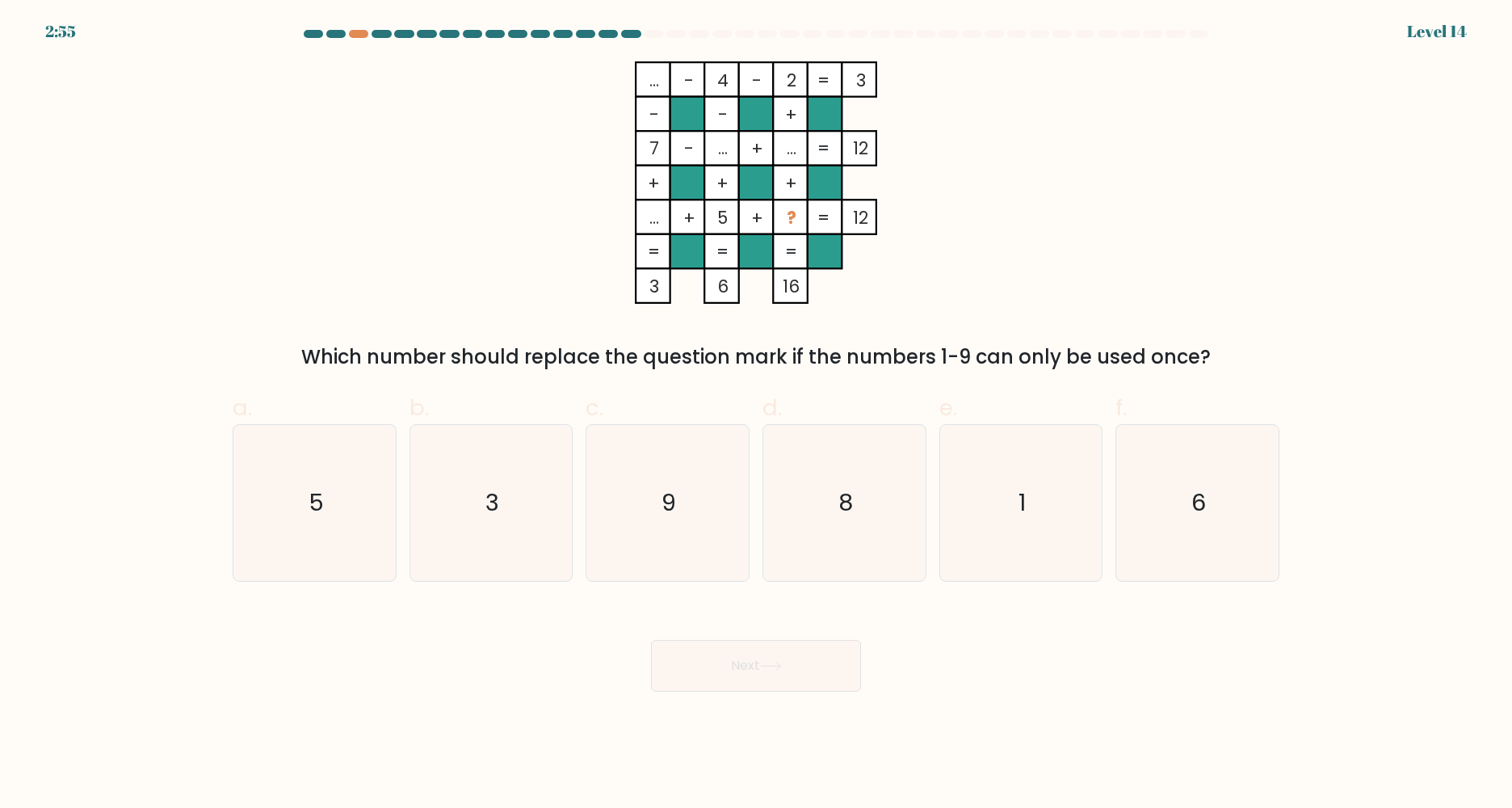
drag, startPoint x: 791, startPoint y: 77, endPoint x: 733, endPoint y: 77, distance: 58.0
click at [733, 77] on rect at bounding box center [721, 79] width 34 height 35
click at [796, 80] on tspan "2" at bounding box center [792, 81] width 10 height 25
drag, startPoint x: 797, startPoint y: 80, endPoint x: 974, endPoint y: 144, distance: 188.2
click at [973, 144] on icon "... - 4 - 2 3 - - + 7 - ... + ... 12 + + + ... + 5 + ? = 12 = = = = 3 6 16 =" at bounding box center [756, 183] width 485 height 242
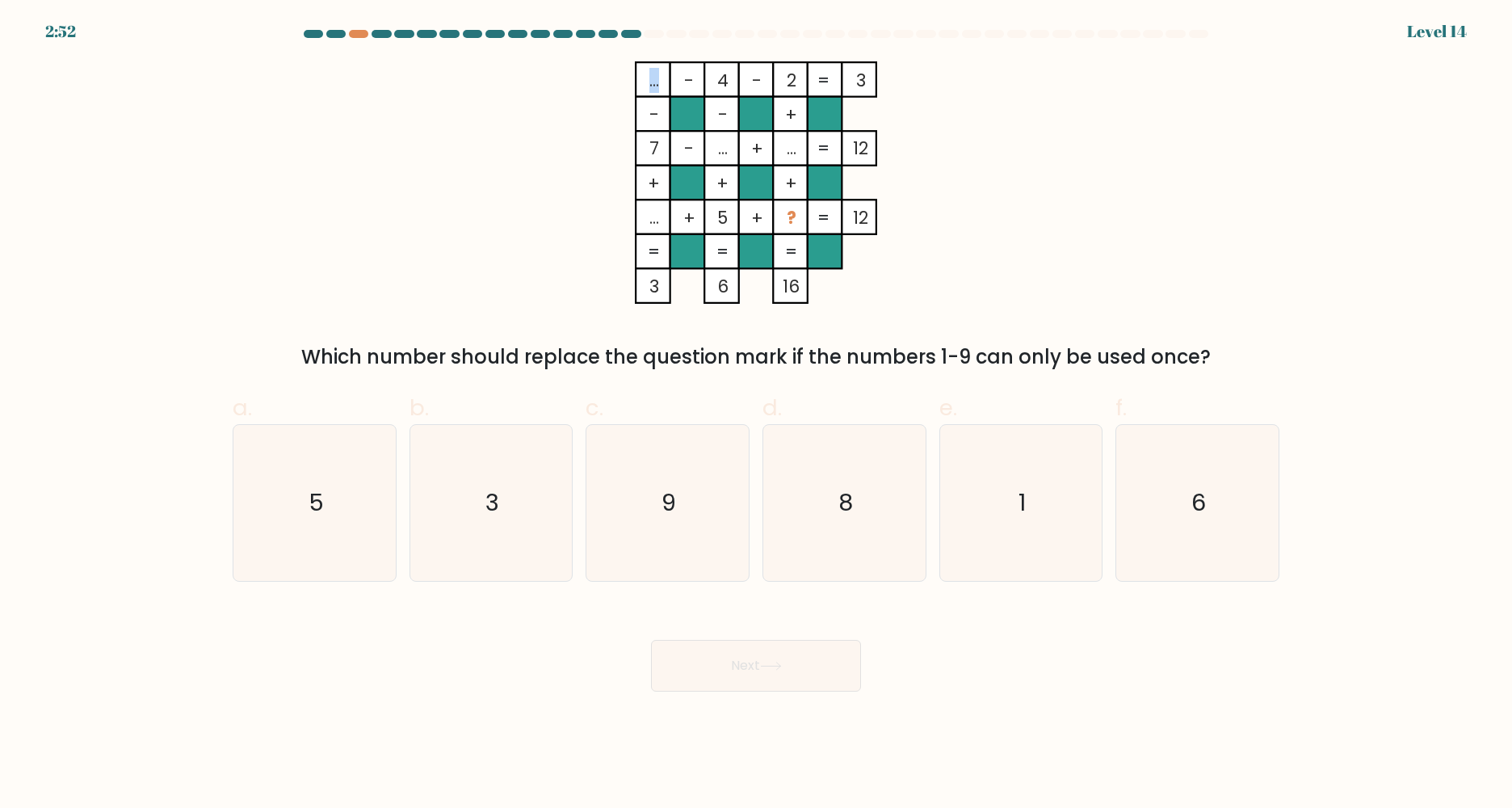
drag, startPoint x: 637, startPoint y: 81, endPoint x: 658, endPoint y: 79, distance: 21.1
click at [658, 79] on icon "... - 4 - 2 3 - - + 7 - ... + ... 12 + + + ... + 5 + ? = 12 = = = = 3 6 16 =" at bounding box center [756, 183] width 485 height 242
drag, startPoint x: 658, startPoint y: 79, endPoint x: 650, endPoint y: 82, distance: 8.5
click at [650, 82] on tspan "..." at bounding box center [655, 81] width 10 height 25
click at [655, 150] on tspan "7" at bounding box center [655, 148] width 10 height 25
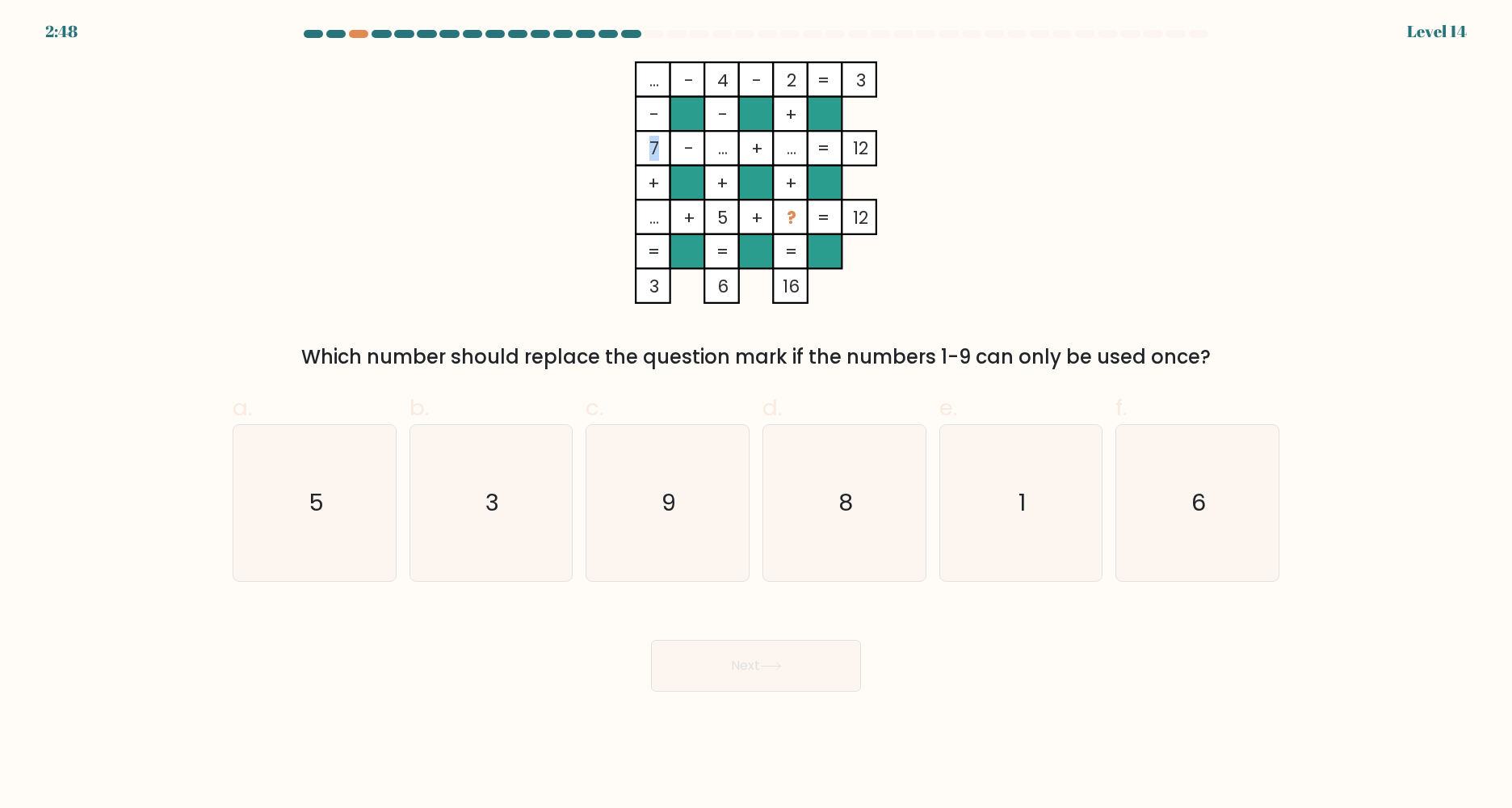
click at [650, 152] on tspan "7" at bounding box center [655, 148] width 10 height 25
click at [650, 173] on tspan "+" at bounding box center [654, 183] width 12 height 25
click at [646, 231] on rect at bounding box center [652, 216] width 34 height 35
drag, startPoint x: 645, startPoint y: 221, endPoint x: 659, endPoint y: 223, distance: 14.1
click at [659, 223] on icon "... - 4 - 2 3 - - + 7 - ... + ... 12 + + + ... + 5 + ? = 12 = = = = 3 6 16 =" at bounding box center [756, 183] width 485 height 242
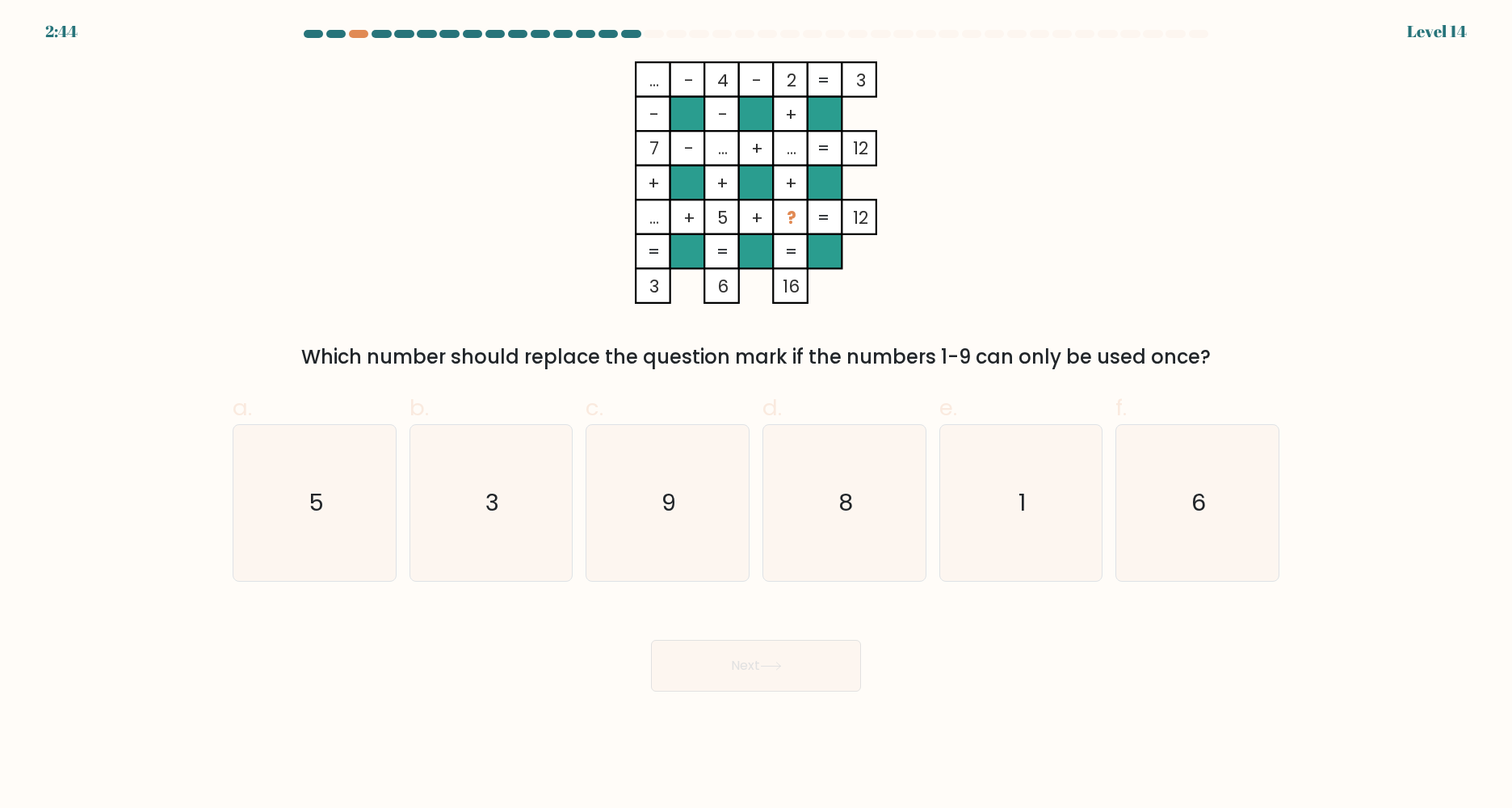
click at [659, 224] on tspan "..." at bounding box center [655, 218] width 10 height 25
click at [353, 508] on icon "5" at bounding box center [314, 502] width 156 height 156
click at [756, 414] on input "a. 5" at bounding box center [756, 409] width 1 height 10
radio input "true"
drag, startPoint x: 784, startPoint y: 215, endPoint x: 796, endPoint y: 215, distance: 12.0
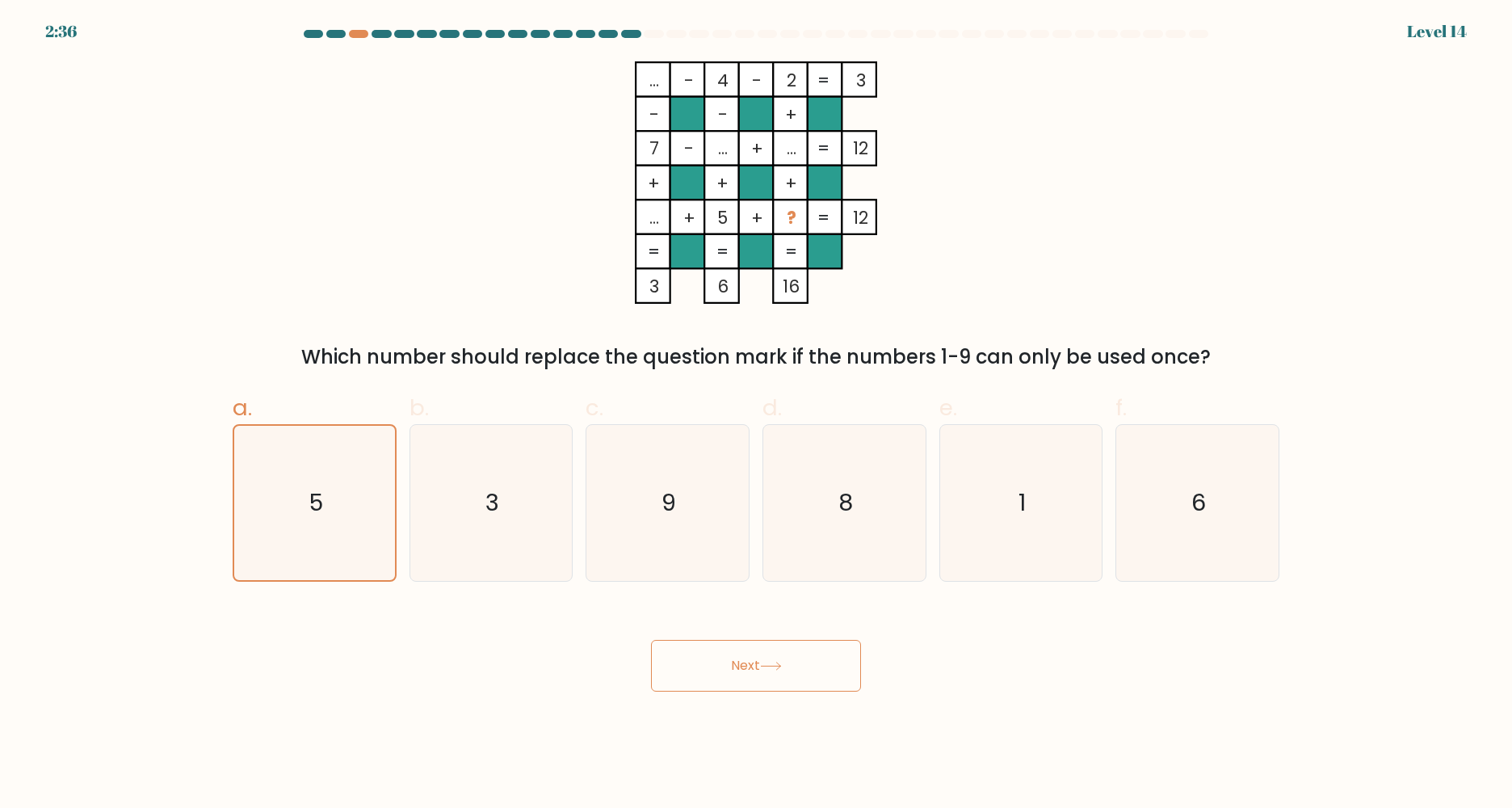
click at [796, 215] on icon "... - 4 - 2 3 - - + 7 - ... + ... 12 + + + ... + 5 + ? = 12 = = = = 3 6 16 =" at bounding box center [756, 183] width 485 height 242
drag, startPoint x: 796, startPoint y: 215, endPoint x: 749, endPoint y: 225, distance: 48.1
click at [751, 225] on tspan "+" at bounding box center [757, 218] width 12 height 25
click at [776, 662] on icon at bounding box center [771, 666] width 22 height 9
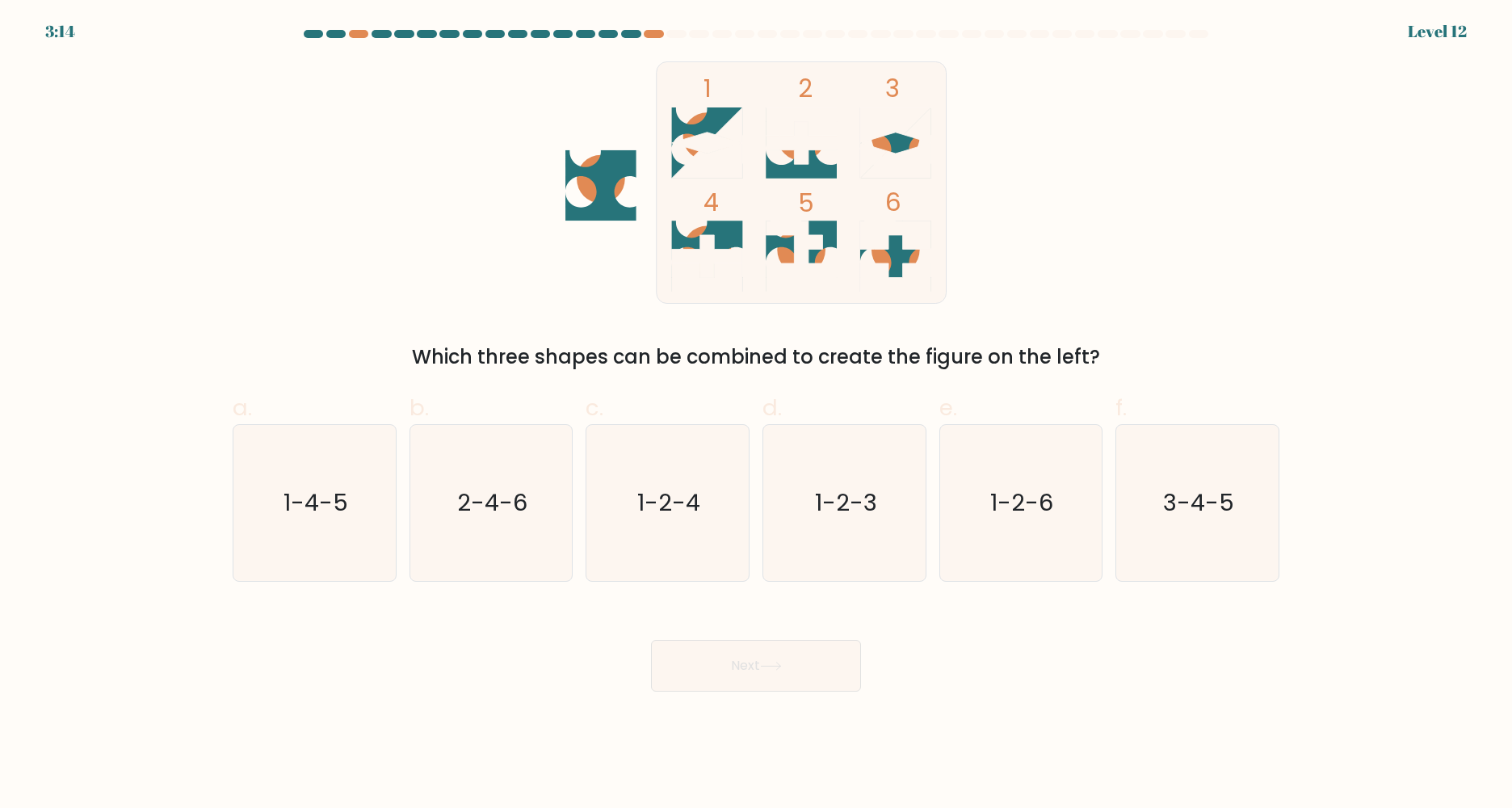
drag, startPoint x: 570, startPoint y: 201, endPoint x: 659, endPoint y: 188, distance: 89.9
click at [647, 192] on icon "1 2 3 4 5 6" at bounding box center [756, 183] width 434 height 242
drag, startPoint x: 527, startPoint y: 363, endPoint x: 570, endPoint y: 357, distance: 43.4
click at [570, 357] on div "Which three shapes can be combined to create the figure on the left?" at bounding box center [756, 357] width 1027 height 29
drag, startPoint x: 570, startPoint y: 357, endPoint x: 592, endPoint y: 357, distance: 22.0
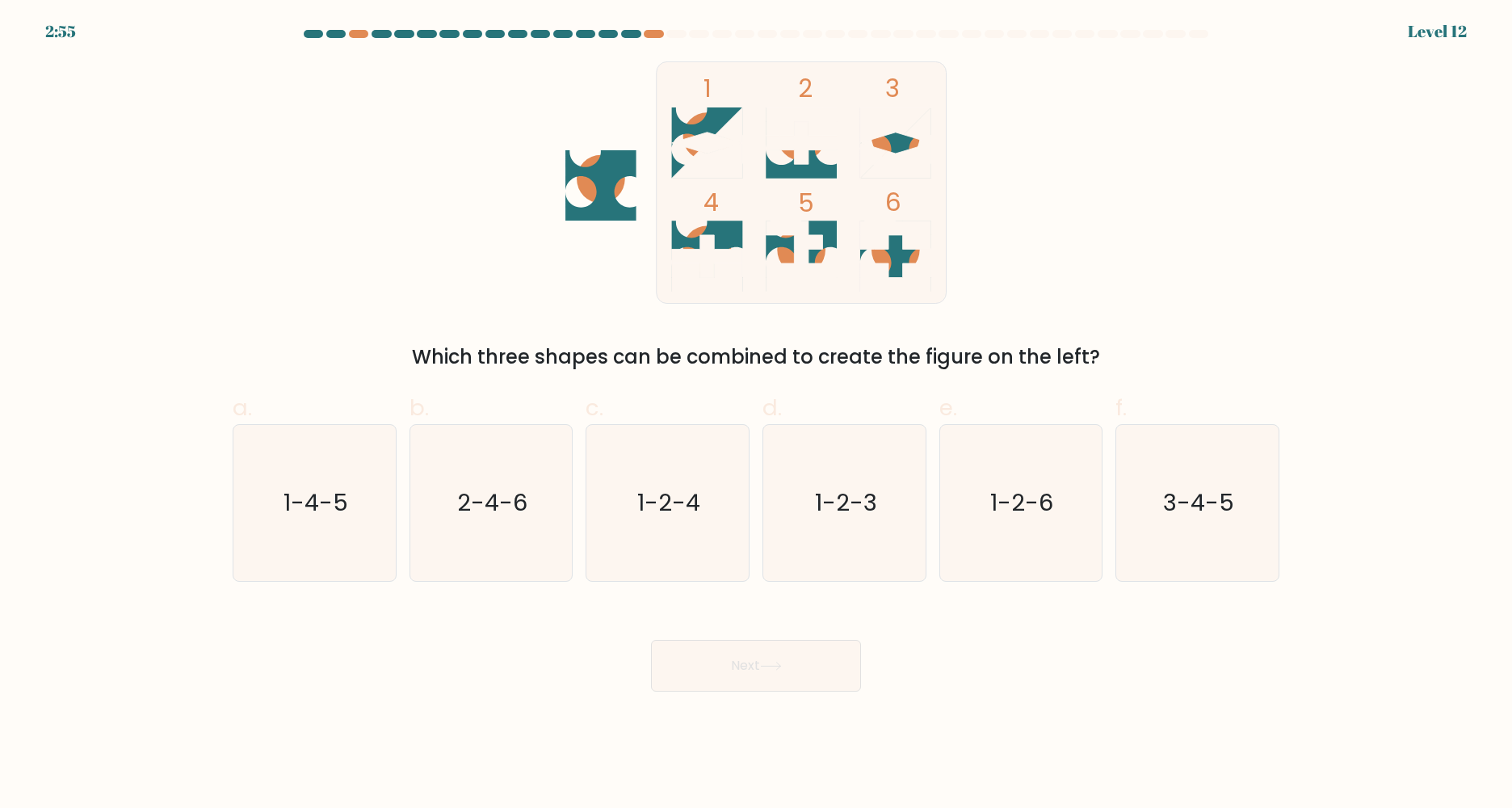
click at [588, 357] on div "Which three shapes can be combined to create the figure on the left?" at bounding box center [756, 357] width 1027 height 29
click at [496, 539] on icon "2-4-6" at bounding box center [491, 502] width 156 height 156
click at [756, 414] on input "b. 2-4-6" at bounding box center [756, 409] width 1 height 10
radio input "true"
click at [799, 672] on button "Next" at bounding box center [756, 665] width 210 height 51
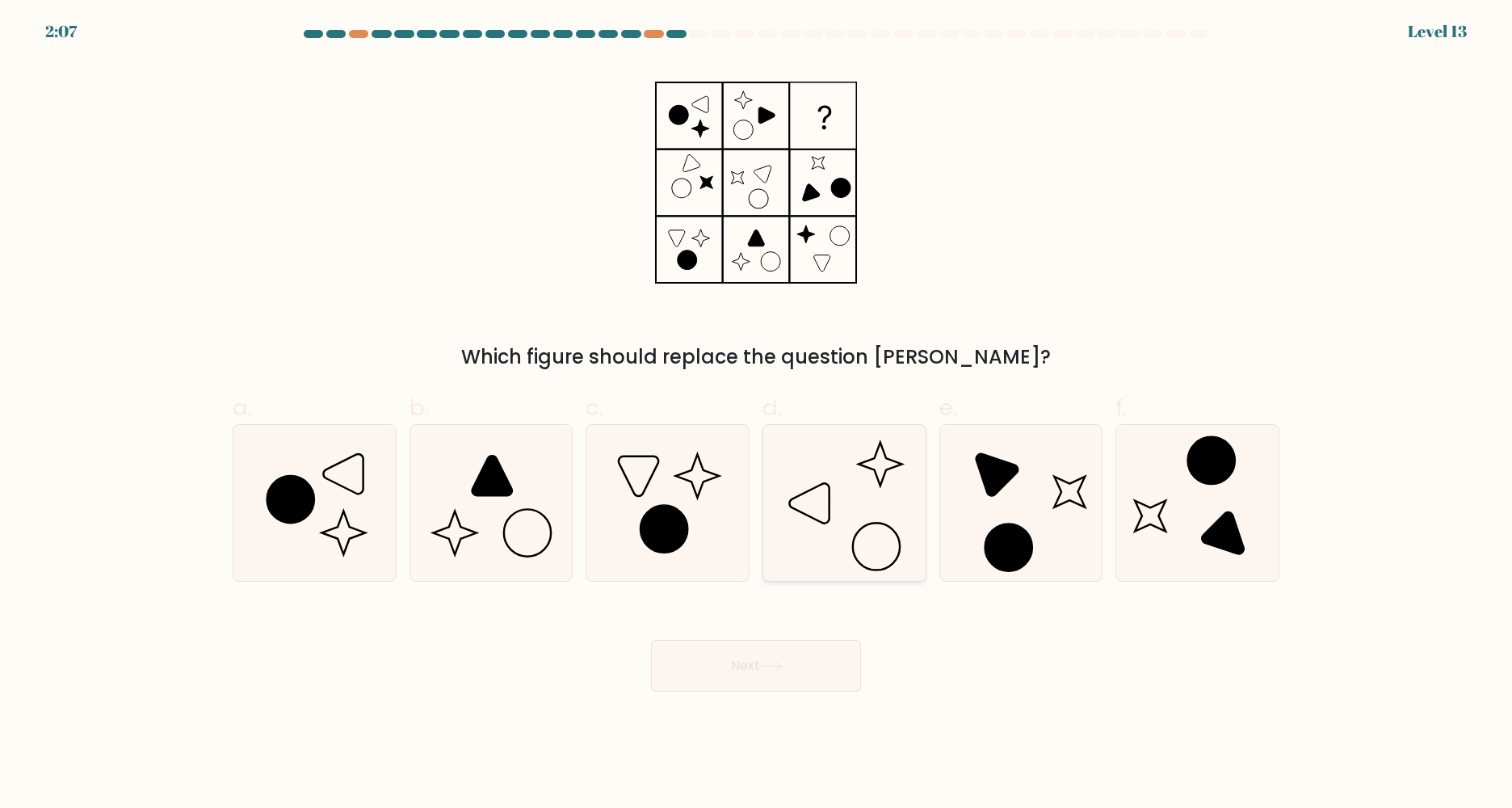
click at [857, 571] on icon at bounding box center [844, 502] width 156 height 156
click at [756, 414] on input "d." at bounding box center [756, 409] width 1 height 10
radio input "true"
click at [812, 677] on button "Next" at bounding box center [756, 665] width 210 height 51
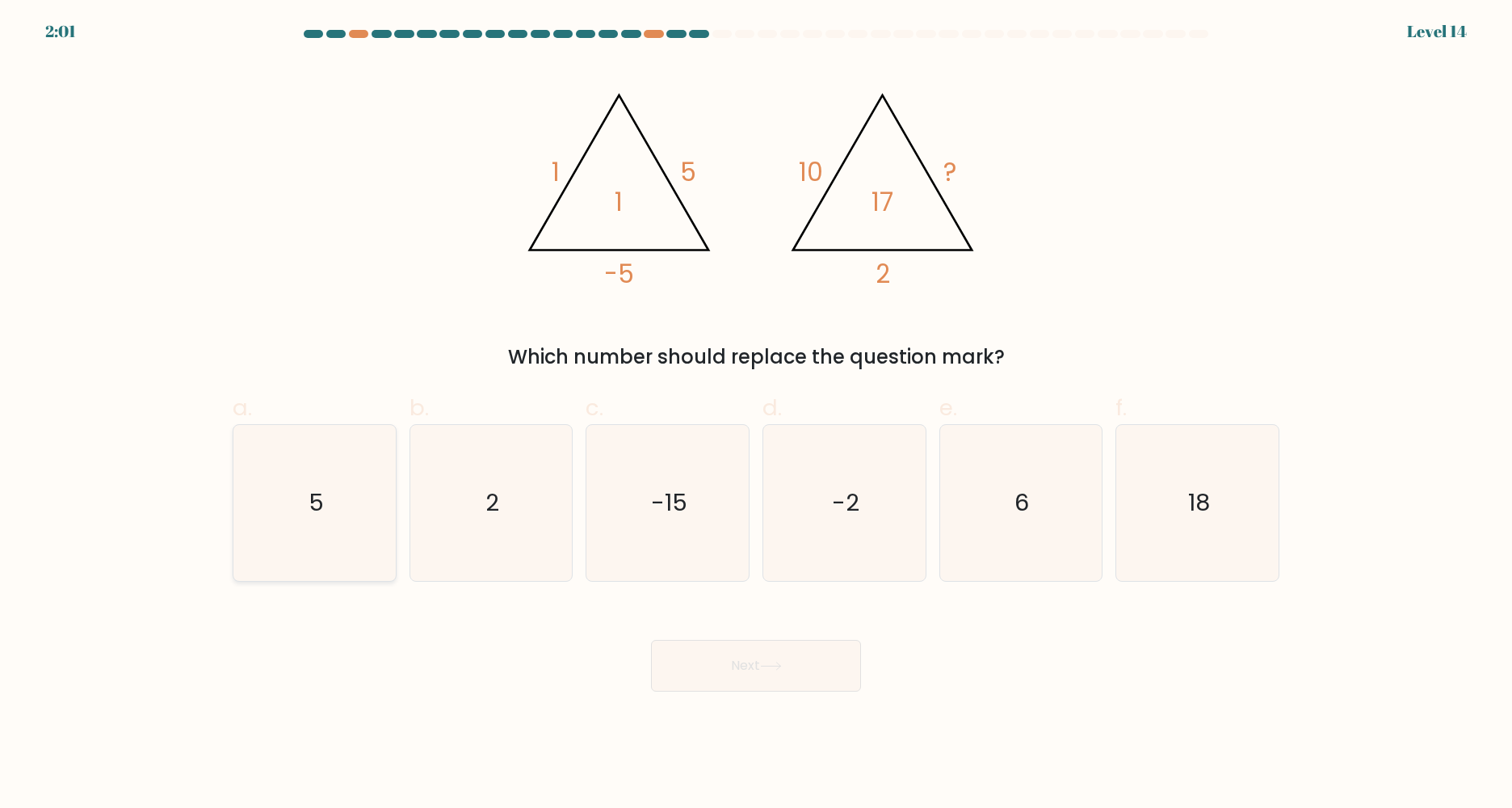
click at [356, 503] on icon "5" at bounding box center [314, 502] width 156 height 156
click at [756, 414] on input "a. 5" at bounding box center [756, 409] width 1 height 10
radio input "true"
click at [782, 663] on icon at bounding box center [771, 666] width 22 height 9
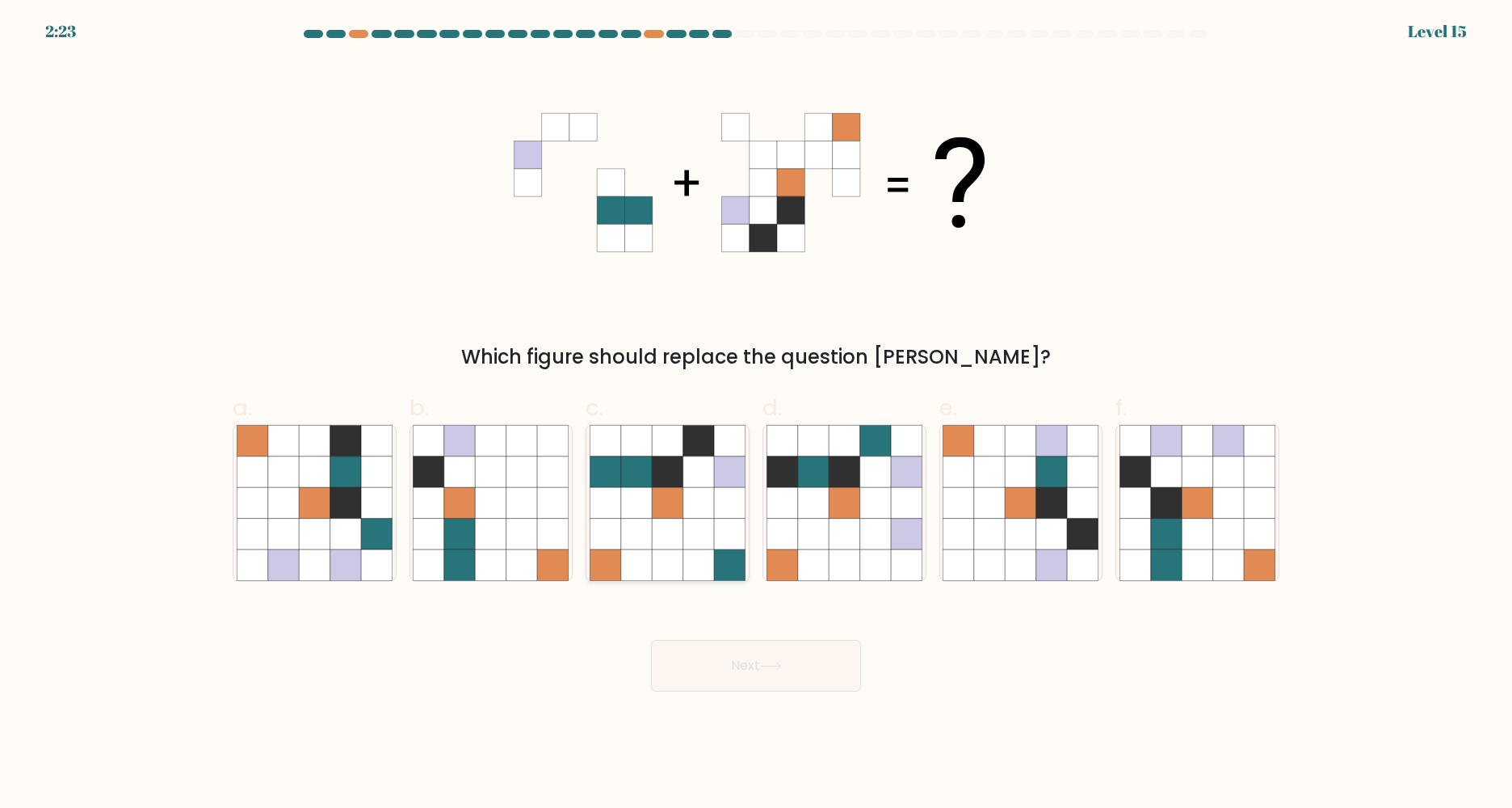
click at [667, 550] on icon at bounding box center [667, 565] width 30 height 30
click at [756, 414] on input "c." at bounding box center [756, 409] width 1 height 10
radio input "true"
click at [772, 672] on button "Next" at bounding box center [756, 665] width 210 height 51
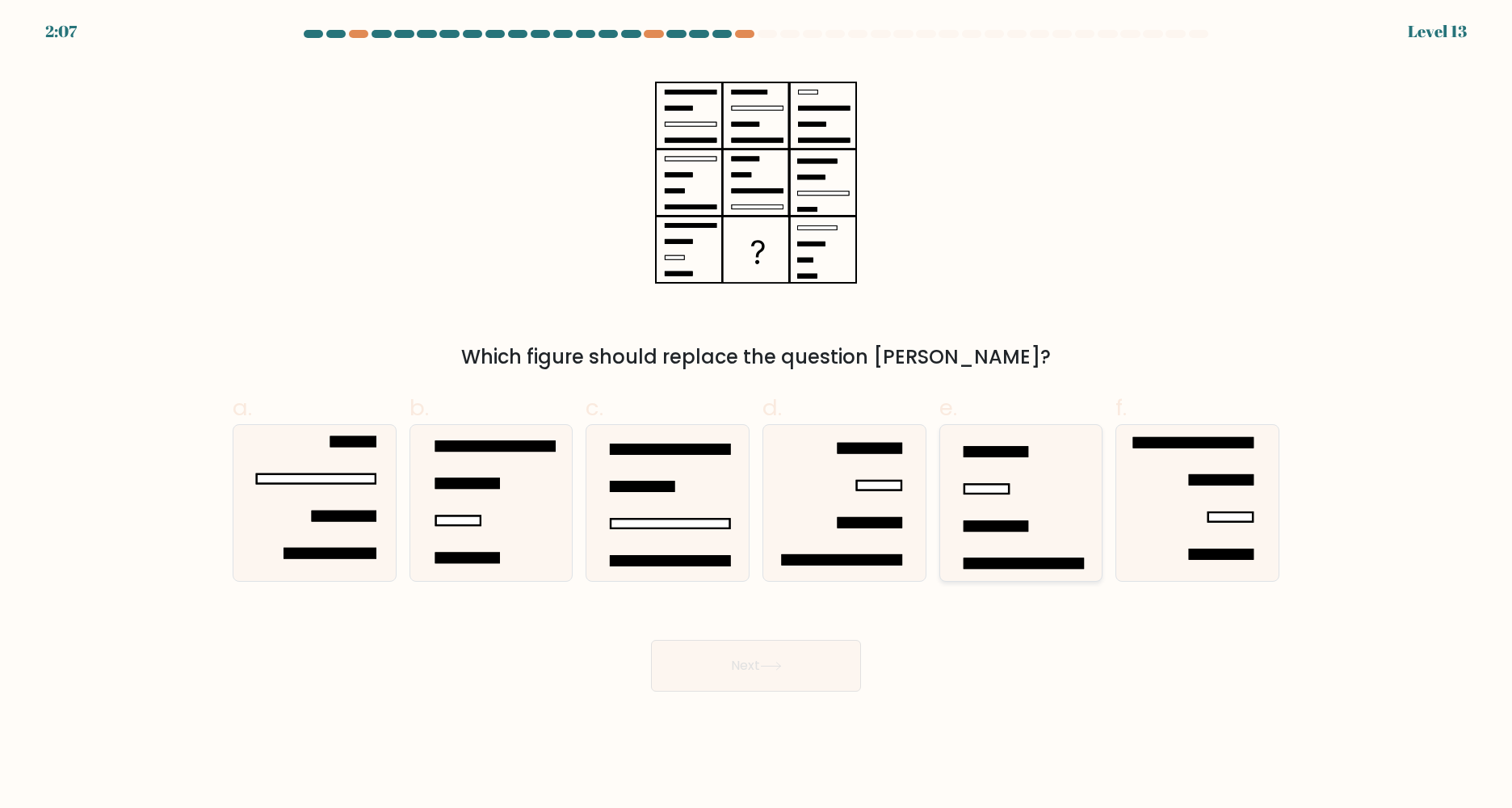
click at [1037, 537] on icon at bounding box center [1020, 502] width 156 height 156
click at [756, 414] on input "e." at bounding box center [756, 409] width 1 height 10
radio input "true"
click at [816, 670] on button "Next" at bounding box center [756, 665] width 210 height 51
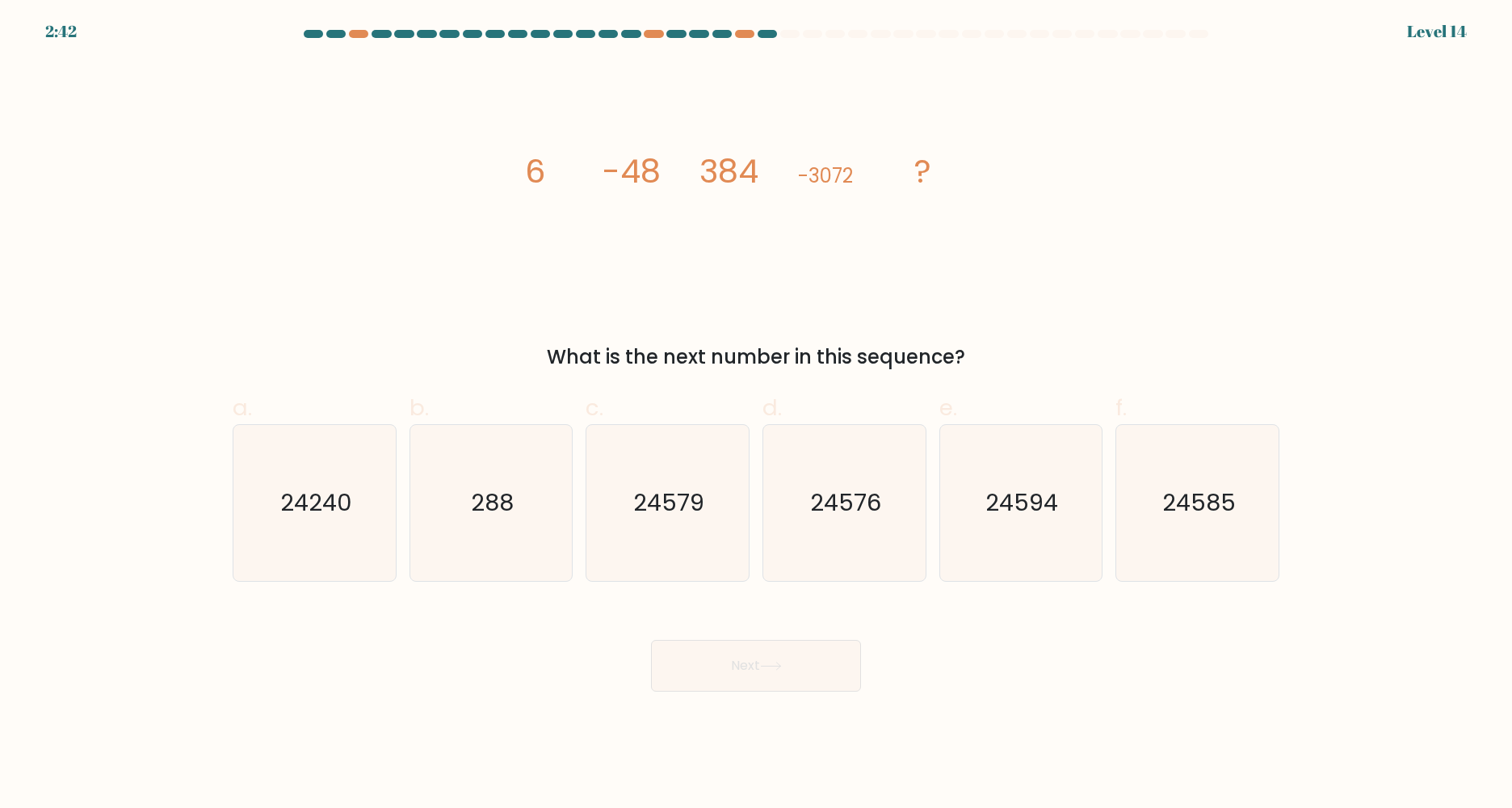
click at [495, 180] on div "image/svg+xml 6 -48 384 -3072 ? What is the next number in this sequence?" at bounding box center [756, 216] width 1066 height 311
drag, startPoint x: 529, startPoint y: 172, endPoint x: 995, endPoint y: 168, distance: 466.0
click at [995, 168] on icon "image/svg+xml 6 -48 384 -3072 ?" at bounding box center [756, 183] width 485 height 242
click at [990, 173] on icon "image/svg+xml 6 -48 384 -3072 ?" at bounding box center [756, 183] width 485 height 242
drag, startPoint x: 771, startPoint y: 364, endPoint x: 870, endPoint y: 362, distance: 99.0
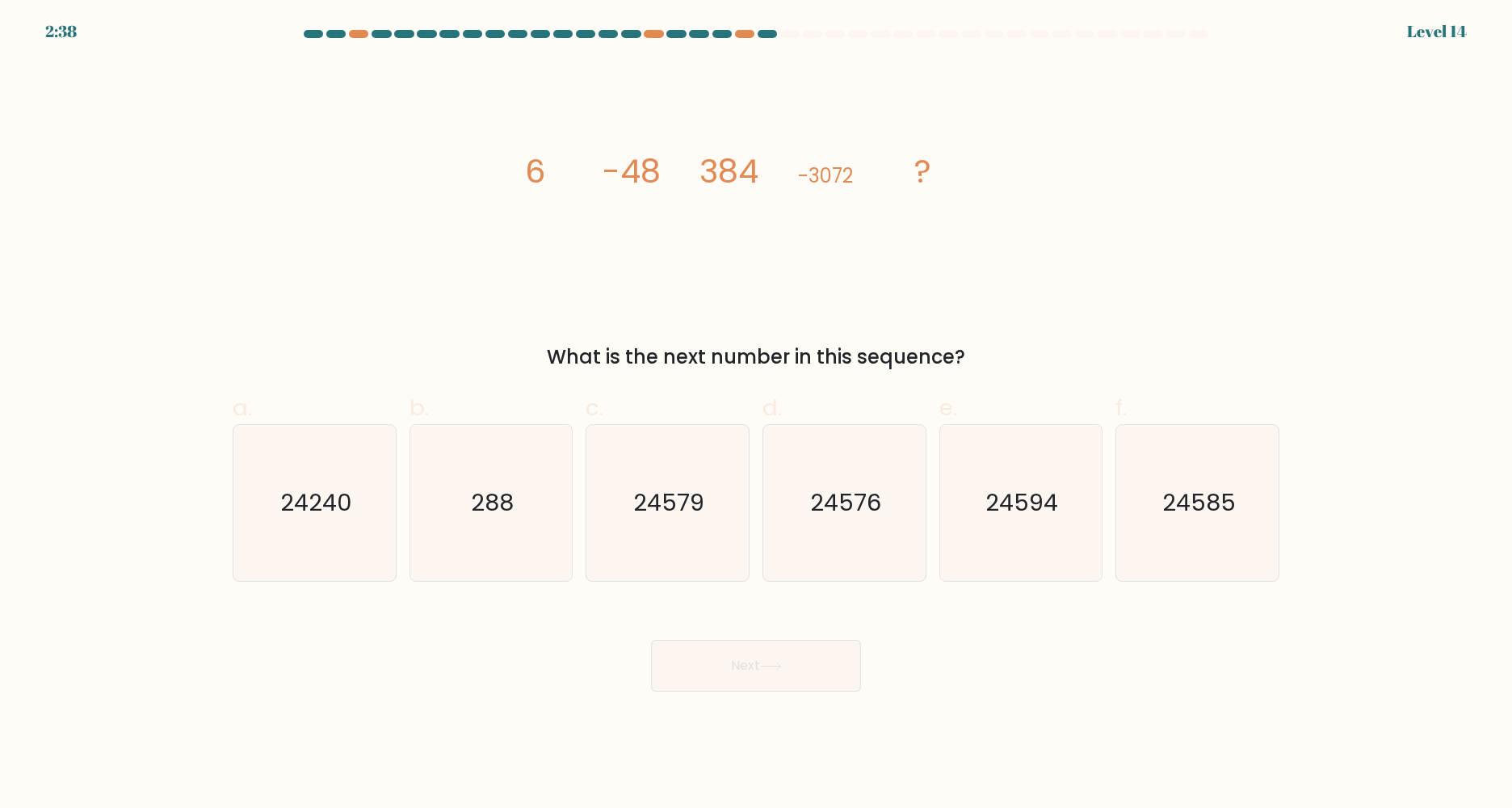
click at [870, 362] on div "What is the next number in this sequence?" at bounding box center [756, 357] width 1027 height 29
click at [872, 362] on div "What is the next number in this sequence?" at bounding box center [756, 357] width 1027 height 29
drag, startPoint x: 864, startPoint y: 360, endPoint x: 922, endPoint y: 356, distance: 58.1
click at [922, 356] on div "What is the next number in this sequence?" at bounding box center [756, 357] width 1027 height 29
drag, startPoint x: 922, startPoint y: 356, endPoint x: 756, endPoint y: 327, distance: 168.5
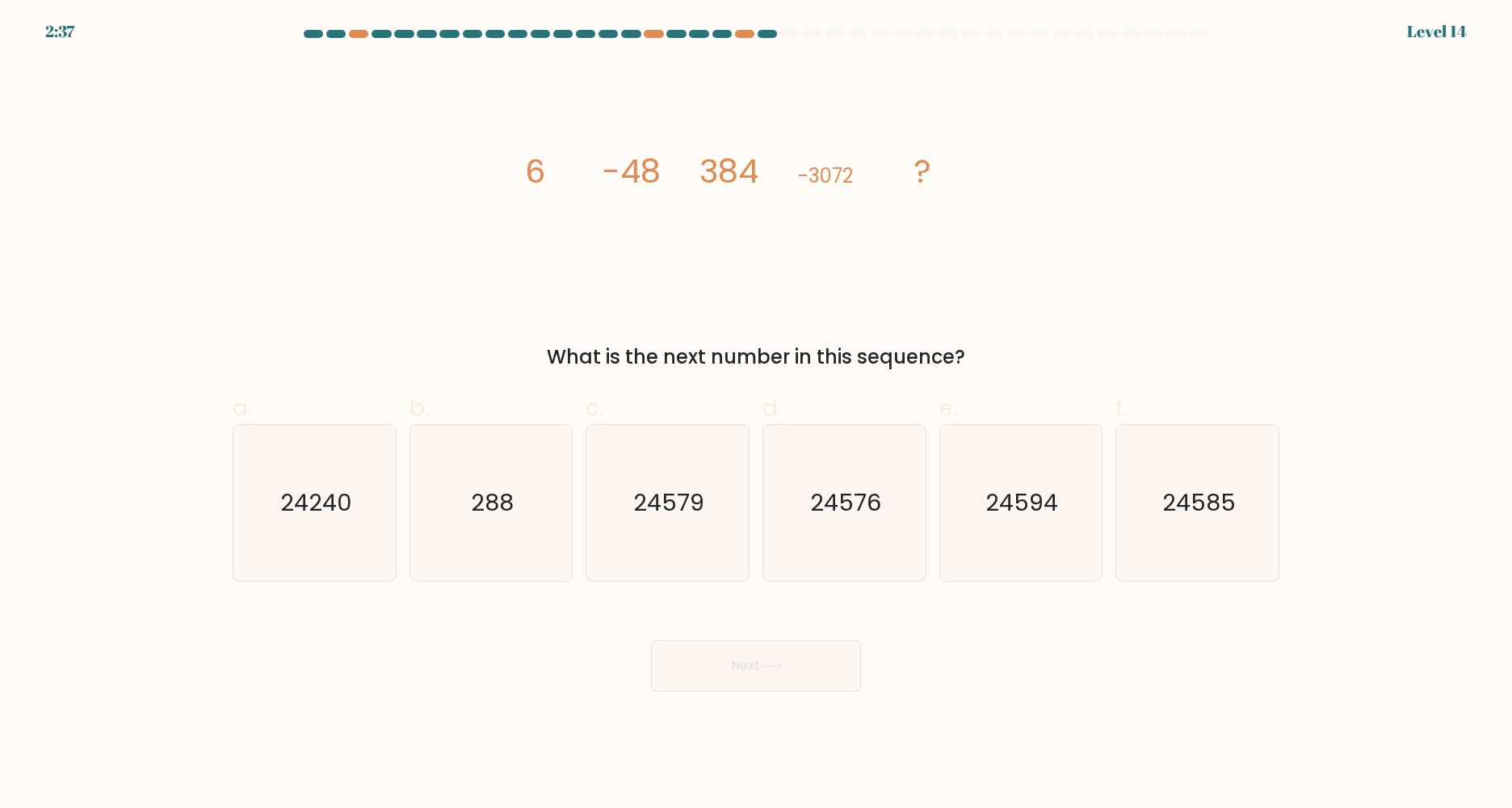
click at [756, 327] on div "image/svg+xml 6 -48 384 -3072 ? What is the next number in this sequence?" at bounding box center [756, 216] width 1066 height 311
drag, startPoint x: 522, startPoint y: 171, endPoint x: 554, endPoint y: 174, distance: 32.1
click at [554, 174] on icon "image/svg+xml 6 -48 384 -3072 ?" at bounding box center [756, 183] width 485 height 242
drag, startPoint x: 554, startPoint y: 174, endPoint x: 547, endPoint y: 245, distance: 71.3
click at [547, 245] on icon "image/svg+xml 6 -48 384 -3072 ?" at bounding box center [756, 183] width 485 height 242
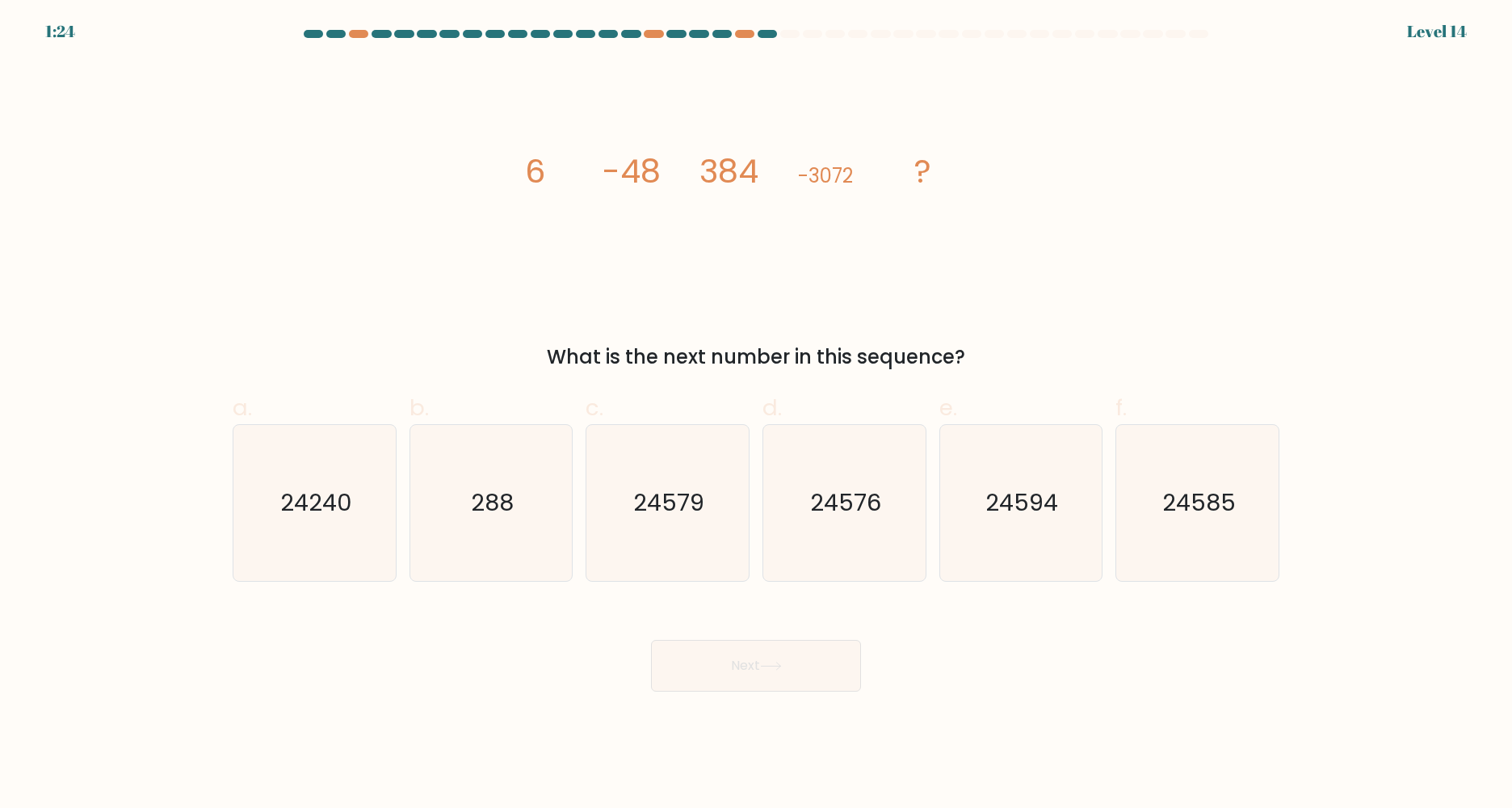
click at [1187, 670] on div "Next" at bounding box center [756, 646] width 1066 height 91
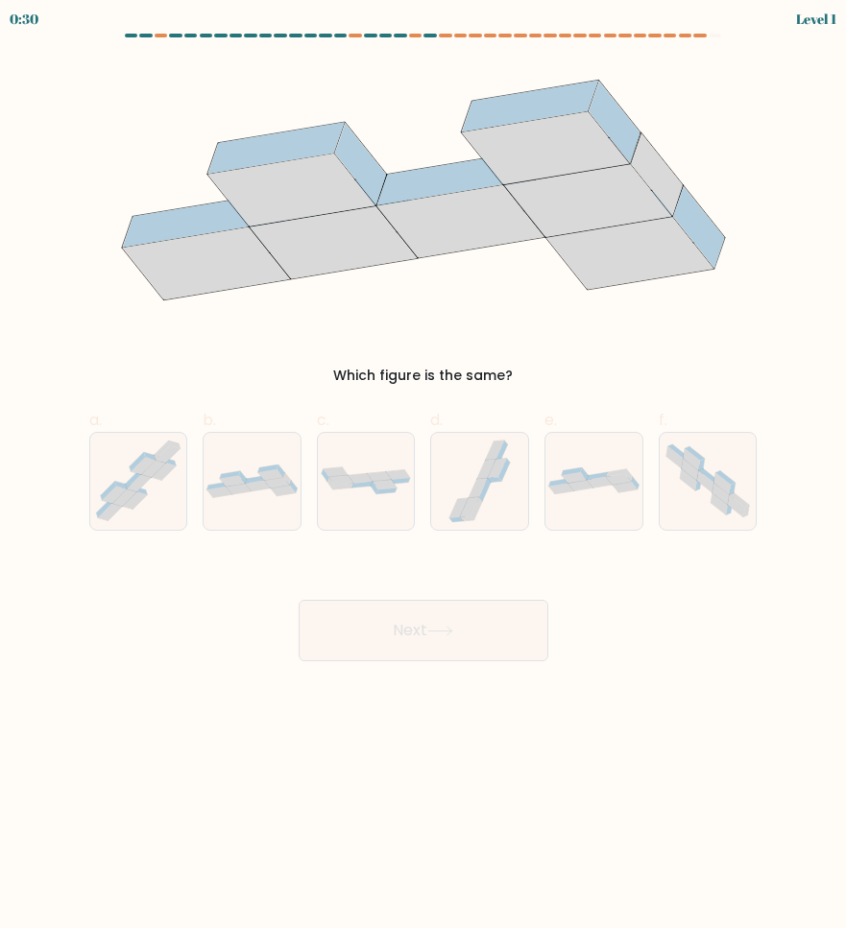
click at [473, 540] on form at bounding box center [423, 348] width 846 height 628
click at [468, 503] on icon at bounding box center [469, 506] width 19 height 19
click at [424, 477] on input "d." at bounding box center [423, 471] width 1 height 12
radio input "true"
click at [453, 630] on icon at bounding box center [440, 631] width 26 height 11
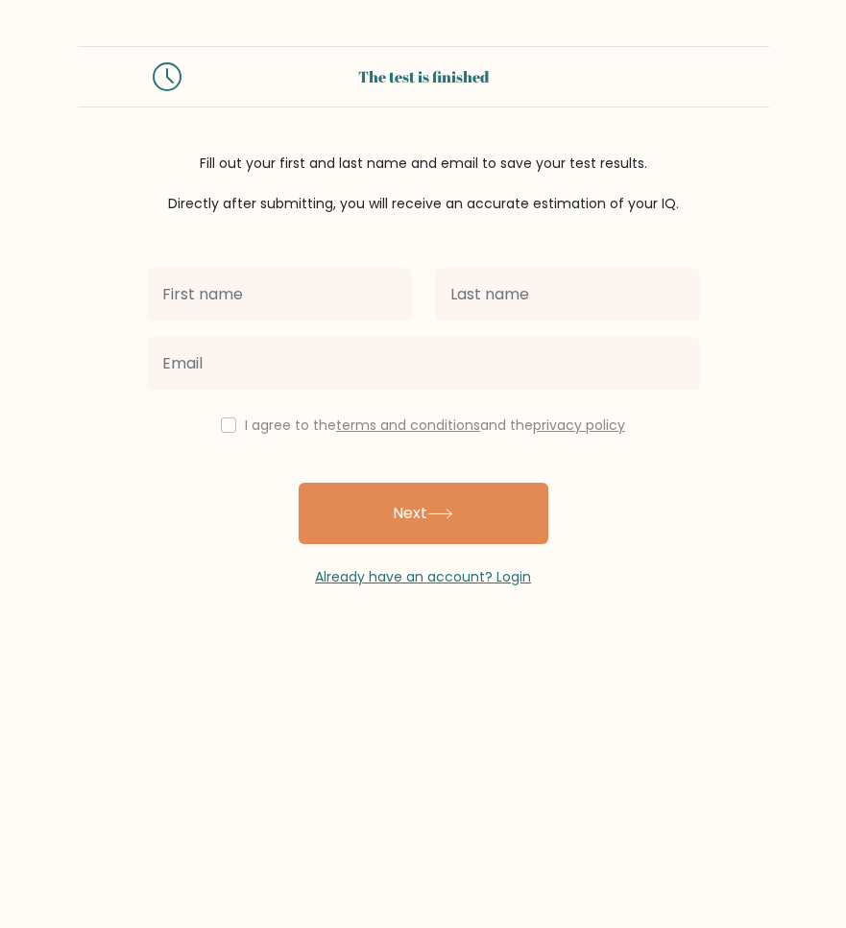
drag, startPoint x: 327, startPoint y: 559, endPoint x: 336, endPoint y: 570, distance: 14.4
click at [327, 560] on div "Already have an account? Login" at bounding box center [423, 565] width 553 height 43
click at [340, 572] on link "Already have an account? Login" at bounding box center [423, 576] width 216 height 19
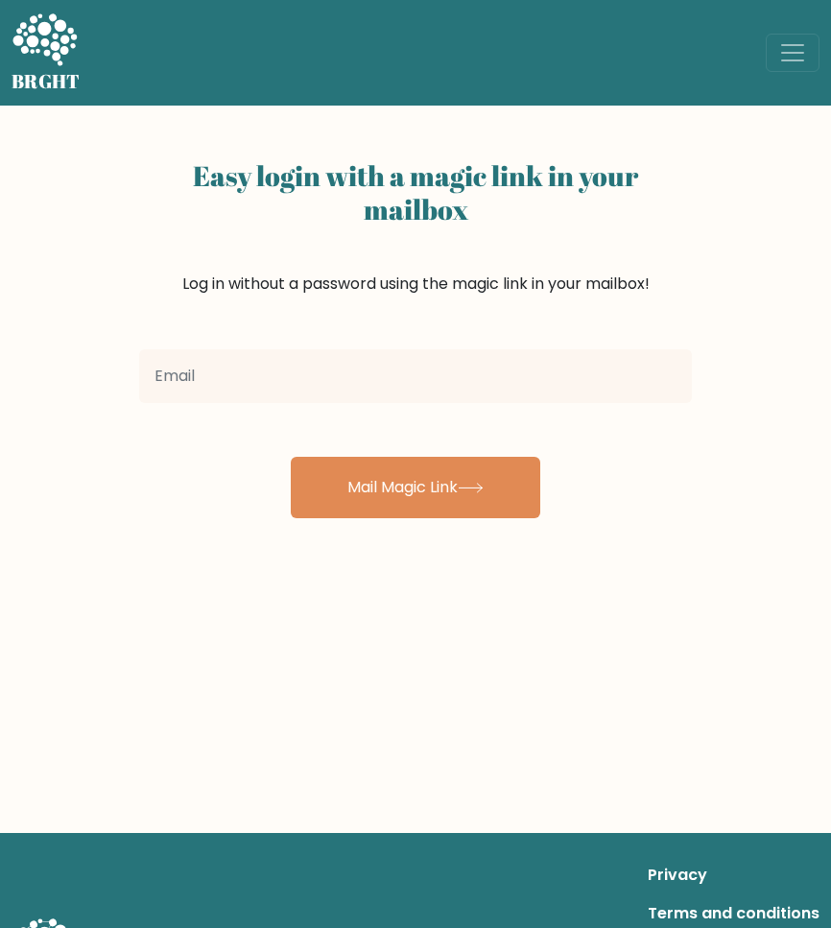
click at [68, 83] on h5 "BRGHT" at bounding box center [46, 81] width 69 height 23
